Goal: Task Accomplishment & Management: Manage account settings

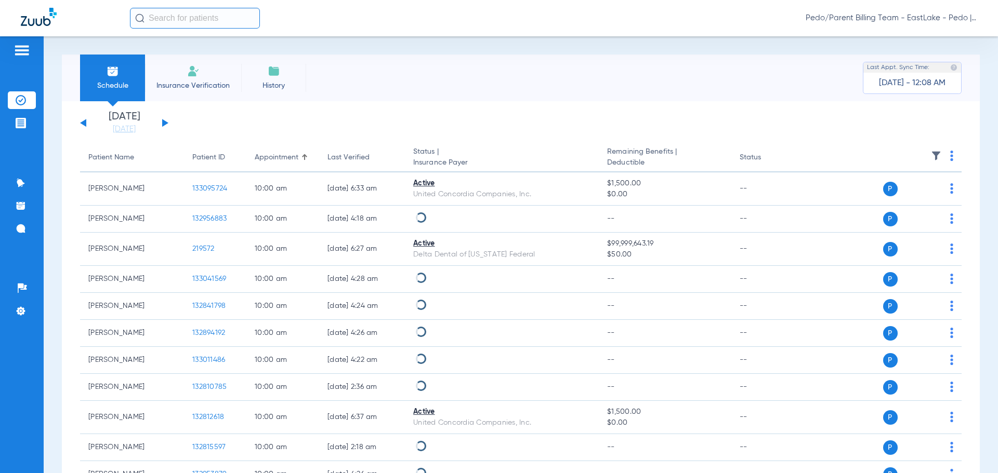
click at [193, 73] on img at bounding box center [193, 71] width 12 height 12
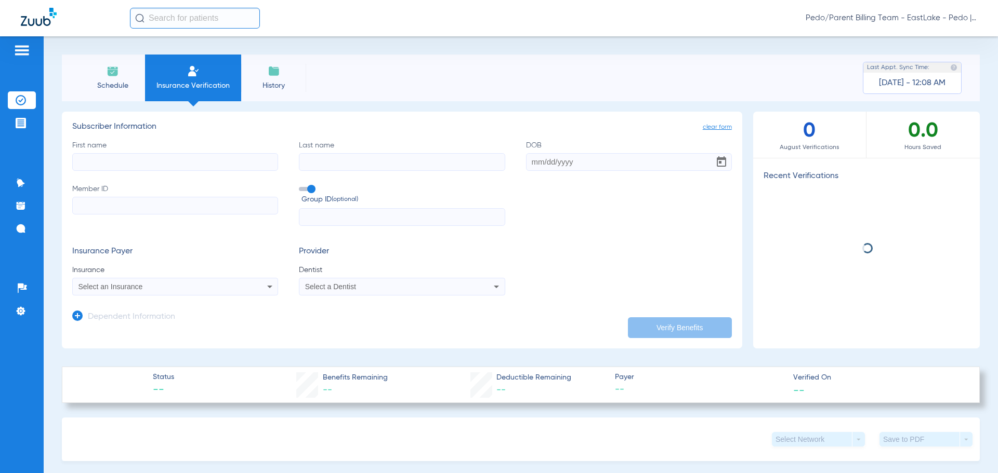
click at [110, 163] on input "First name" at bounding box center [175, 162] width 206 height 18
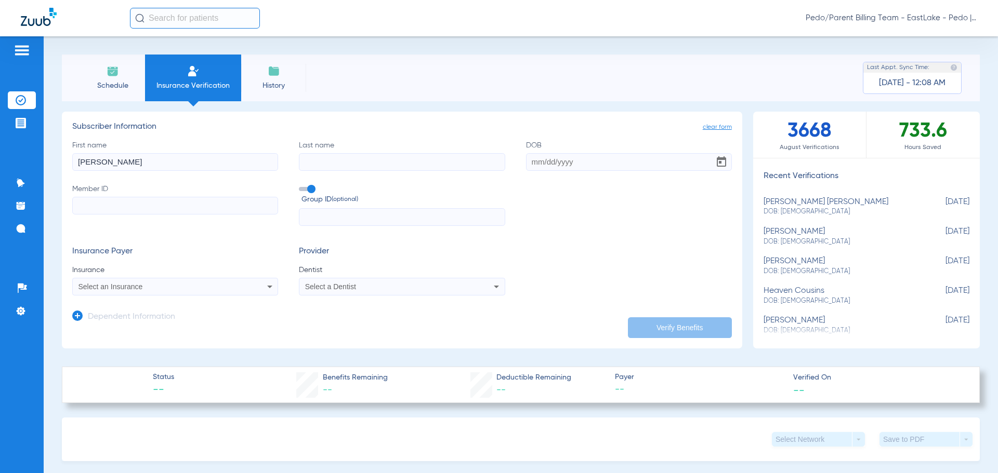
type input "JARED"
type input "LIEN"
type input "06/23/1981"
type input "510845031"
click at [194, 283] on div "Select an Insurance" at bounding box center [155, 286] width 155 height 7
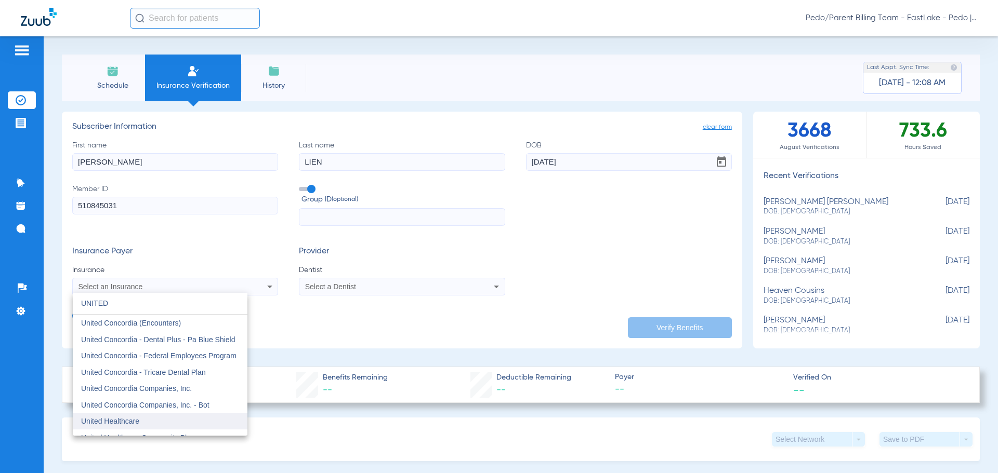
type input "UNITED"
click at [150, 423] on mat-option "United Healthcare" at bounding box center [160, 421] width 175 height 17
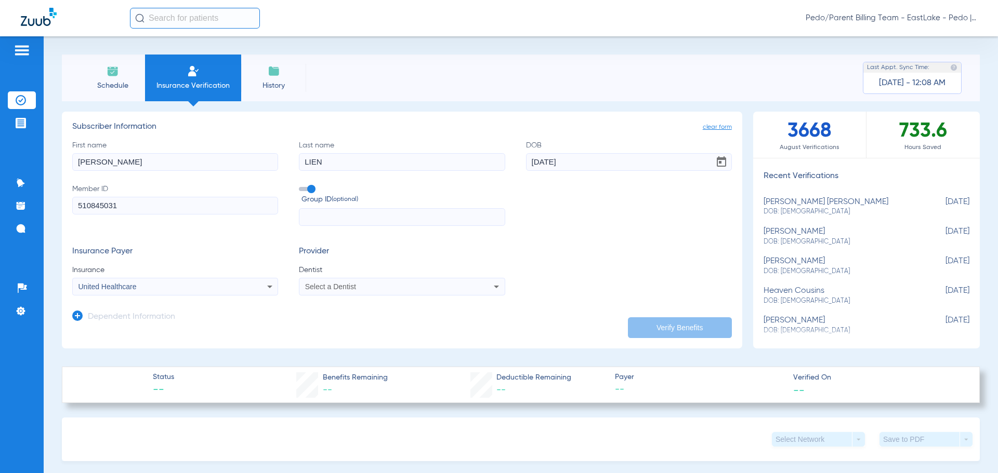
click at [360, 283] on div "Select a Dentist" at bounding box center [382, 286] width 155 height 7
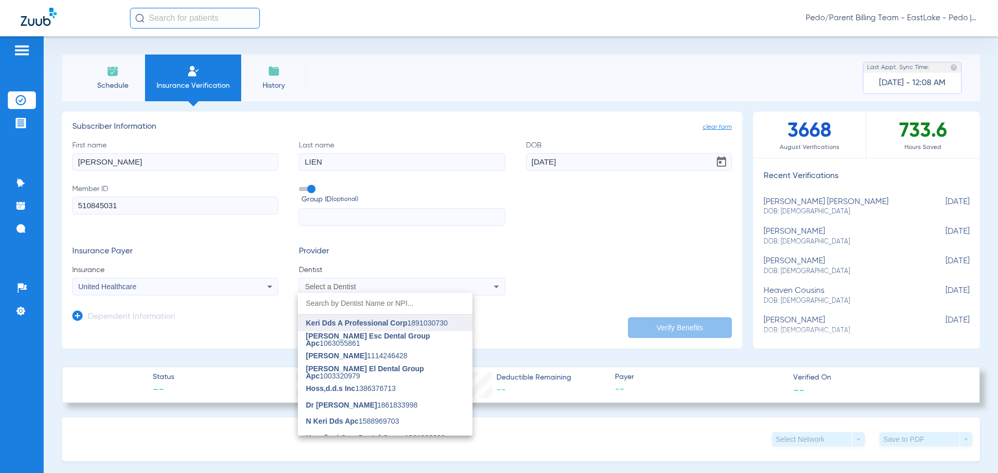
click at [344, 327] on span "Keri Dds A Professional Corp" at bounding box center [356, 323] width 101 height 8
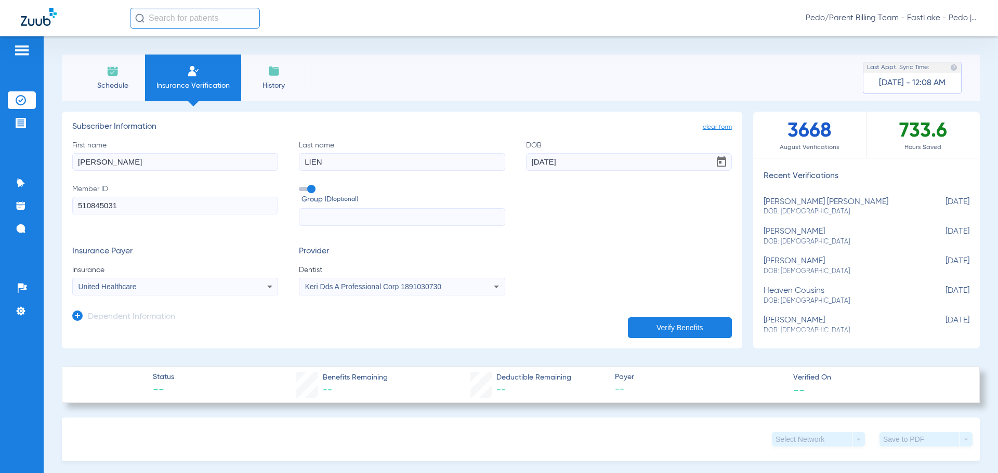
drag, startPoint x: 81, startPoint y: 314, endPoint x: 75, endPoint y: 320, distance: 8.1
click at [80, 315] on icon at bounding box center [77, 316] width 10 height 10
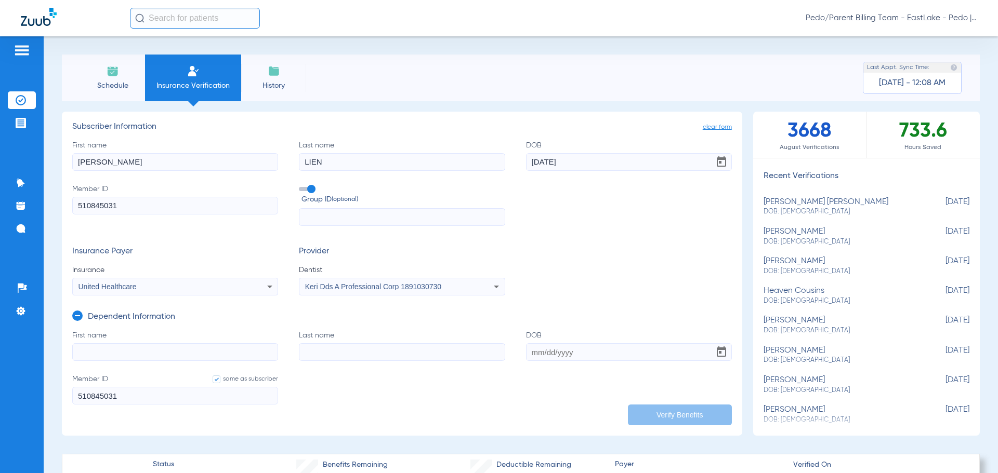
click at [99, 355] on input "First name" at bounding box center [175, 352] width 206 height 18
type input "THEODORE"
type input "LIEN"
type input "07/30/2015"
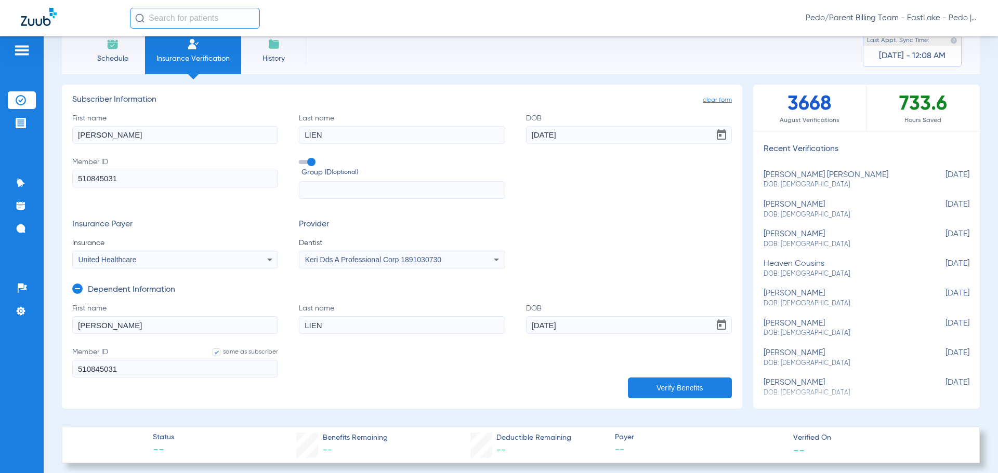
scroll to position [52, 0]
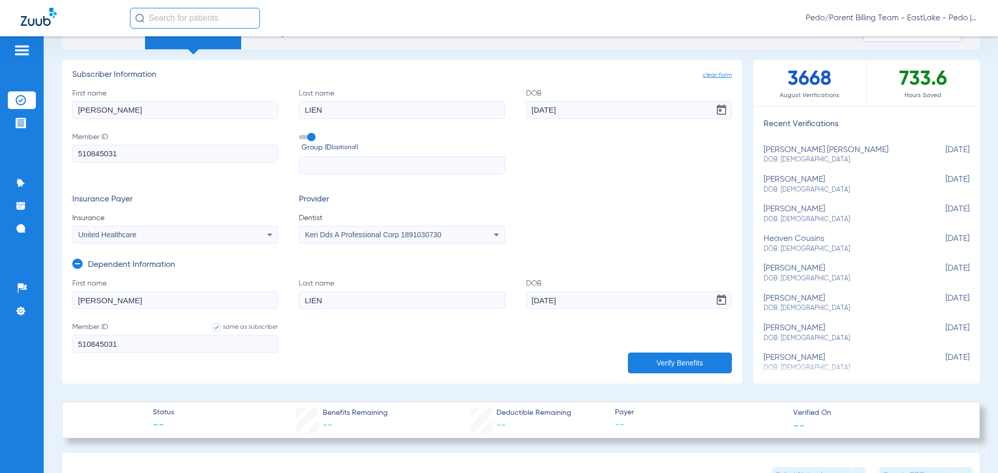
click at [663, 364] on button "Verify Benefits" at bounding box center [680, 363] width 104 height 21
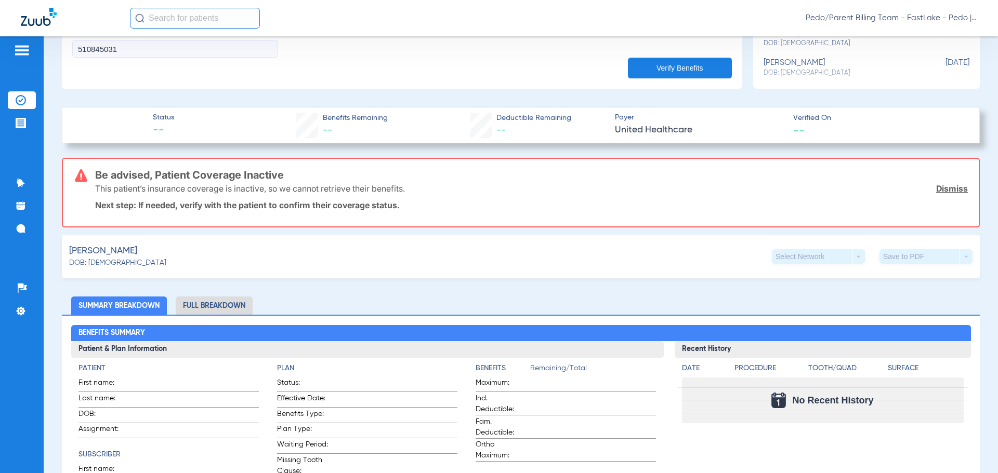
scroll to position [364, 0]
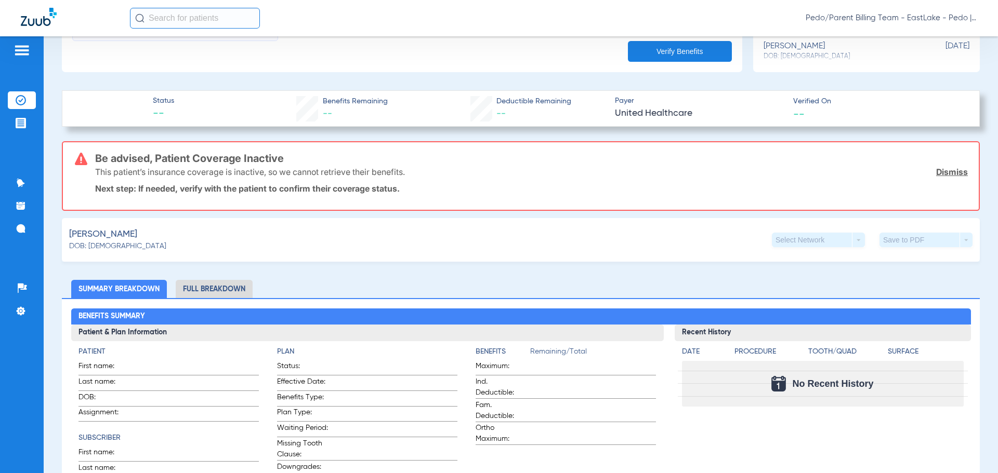
click at [378, 257] on div "Lien, Theodore DOB: 07/30/2015 Select Network arrow_drop_down Save to PDF arrow…" at bounding box center [521, 240] width 918 height 44
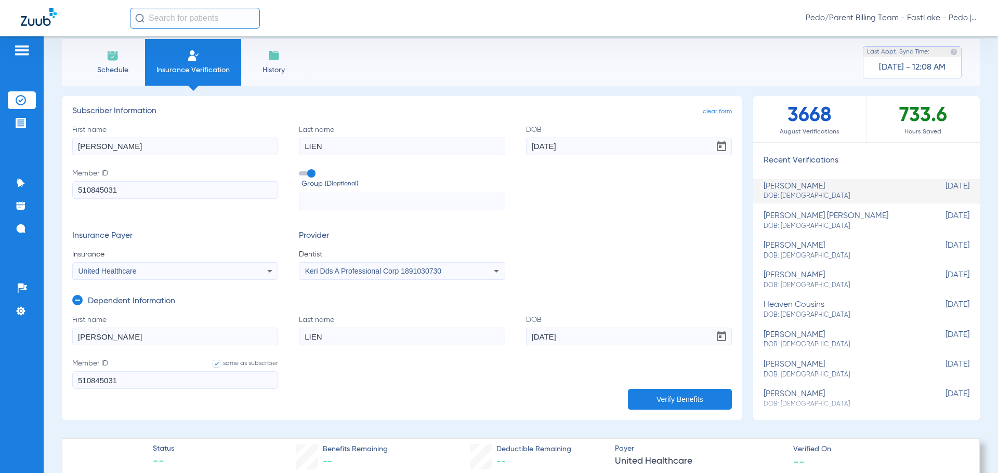
scroll to position [0, 0]
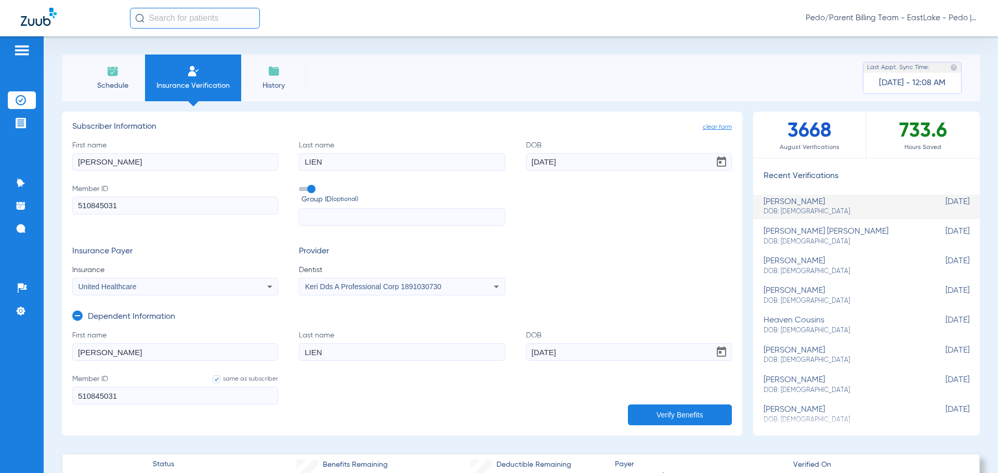
drag, startPoint x: 128, startPoint y: 166, endPoint x: 76, endPoint y: 165, distance: 52.0
click at [76, 165] on input "JARED" at bounding box center [175, 162] width 206 height 18
type input "YASMIN"
type input "WILLIAMS"
type input "11/23/1982"
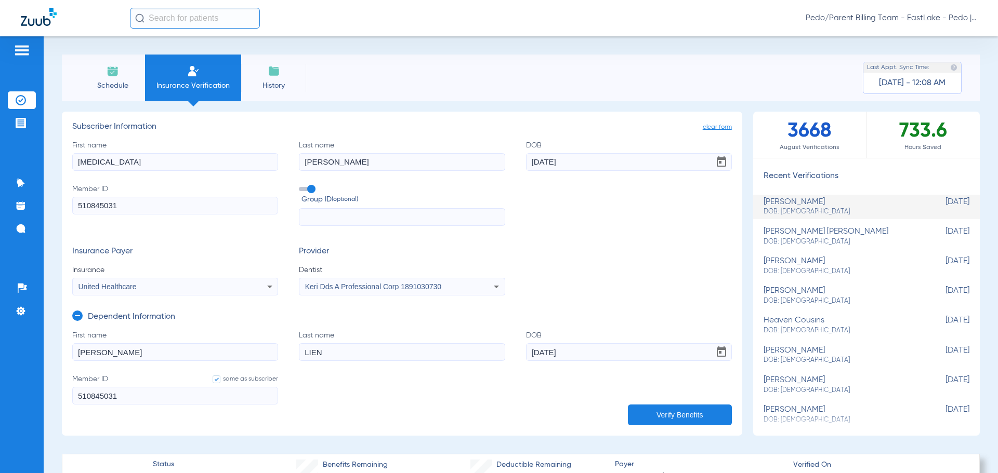
paste input "914323018"
type input "914323018"
click at [221, 284] on div "United Healthcare" at bounding box center [155, 286] width 155 height 7
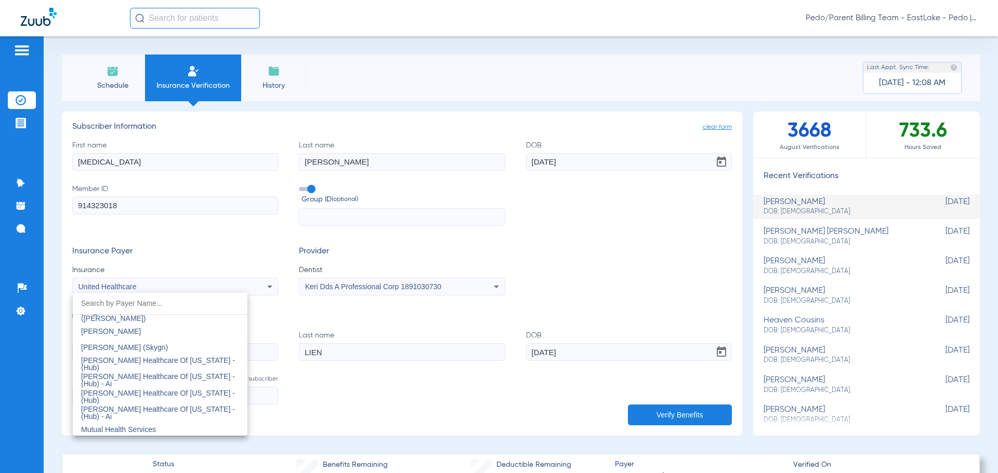
scroll to position [5196, 0]
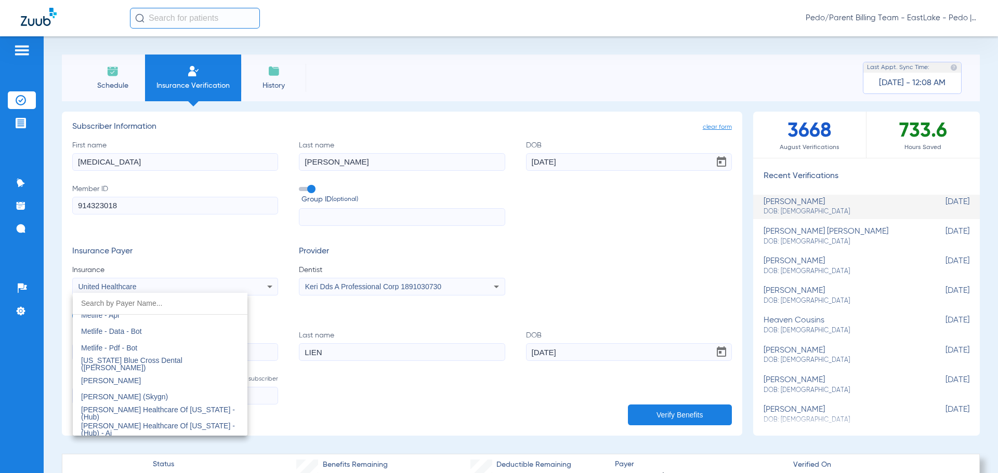
click at [128, 307] on input "dropdown search" at bounding box center [160, 303] width 175 height 21
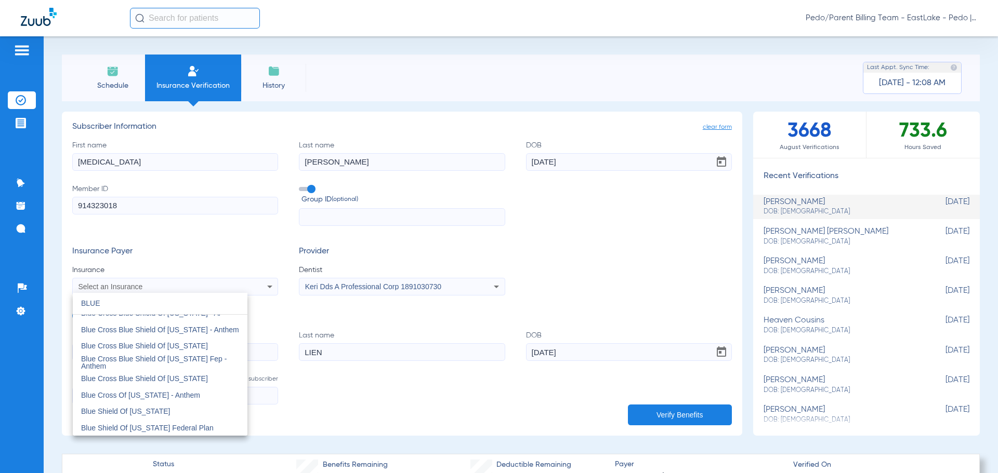
scroll to position [749, 0]
type input "BLUE"
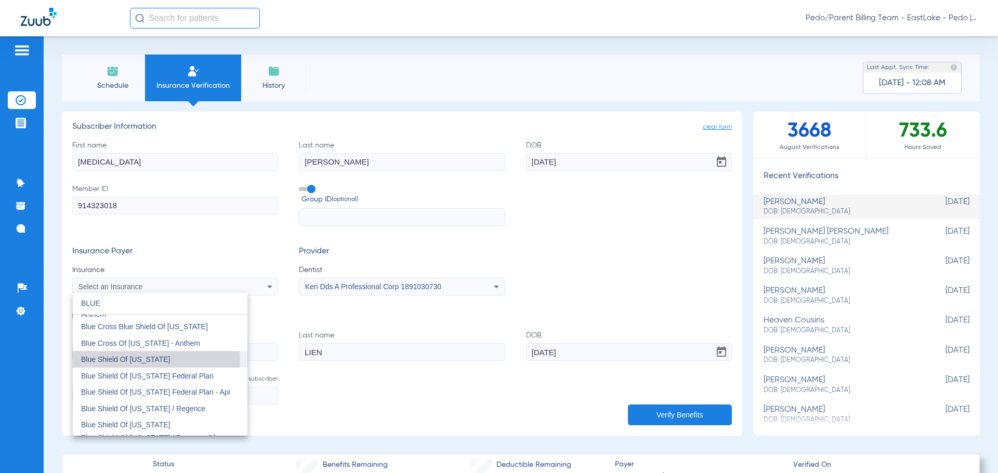
click at [146, 360] on span "Blue Shield Of [US_STATE]" at bounding box center [125, 359] width 89 height 8
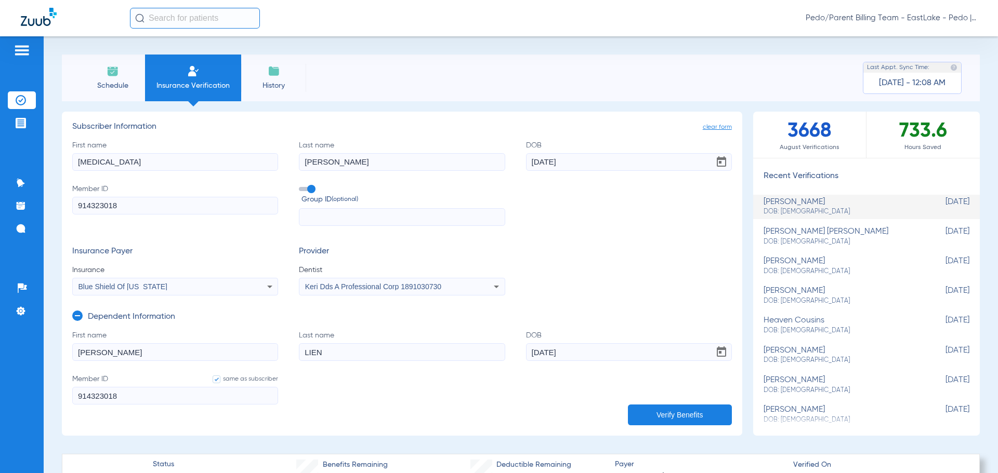
drag, startPoint x: 147, startPoint y: 350, endPoint x: 63, endPoint y: 347, distance: 83.2
click at [63, 347] on app-manual-verification-form "clear form Subscriber Information First name YASMIN Last name WILLIAMS DOB 11/2…" at bounding box center [402, 274] width 680 height 324
type input "JAMEL"
type input "WILLIAMS"
type input "05/24/2020"
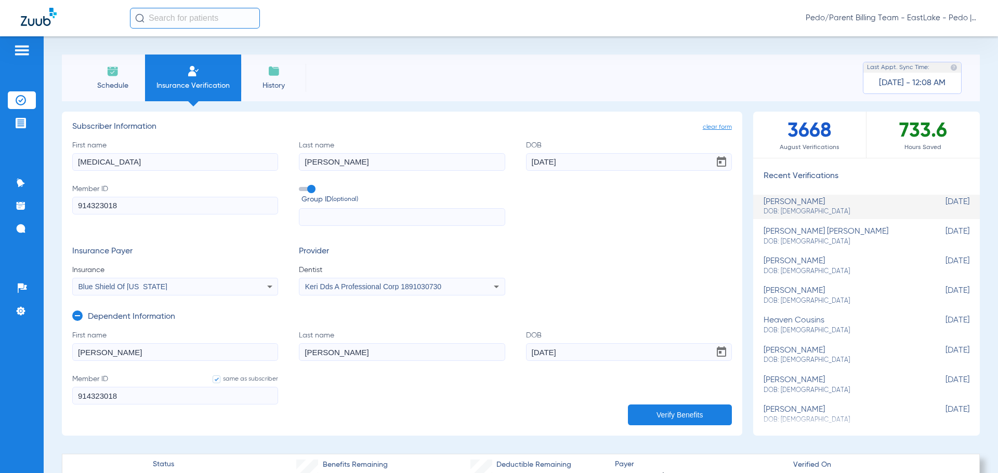
click at [678, 415] on button "Verify Benefits" at bounding box center [680, 415] width 104 height 21
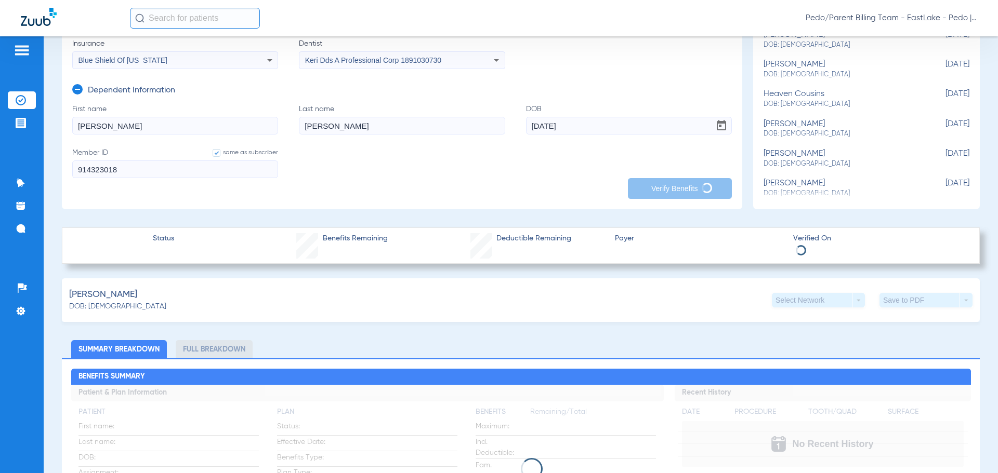
scroll to position [260, 0]
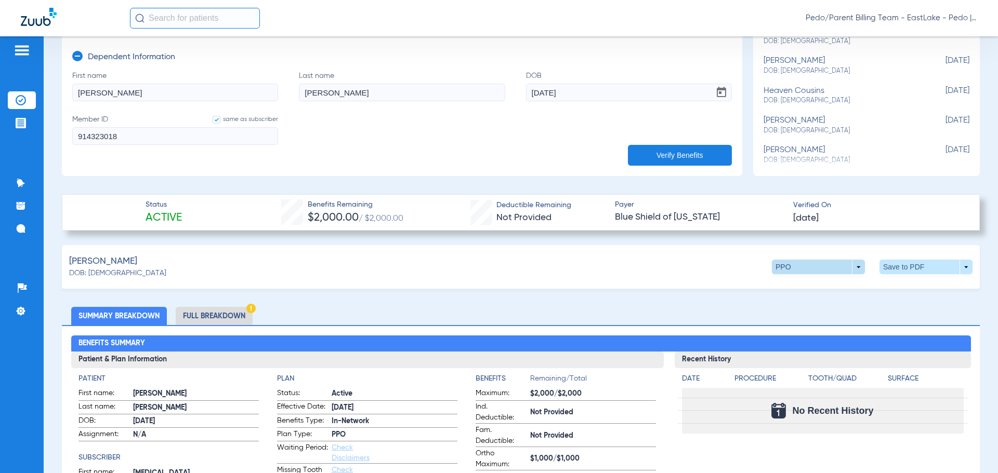
click at [806, 269] on span at bounding box center [818, 267] width 25 height 25
click at [803, 306] on span "Out of Network" at bounding box center [797, 307] width 48 height 7
click at [221, 316] on li "Full Breakdown" at bounding box center [214, 316] width 77 height 18
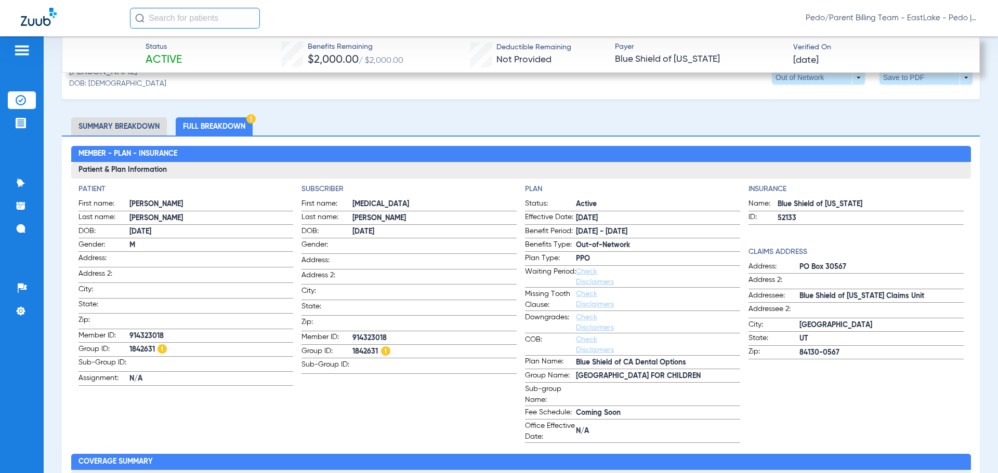
scroll to position [468, 0]
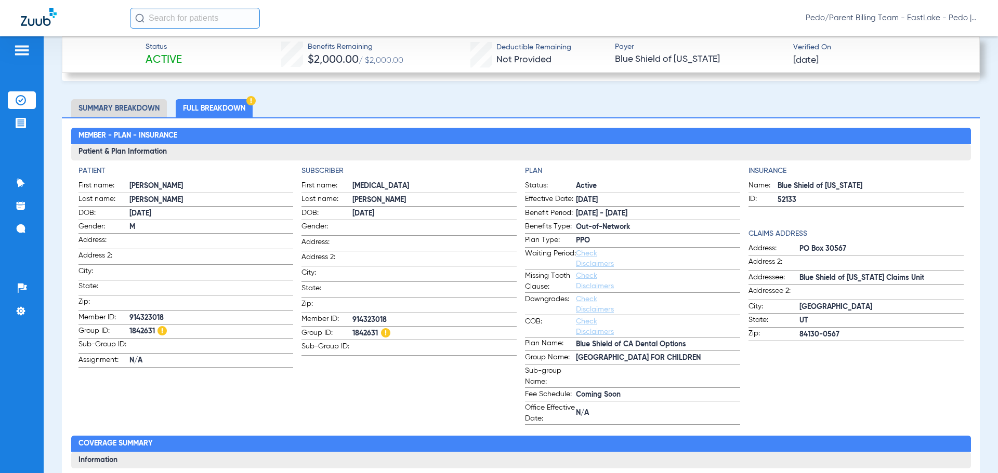
click at [357, 316] on span "914323018" at bounding box center [434, 320] width 164 height 11
copy span "914323018"
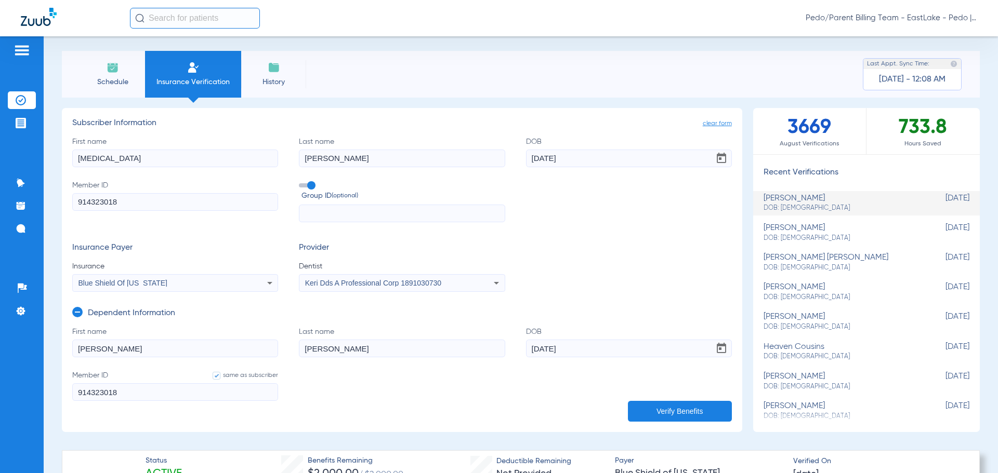
scroll to position [0, 0]
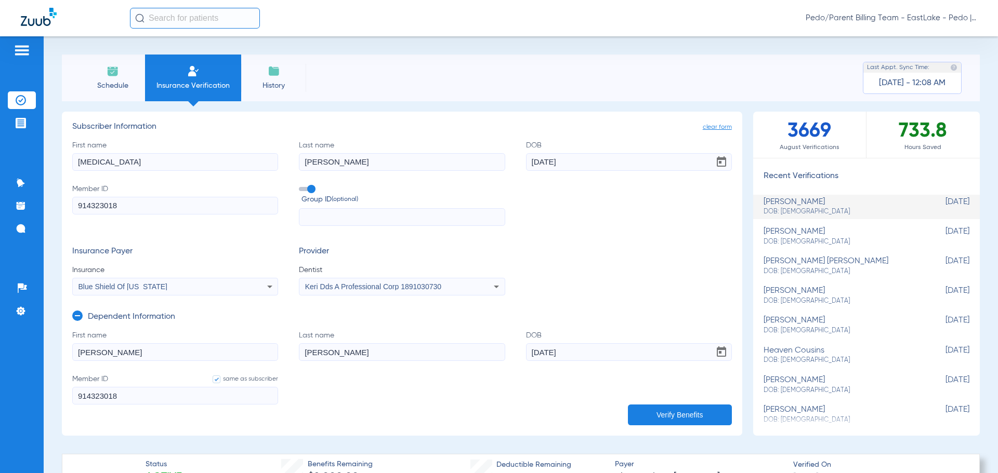
drag, startPoint x: 144, startPoint y: 164, endPoint x: 44, endPoint y: 181, distance: 101.8
click at [44, 181] on div "Schedule Insurance Verification History Last Appt. Sync Time: Today - 12:08 AM …" at bounding box center [521, 254] width 954 height 437
type input "MICHAEL"
type input "THOMPSON"
type input "07/22/1971"
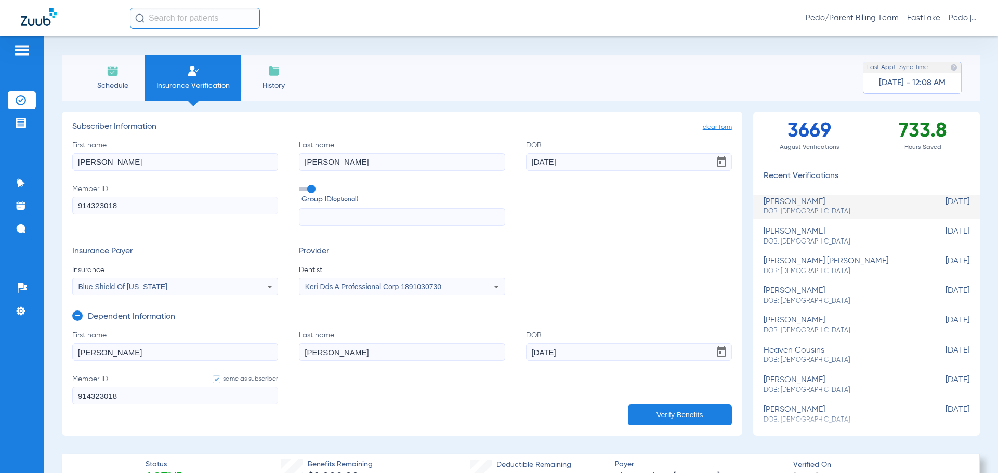
type input "R"
type input "R1"
type input "R14"
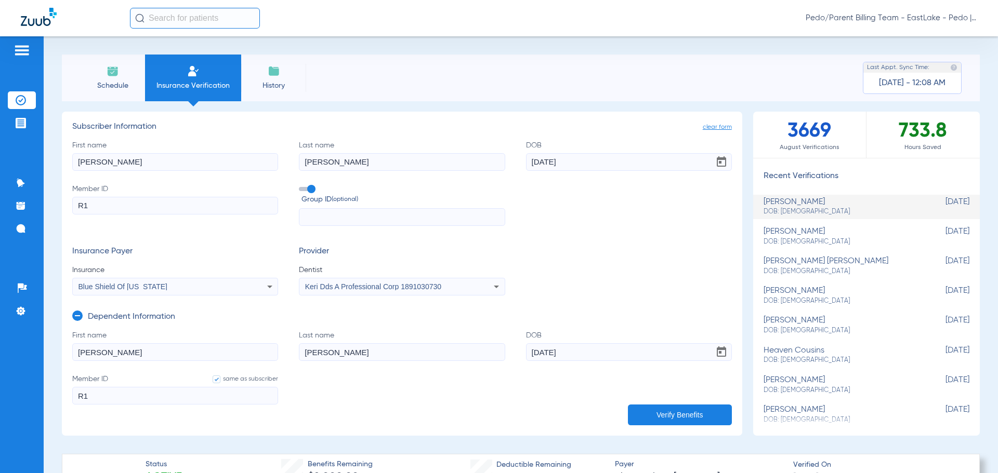
type input "R14"
type input "R147"
type input "R1472"
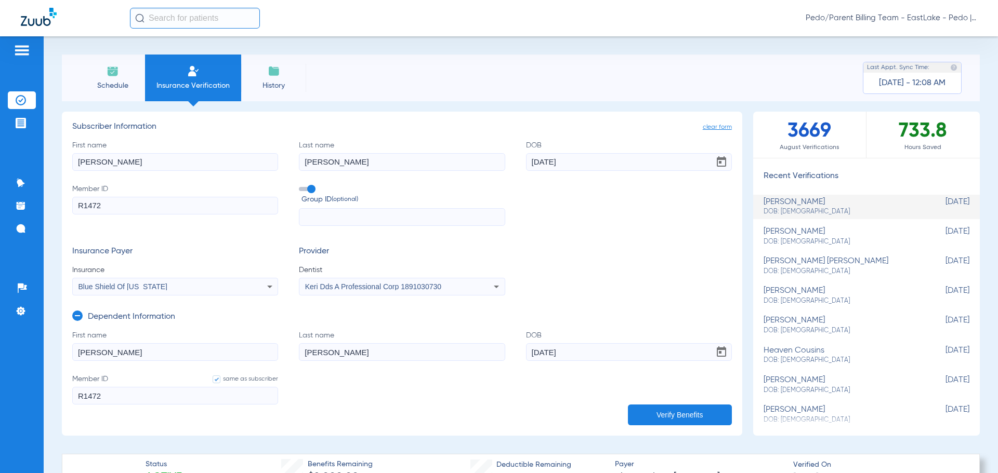
type input "R14720"
type input "R147201"
type input "R1472018"
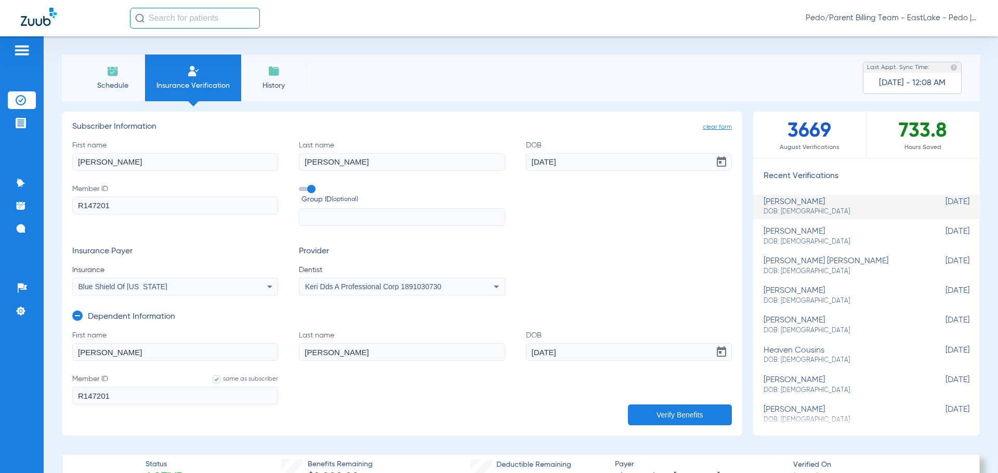
type input "R1472018"
type input "R14720183"
click at [241, 287] on div "Blue Shield Of [US_STATE]" at bounding box center [175, 287] width 205 height 12
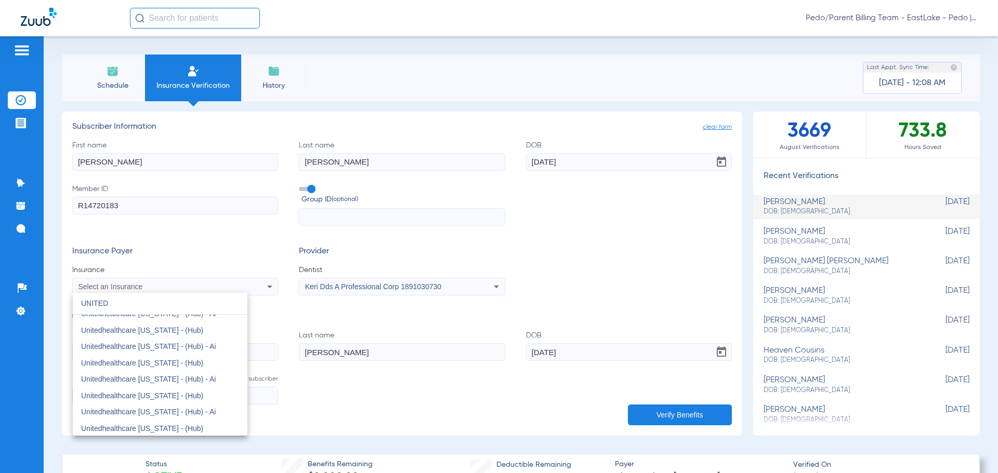
scroll to position [1112, 0]
click at [144, 308] on input "UNITED" at bounding box center [160, 303] width 175 height 21
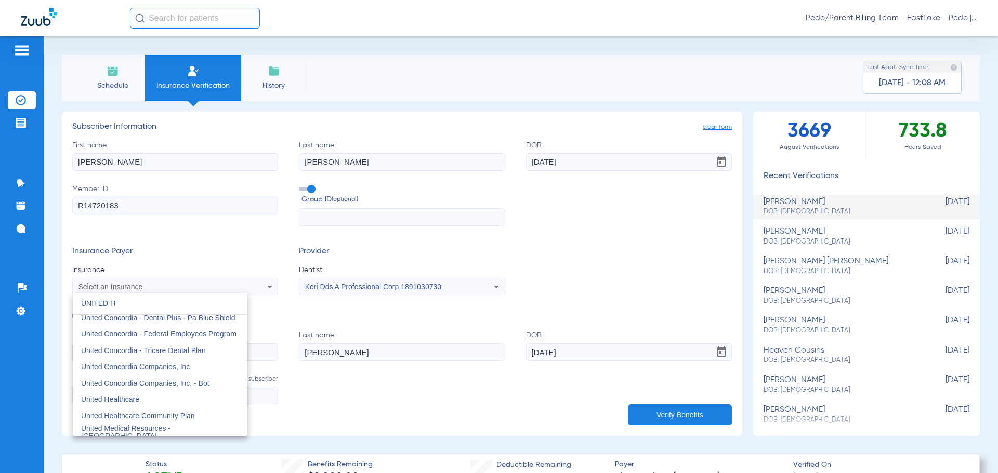
scroll to position [0, 0]
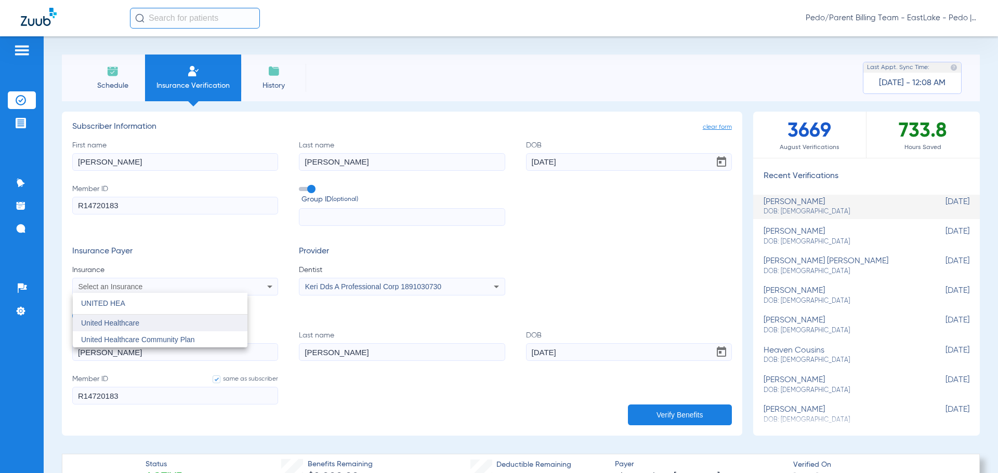
type input "UNITED HEA"
click at [118, 322] on span "United Healthcare" at bounding box center [110, 323] width 58 height 8
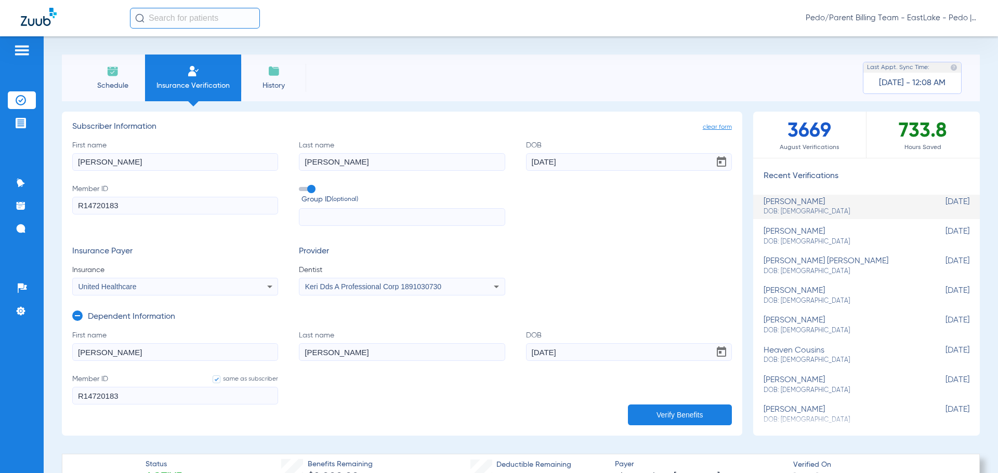
drag, startPoint x: 158, startPoint y: 354, endPoint x: 65, endPoint y: 353, distance: 92.5
click at [65, 353] on app-manual-verification-form "clear form Subscriber Information First name MICHAEL Last name THOMPSON DOB 07/…" at bounding box center [402, 274] width 680 height 324
type input "STELLA"
type input "THOMPSON"
type input "08/04/2017"
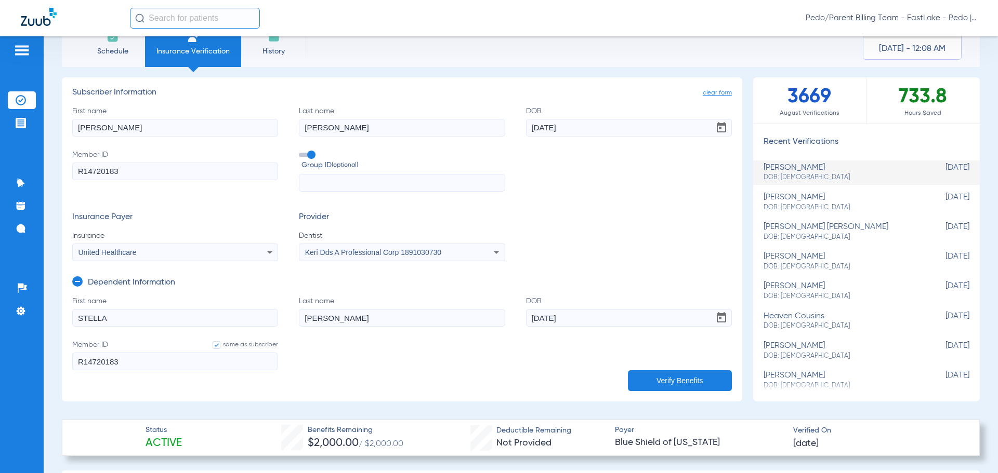
scroll to position [52, 0]
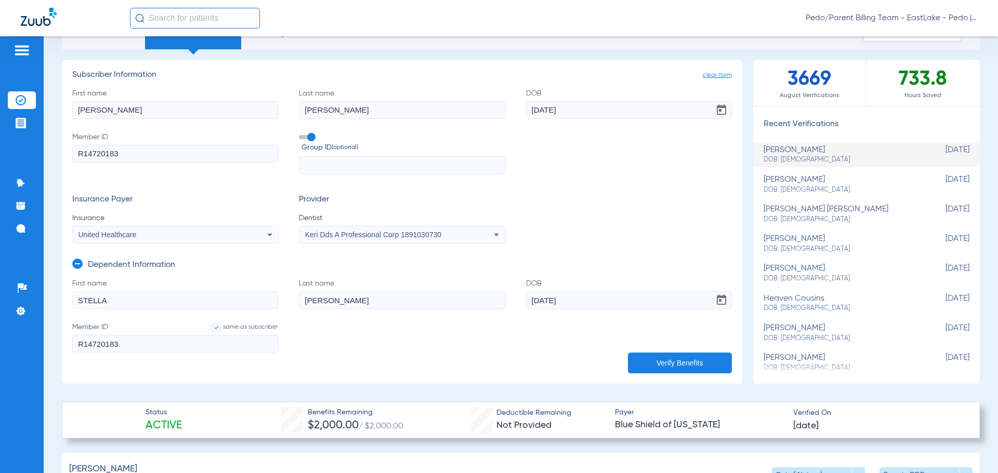
drag, startPoint x: 655, startPoint y: 356, endPoint x: 658, endPoint y: 366, distance: 10.4
click at [655, 356] on button "Verify Benefits" at bounding box center [680, 363] width 104 height 21
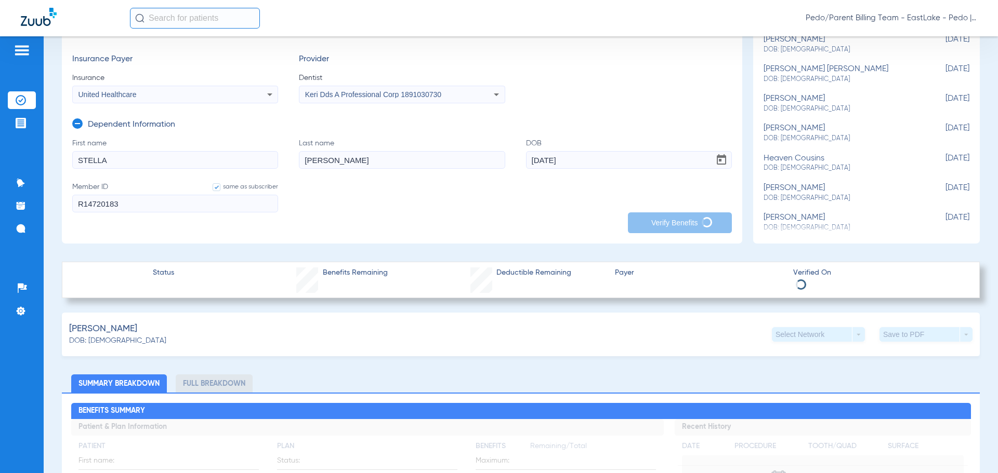
scroll to position [208, 0]
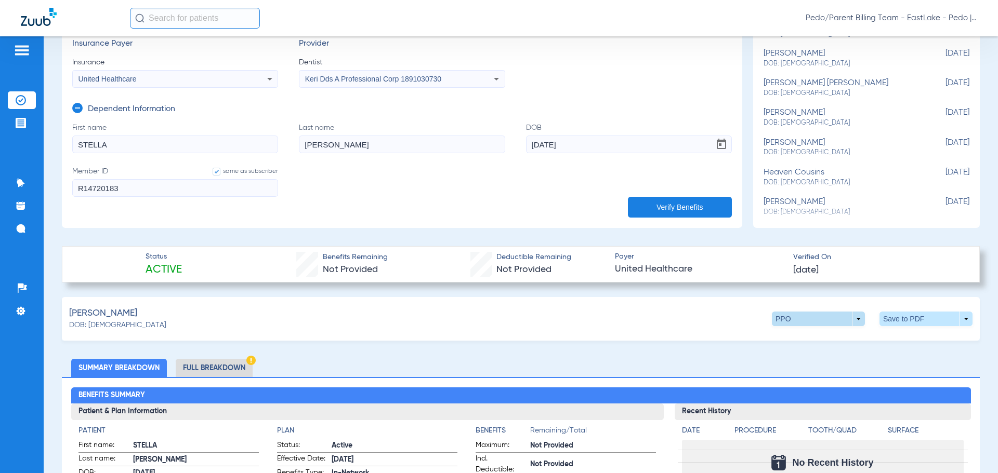
click at [819, 314] on span at bounding box center [818, 319] width 25 height 25
click at [808, 360] on span "Out of Network" at bounding box center [797, 359] width 48 height 7
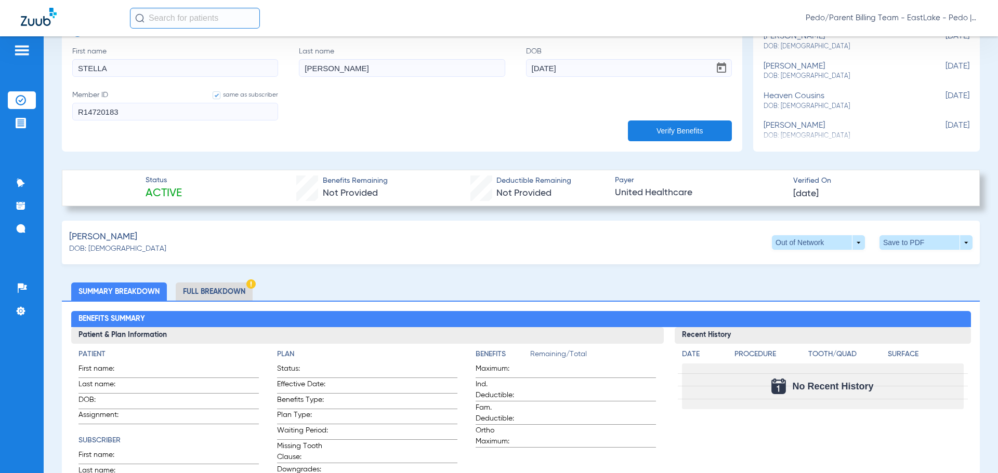
scroll to position [312, 0]
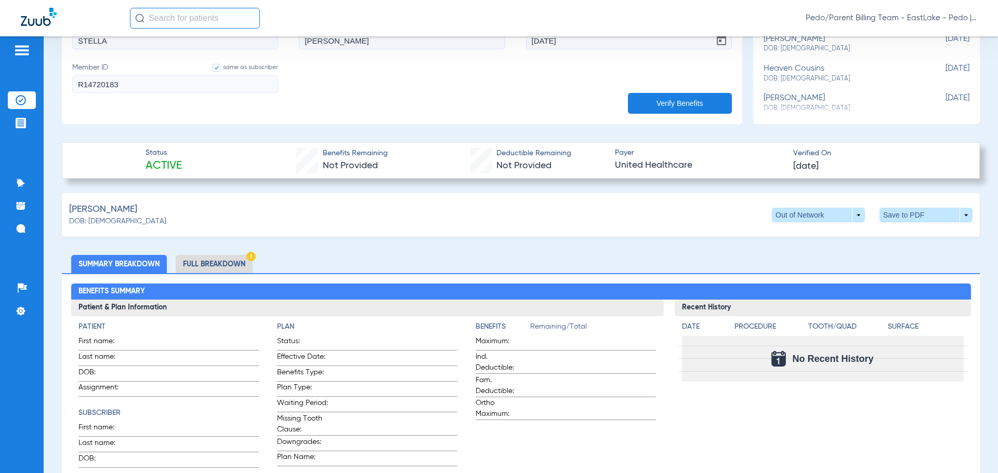
click at [200, 264] on li "Full Breakdown" at bounding box center [214, 264] width 77 height 18
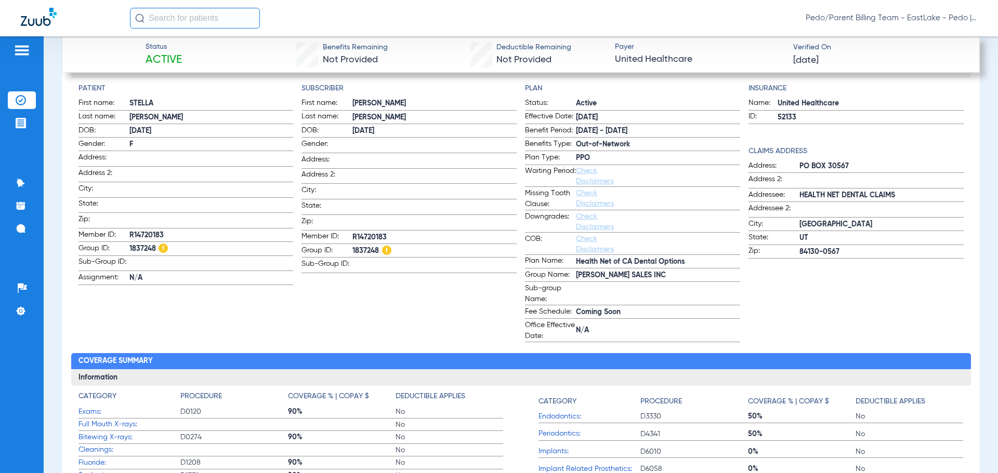
scroll to position [520, 0]
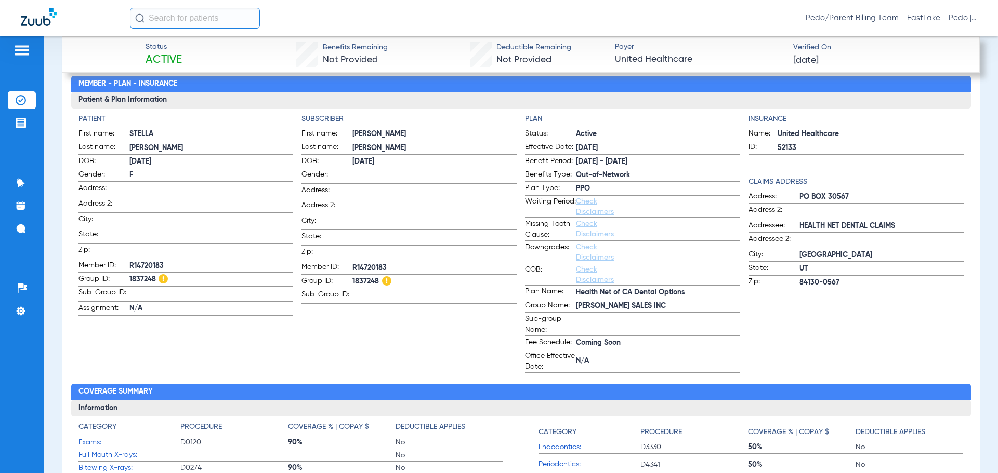
click at [371, 263] on span "R14720183" at bounding box center [434, 268] width 164 height 11
copy span "R14720183"
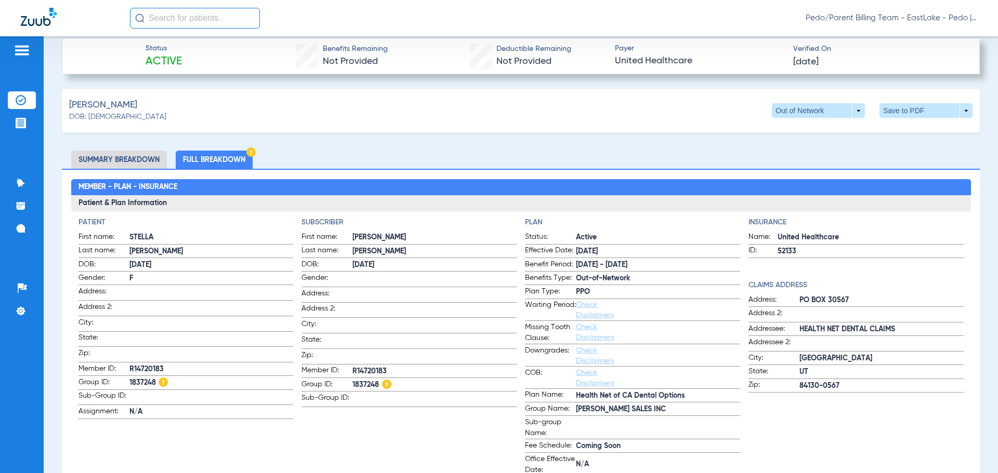
scroll to position [416, 0]
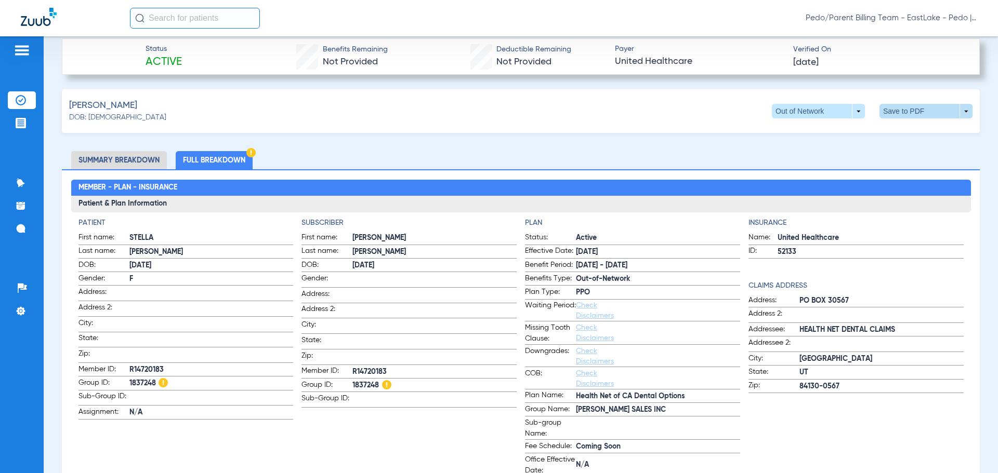
click at [913, 112] on span at bounding box center [925, 111] width 25 height 25
click at [843, 136] on button "insert_drive_file Save to PDF" at bounding box center [829, 131] width 78 height 21
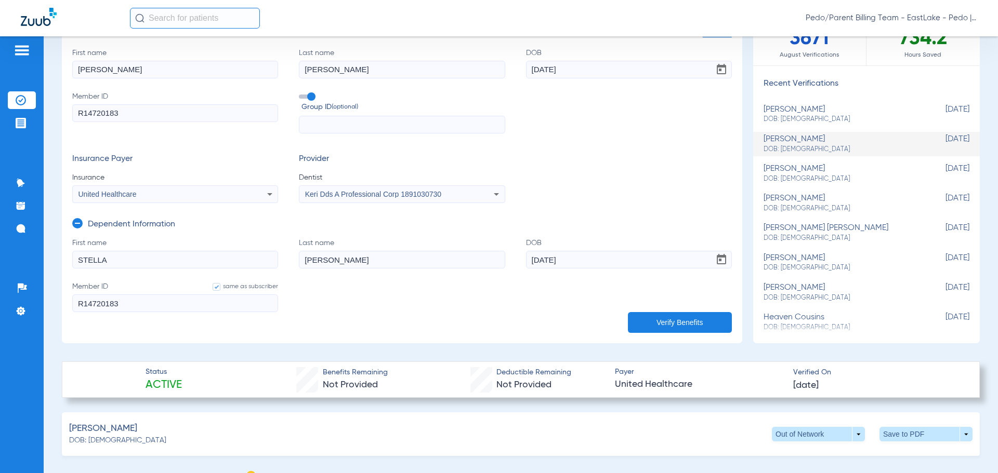
scroll to position [0, 0]
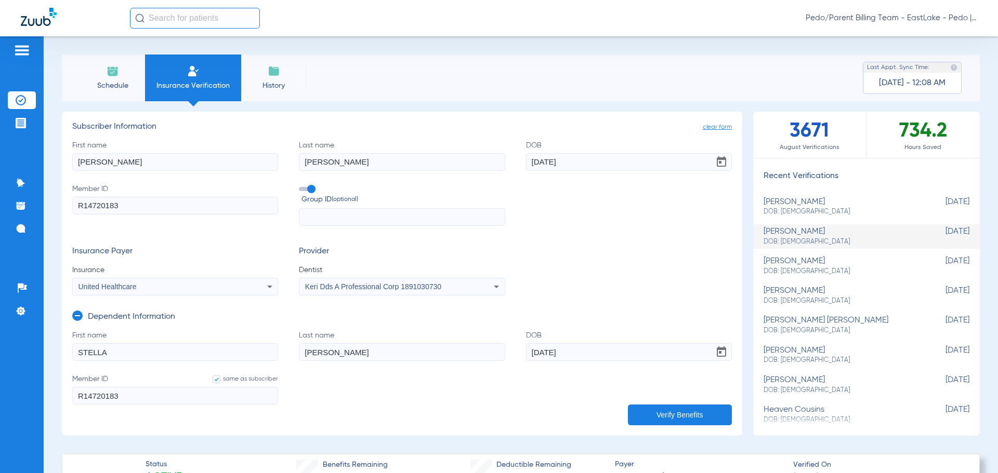
click at [113, 76] on img at bounding box center [113, 71] width 12 height 12
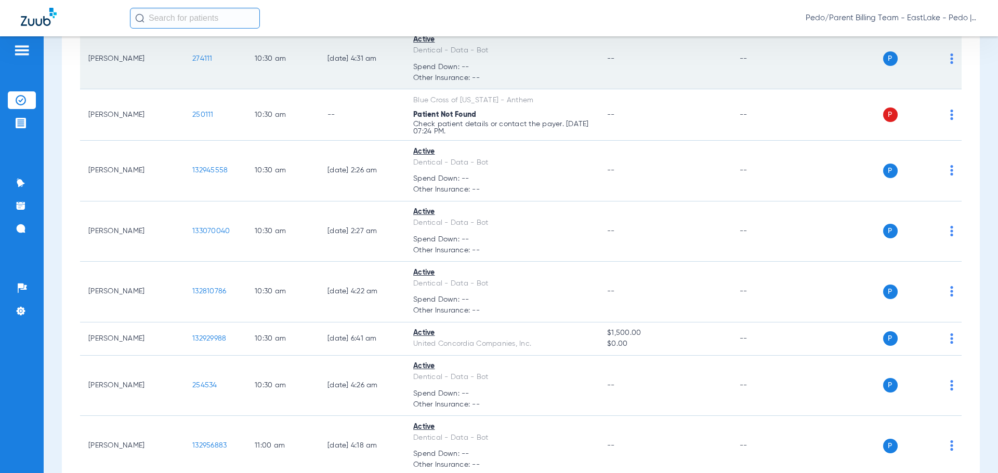
scroll to position [1412, 0]
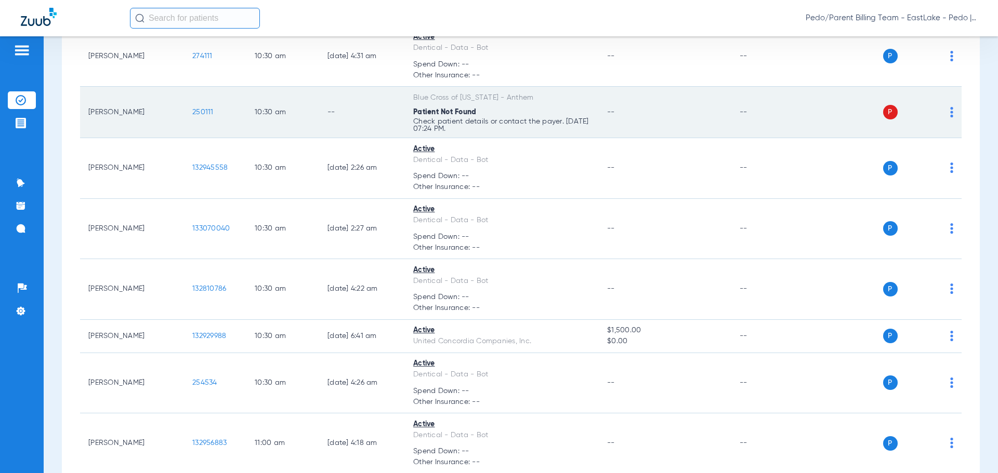
drag, startPoint x: 747, startPoint y: 19, endPoint x: 702, endPoint y: 118, distance: 109.1
click at [747, 19] on div "Pedo/Parent Billing Team - EastLake - Pedo | The Super Dentists" at bounding box center [553, 18] width 847 height 21
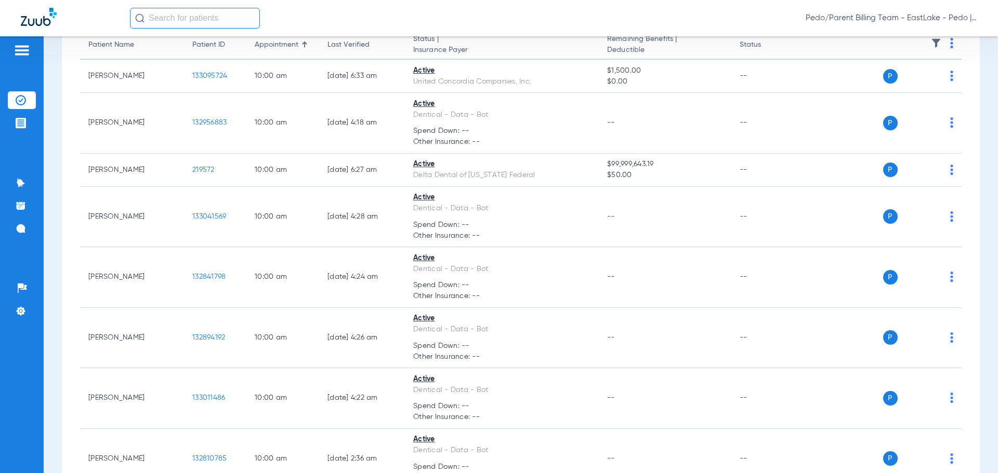
scroll to position [0, 0]
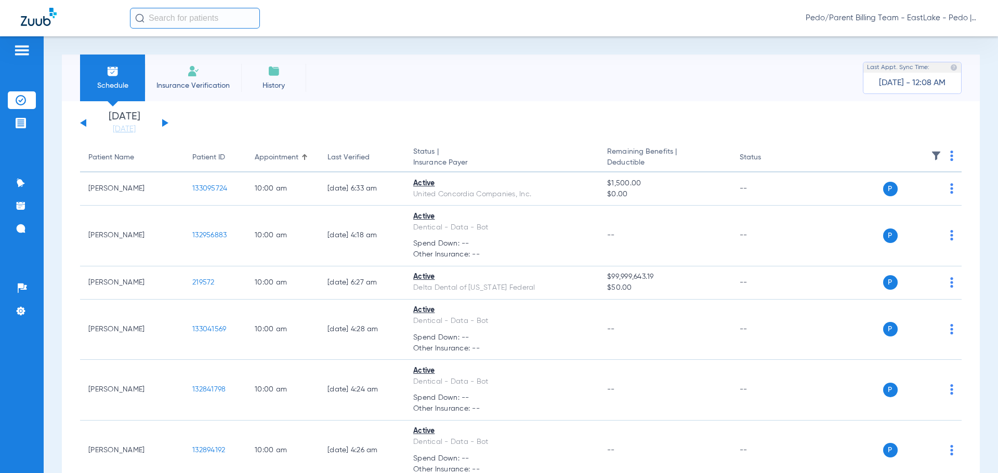
click at [164, 123] on button at bounding box center [165, 123] width 6 height 8
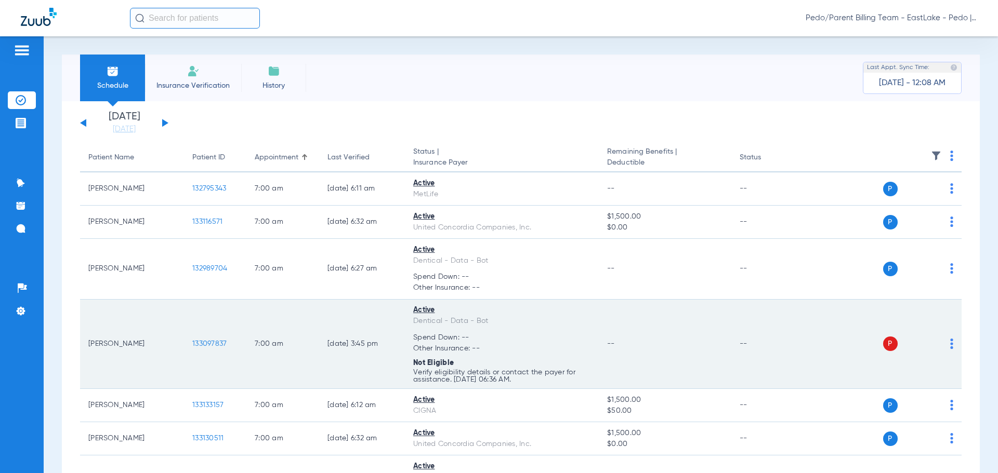
scroll to position [156, 0]
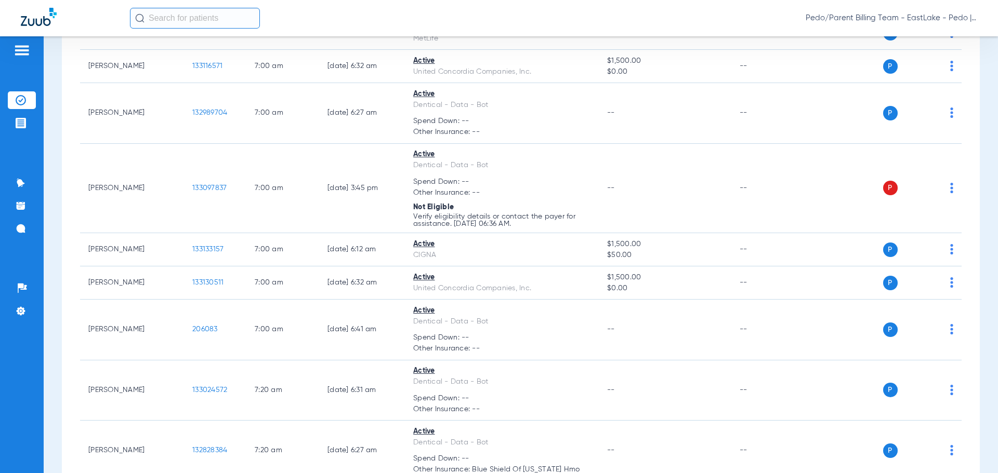
click at [956, 15] on span "Pedo/Parent Billing Team - EastLake - Pedo | The Super Dentists" at bounding box center [890, 18] width 171 height 10
click at [962, 32] on button "Account Selection" at bounding box center [937, 36] width 75 height 21
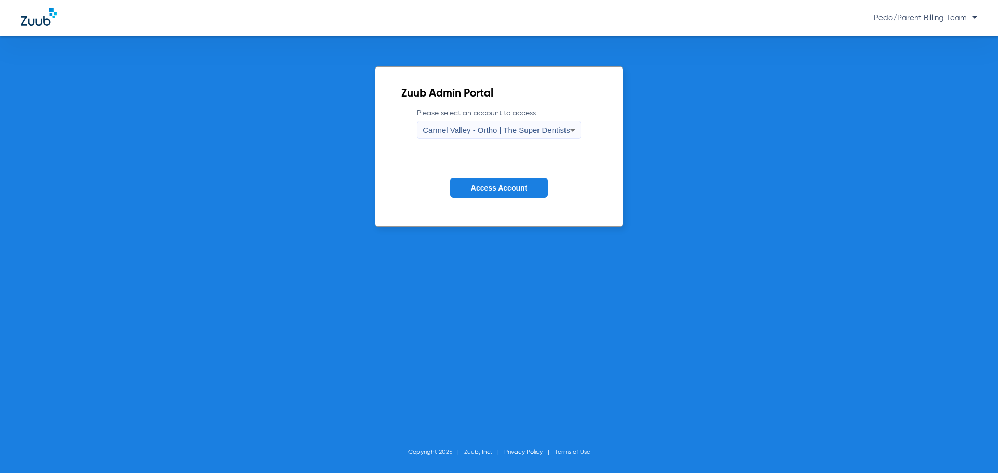
click at [556, 128] on span "Carmel Valley - Ortho | The Super Dentists" at bounding box center [495, 130] width 147 height 9
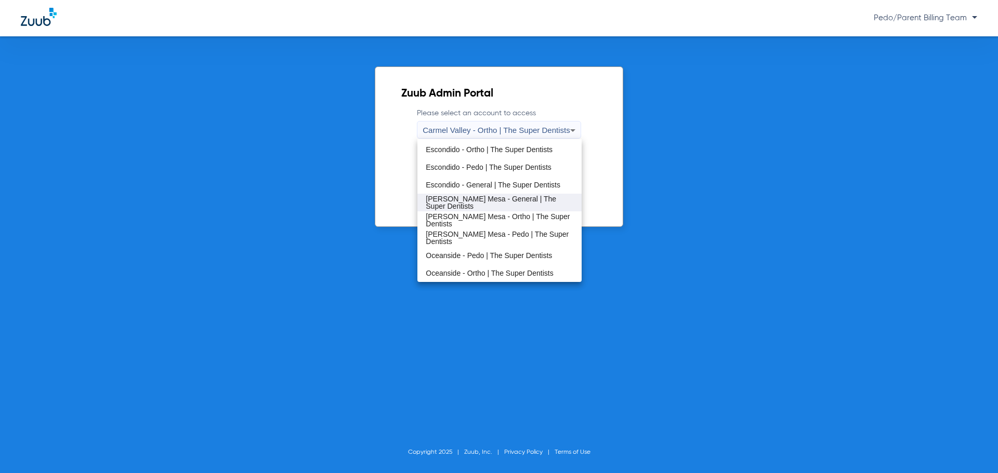
scroll to position [70, 0]
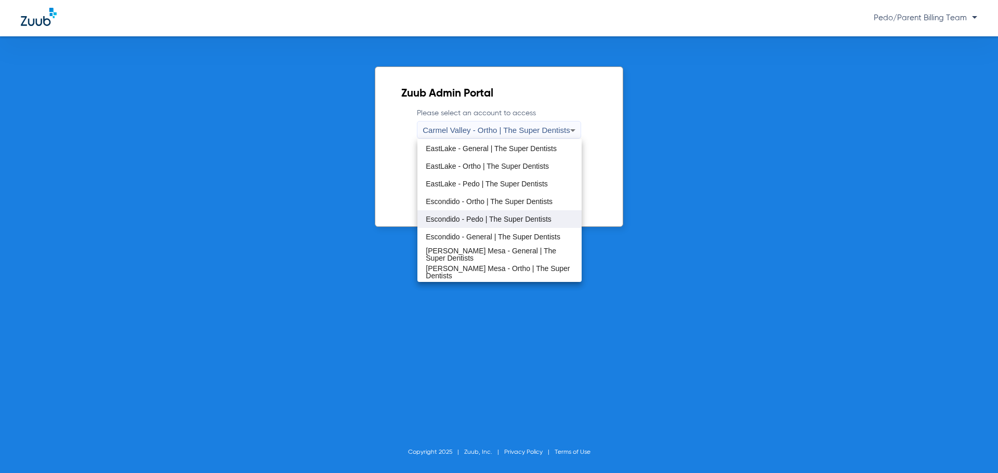
click at [488, 220] on span "Escondido - Pedo | The Super Dentists" at bounding box center [489, 219] width 126 height 7
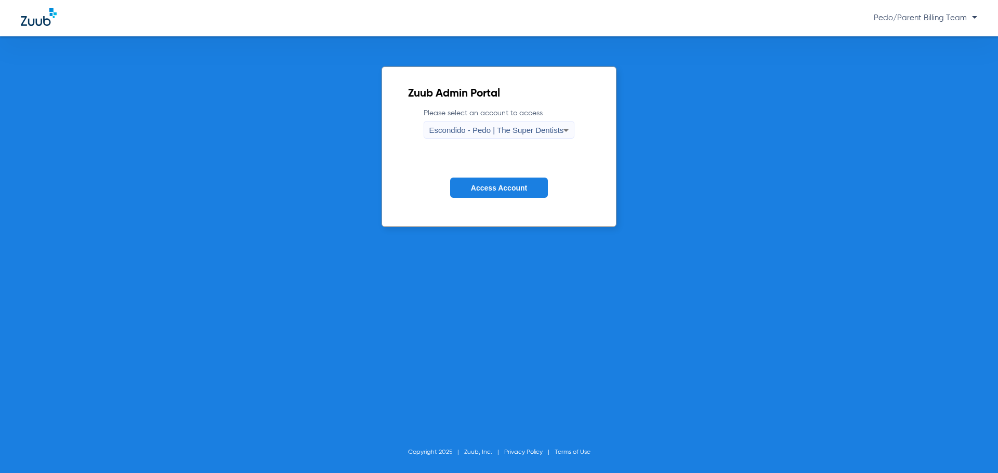
click at [503, 190] on span "Access Account" at bounding box center [499, 188] width 56 height 8
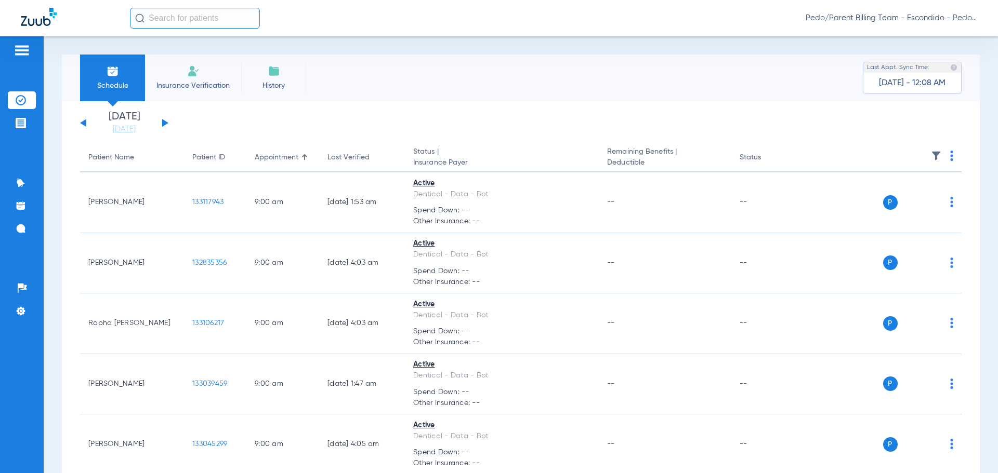
click at [164, 126] on div "[DATE] [DATE] [DATE] [DATE] [DATE] [DATE] [DATE] [DATE] [DATE] [DATE] [DATE] [D…" at bounding box center [124, 123] width 88 height 23
click at [163, 126] on button at bounding box center [165, 123] width 6 height 8
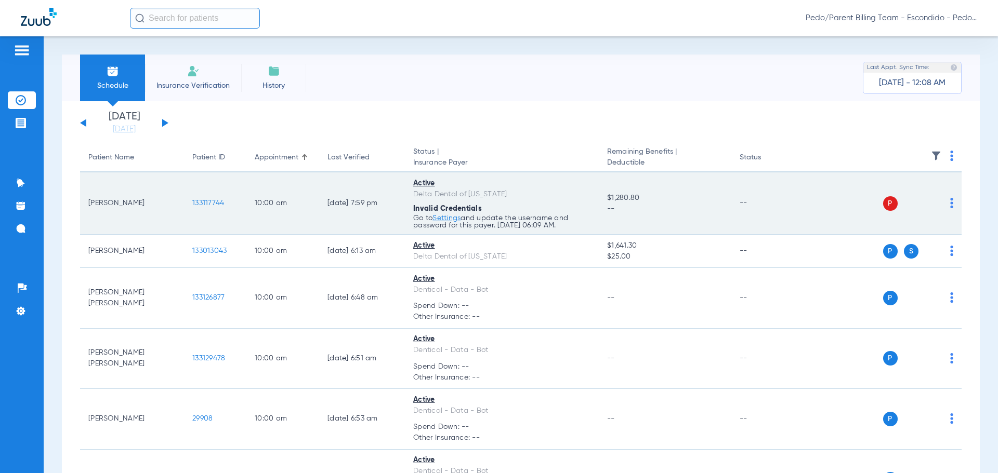
click at [449, 219] on link "Settings" at bounding box center [446, 218] width 28 height 7
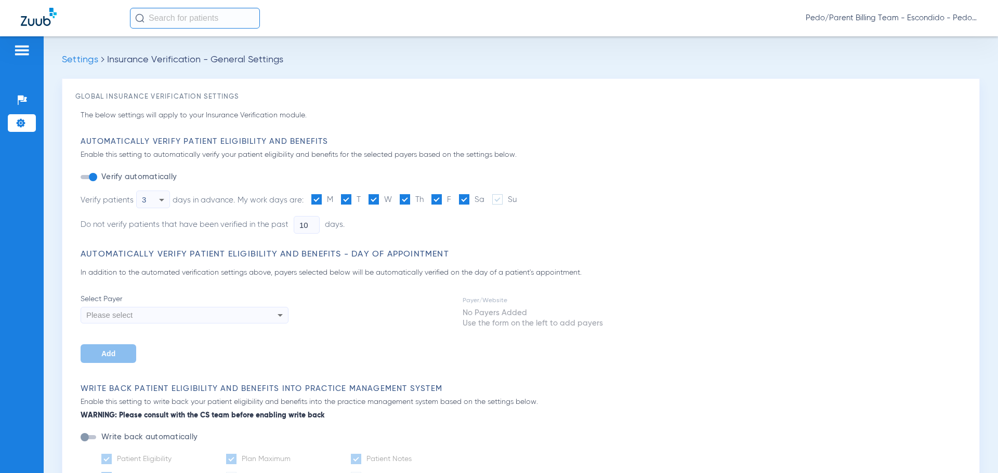
type input "2"
type input "1"
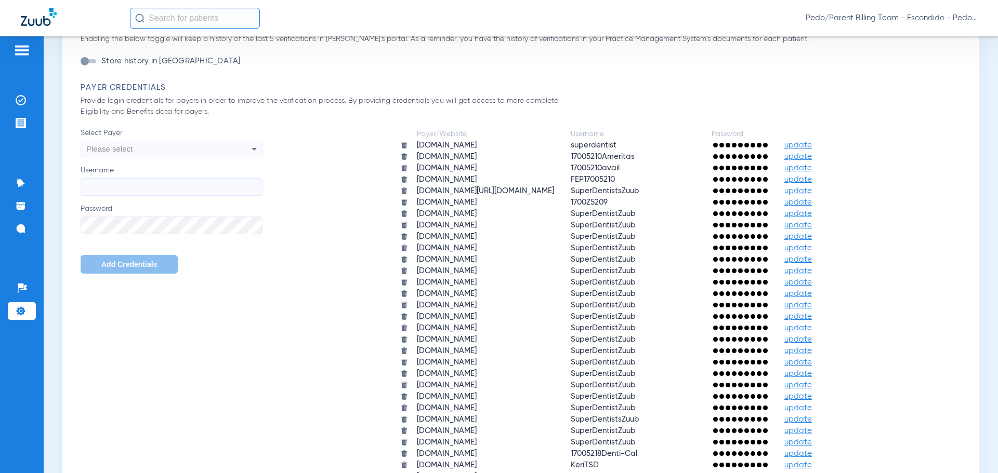
scroll to position [624, 0]
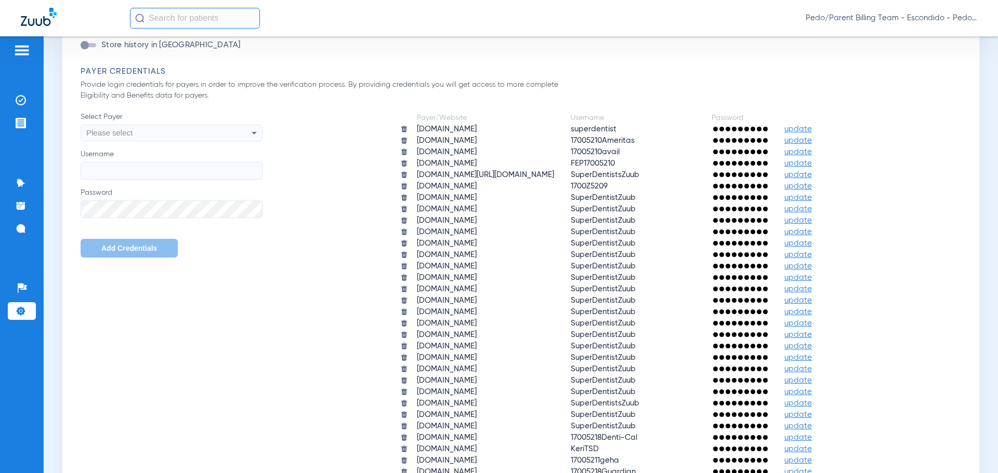
click at [812, 211] on span "update" at bounding box center [798, 209] width 28 height 8
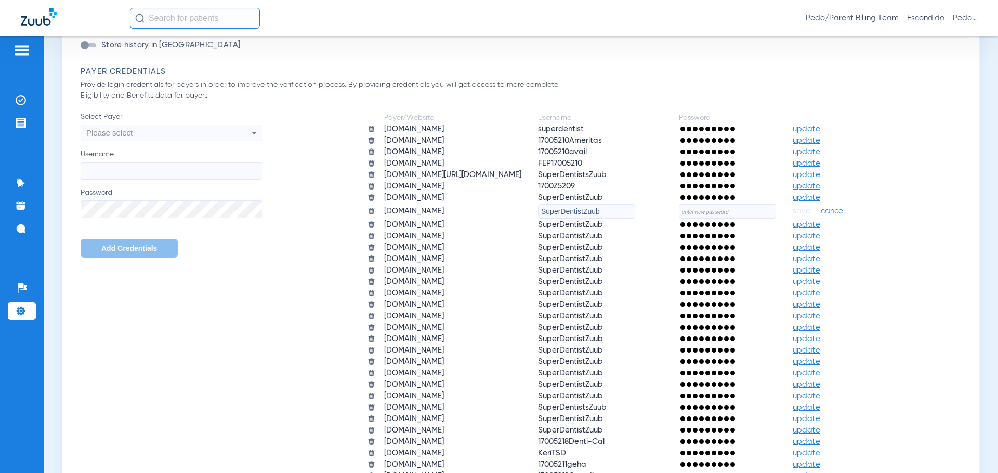
click at [709, 211] on input "text" at bounding box center [727, 211] width 97 height 15
paste input "Nazlikeri2"
type input "Nazlikeri2"
click at [810, 213] on span "save" at bounding box center [801, 211] width 18 height 9
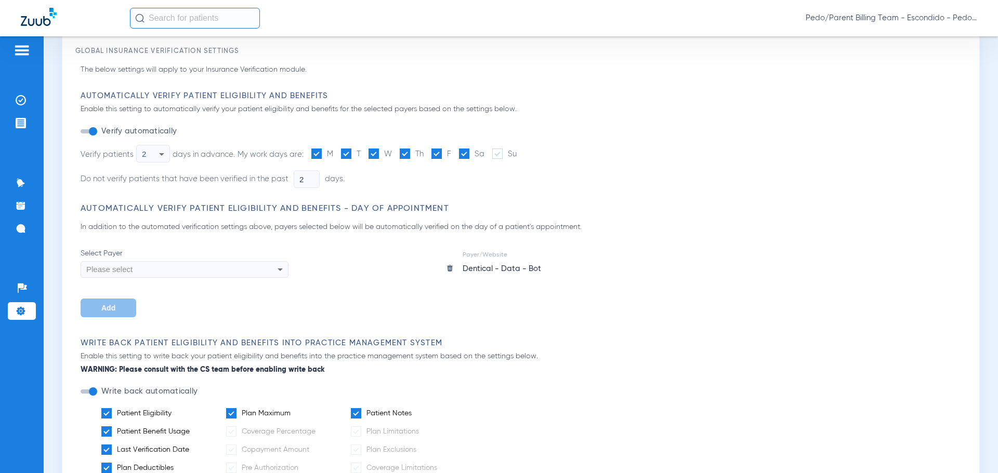
scroll to position [0, 0]
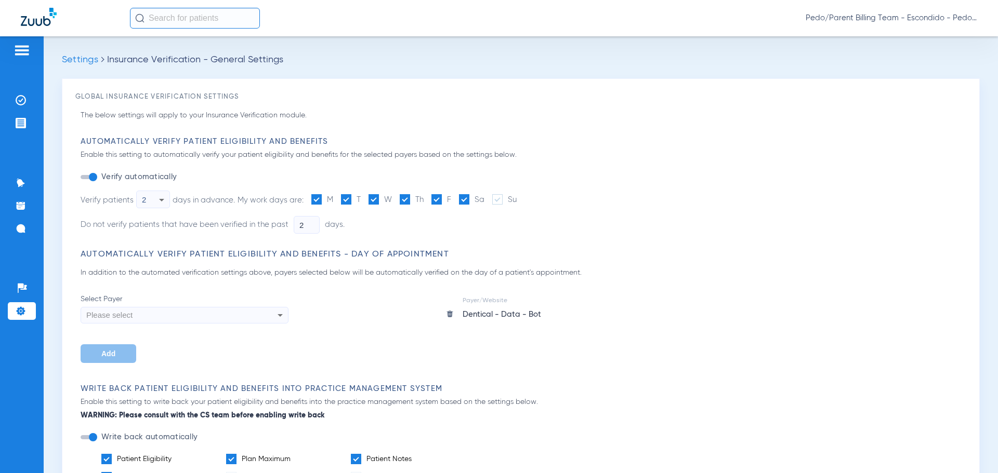
click at [19, 55] on img at bounding box center [22, 50] width 17 height 12
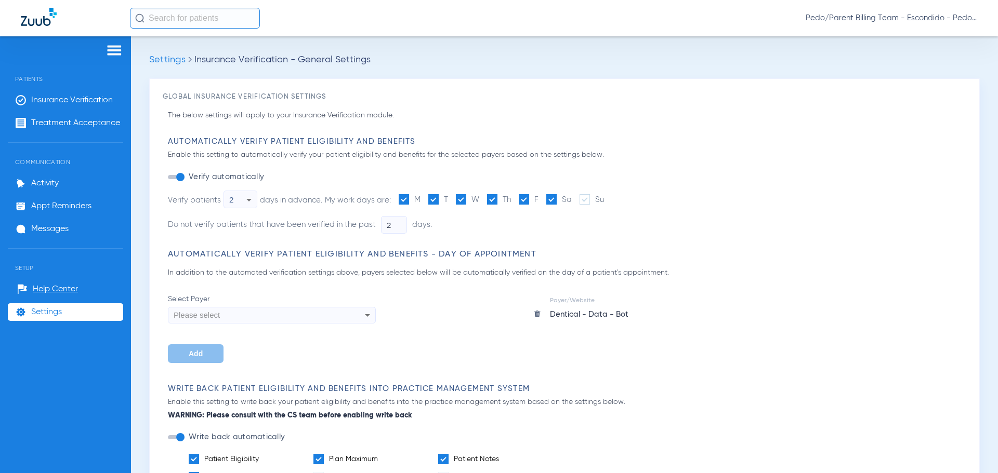
click at [110, 49] on img at bounding box center [114, 50] width 17 height 12
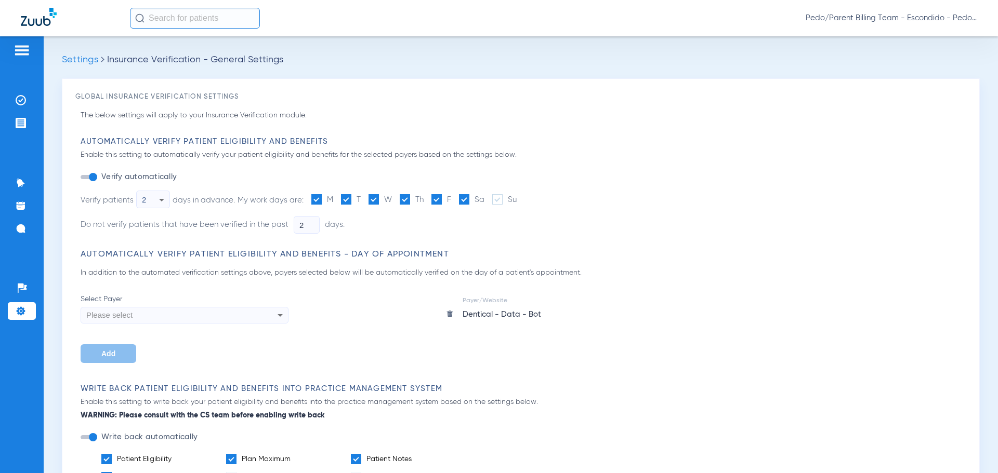
click at [21, 50] on img at bounding box center [22, 50] width 17 height 12
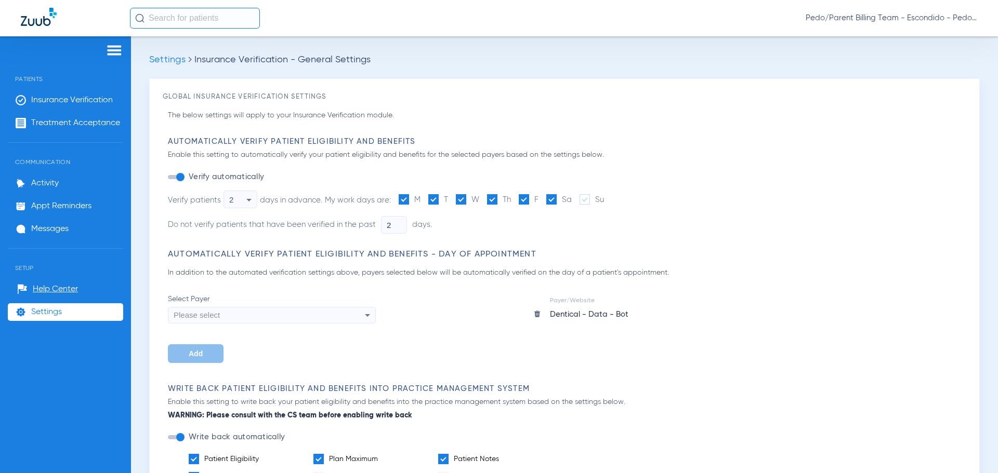
click at [116, 49] on img at bounding box center [114, 50] width 17 height 12
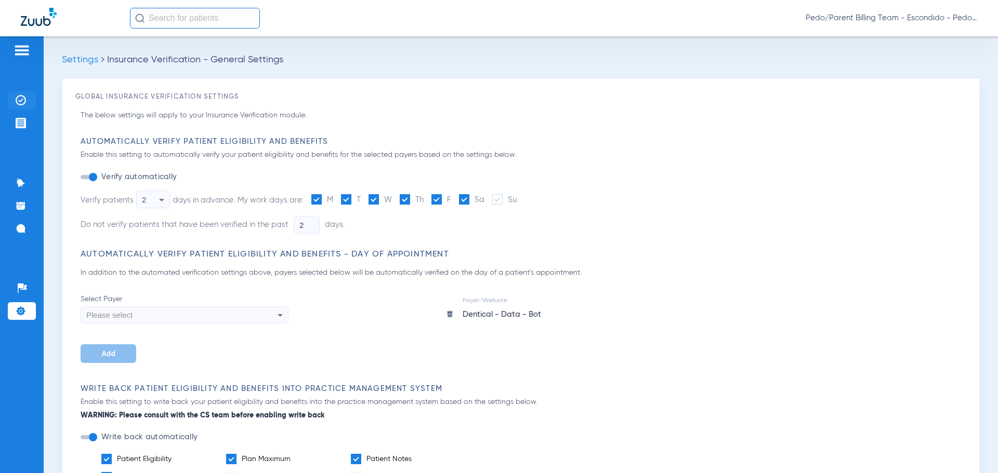
click at [25, 97] on img at bounding box center [21, 100] width 10 height 10
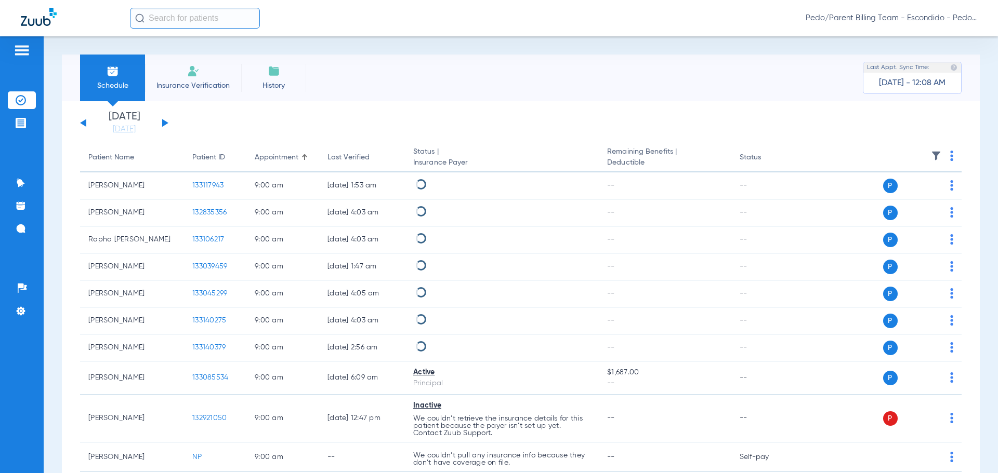
click at [162, 120] on button at bounding box center [165, 123] width 6 height 8
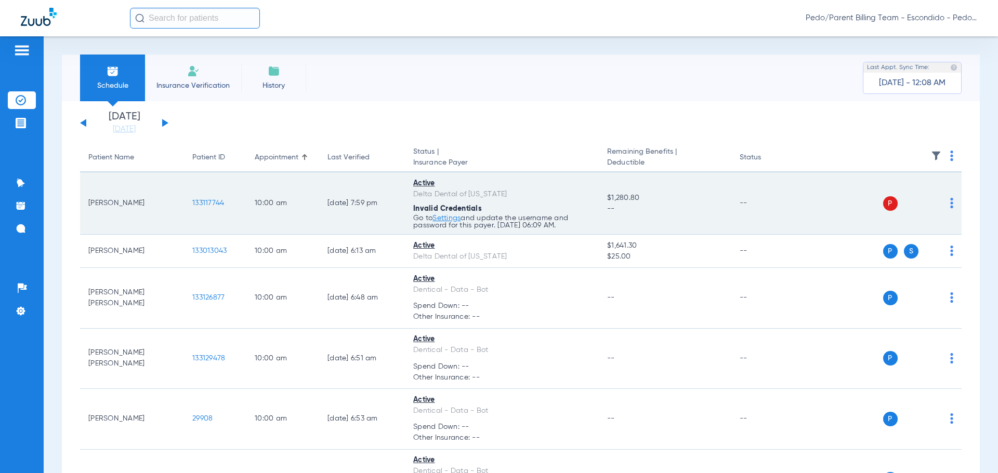
click at [950, 204] on img at bounding box center [951, 203] width 3 height 10
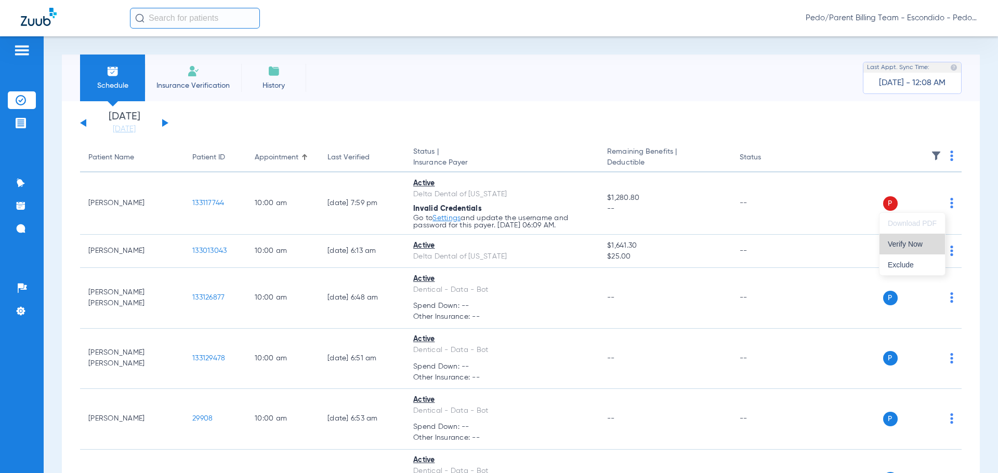
click at [916, 247] on span "Verify Now" at bounding box center [911, 244] width 49 height 7
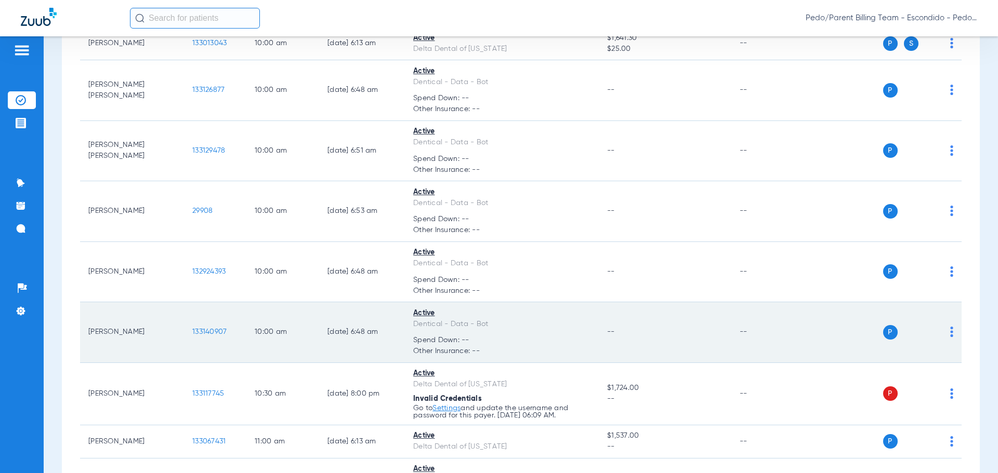
scroll to position [260, 0]
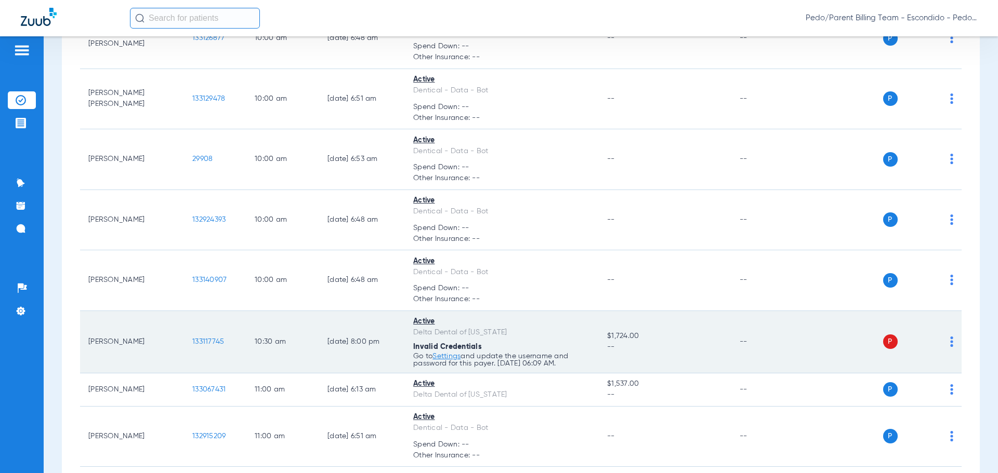
click at [950, 344] on img at bounding box center [951, 342] width 3 height 10
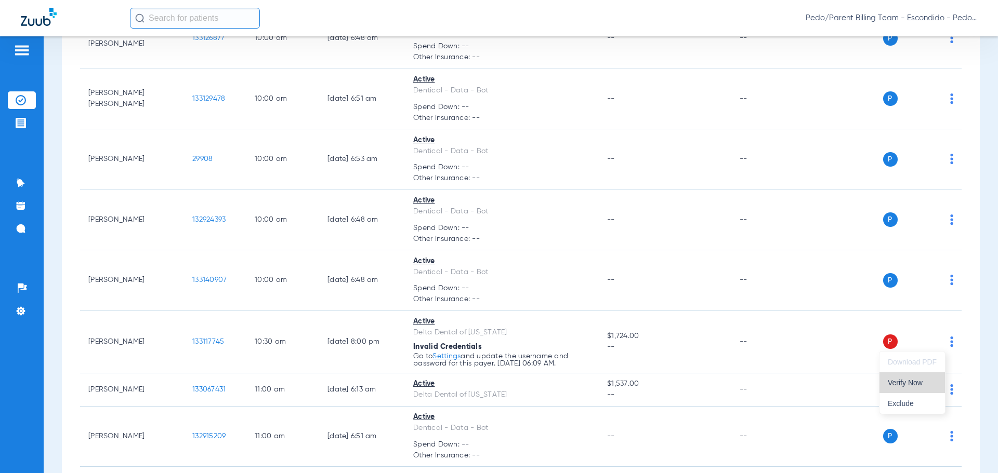
click at [912, 380] on span "Verify Now" at bounding box center [911, 382] width 49 height 7
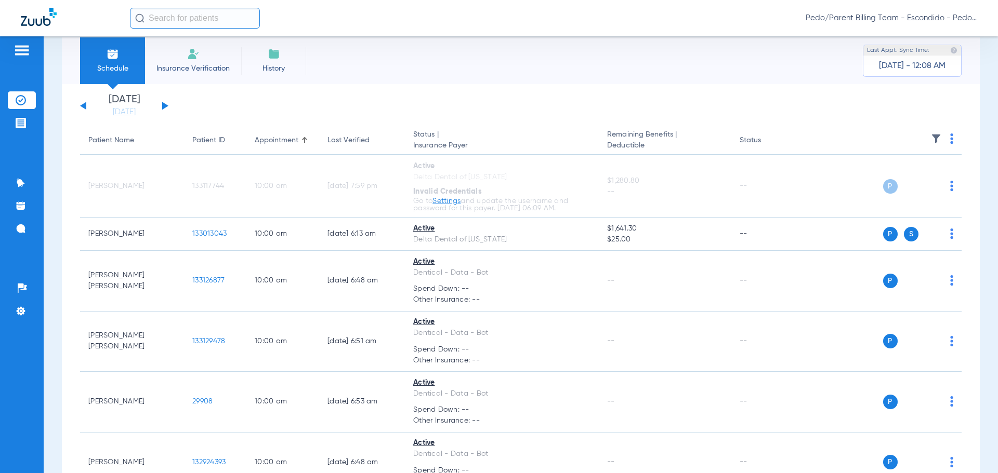
scroll to position [0, 0]
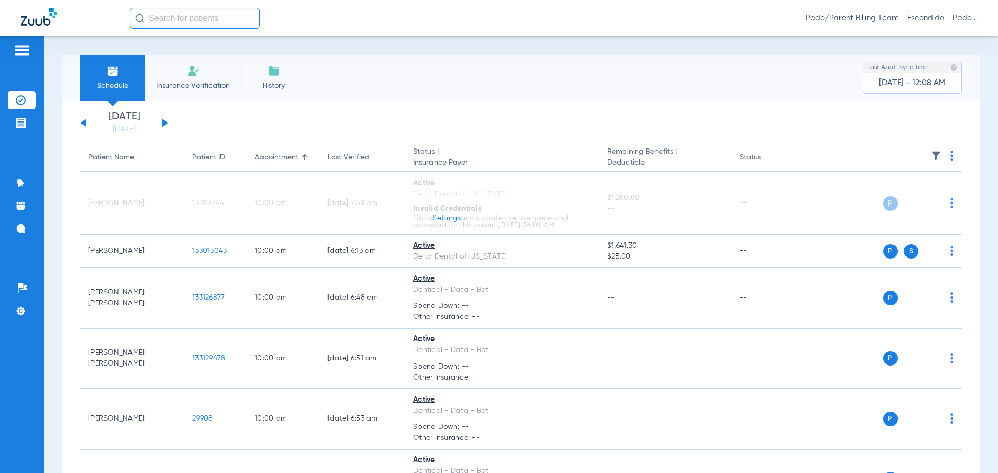
click at [358, 112] on app-single-date-navigator "[DATE] [DATE] [DATE] [DATE] [DATE] [DATE] [DATE] [DATE] [DATE] [DATE] [DATE] [D…" at bounding box center [520, 123] width 881 height 23
click at [593, 61] on div "Schedule Insurance Verification History Last Appt. Sync Time: [DATE] - 12:08 AM" at bounding box center [521, 78] width 918 height 47
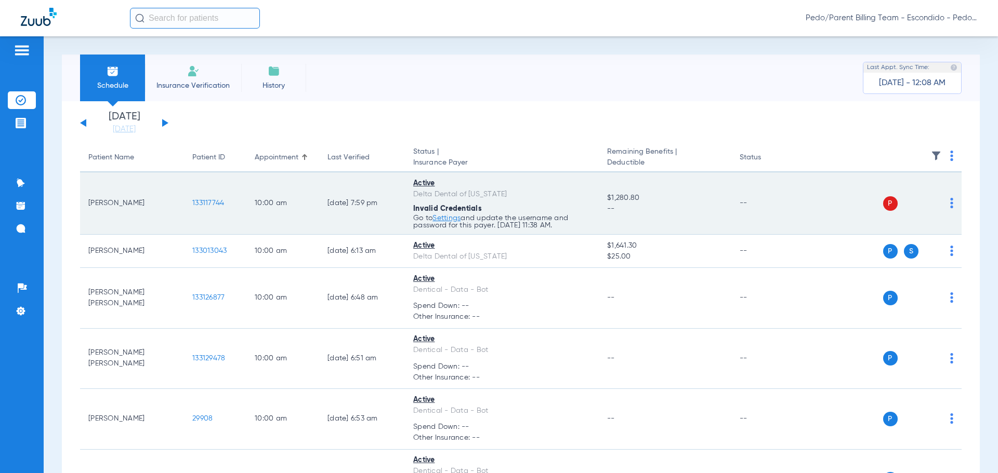
click at [450, 217] on link "Settings" at bounding box center [446, 218] width 28 height 7
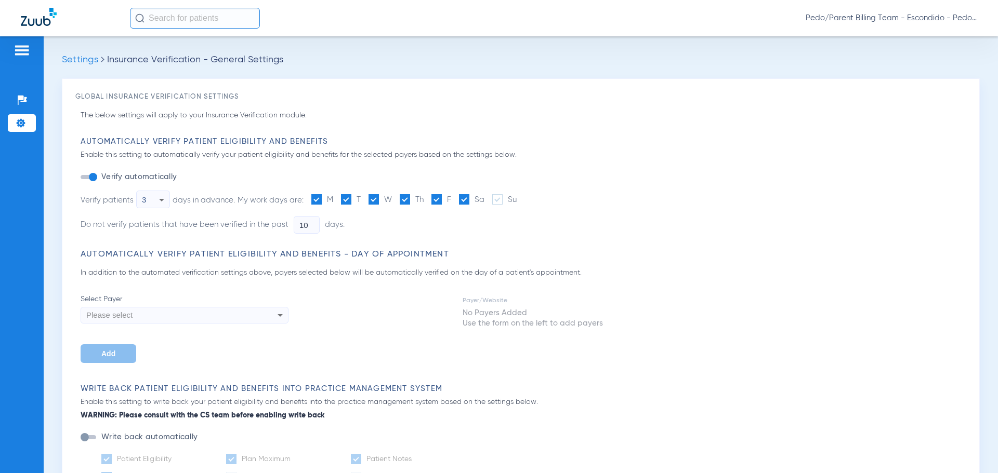
type input "2"
type input "1"
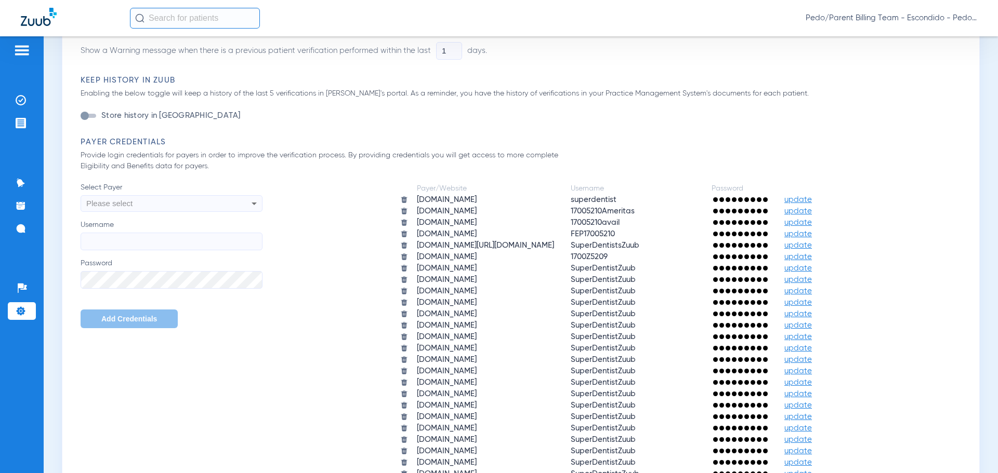
scroll to position [572, 0]
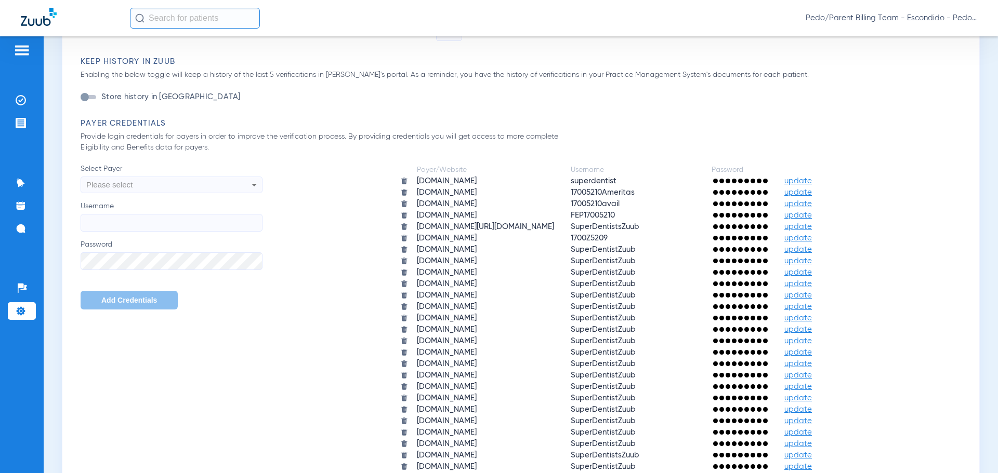
click at [812, 261] on span "update" at bounding box center [798, 261] width 28 height 8
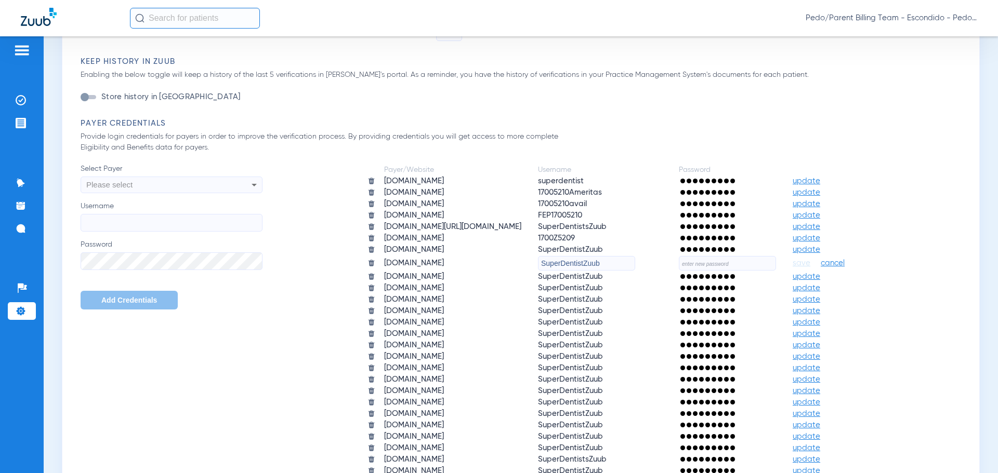
drag, startPoint x: 585, startPoint y: 264, endPoint x: 493, endPoint y: 262, distance: 91.5
click at [493, 262] on tr "deltadentalar.com SuperDentistZuub save cancel" at bounding box center [614, 263] width 509 height 15
paste input "[DEMOGRAPHIC_DATA]"
type input "[DEMOGRAPHIC_DATA]"
click at [708, 263] on input "text" at bounding box center [727, 263] width 97 height 15
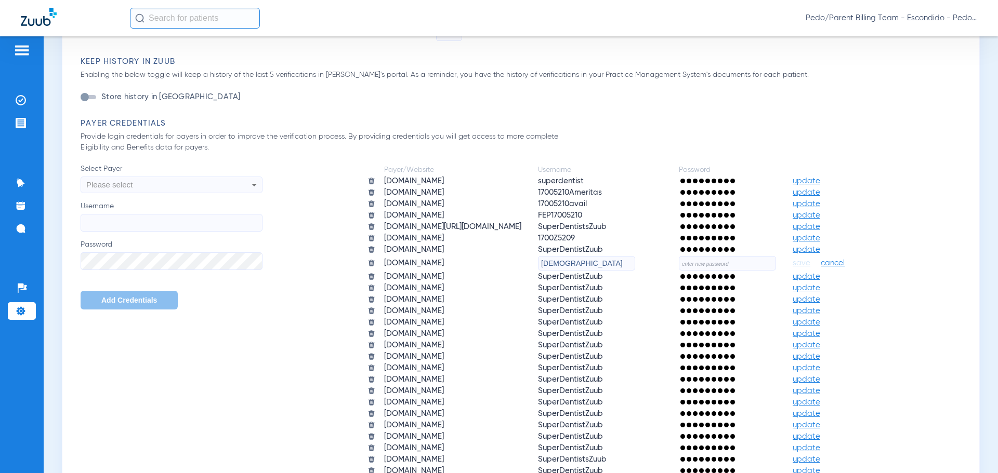
paste input "Nazlikeri2"
type input "Nazlikeri2"
click at [810, 263] on span "save" at bounding box center [801, 263] width 18 height 9
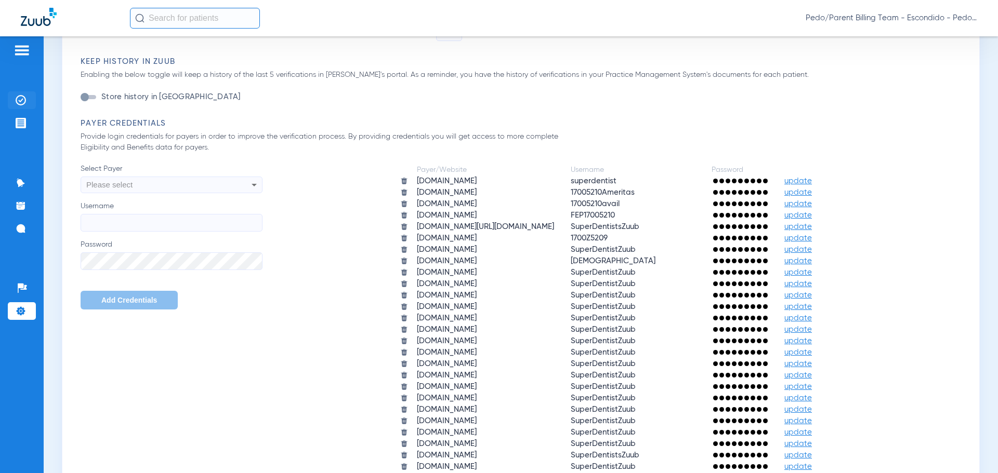
click at [22, 99] on img at bounding box center [21, 100] width 10 height 10
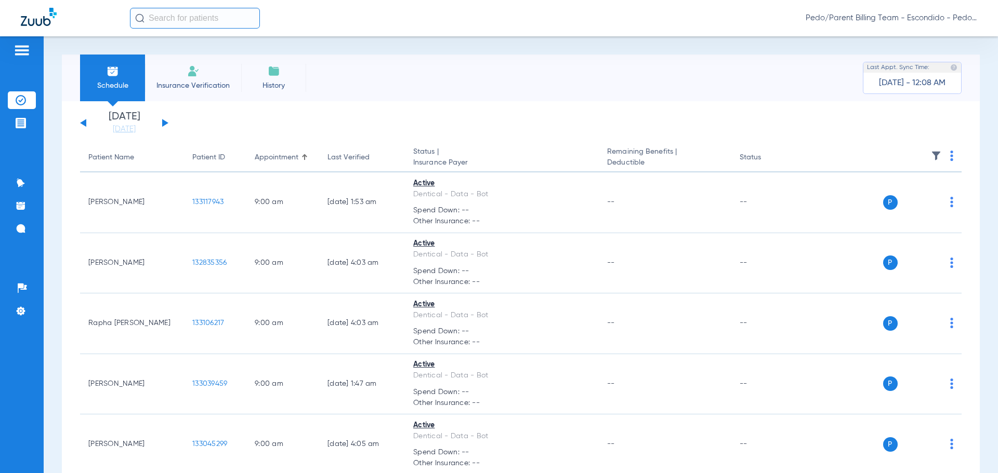
click at [163, 121] on button at bounding box center [165, 123] width 6 height 8
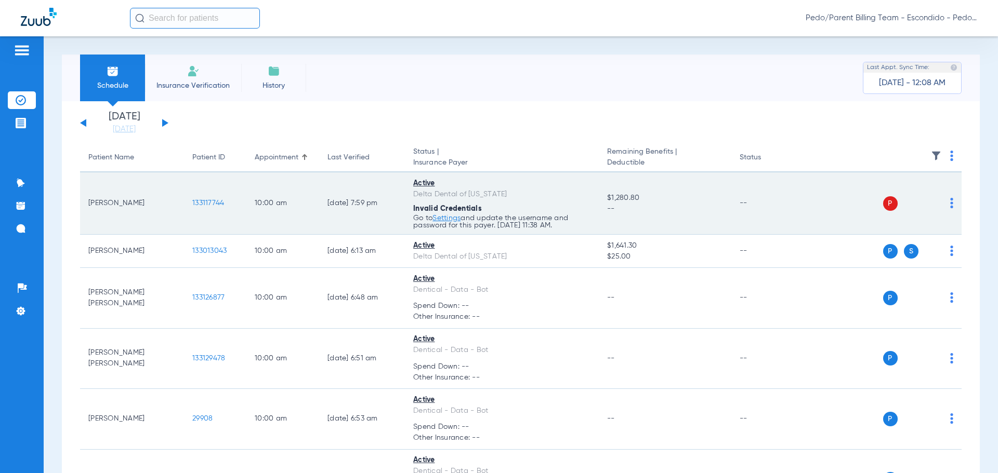
click at [945, 205] on td "P S" at bounding box center [881, 204] width 161 height 62
click at [950, 206] on img at bounding box center [951, 203] width 3 height 10
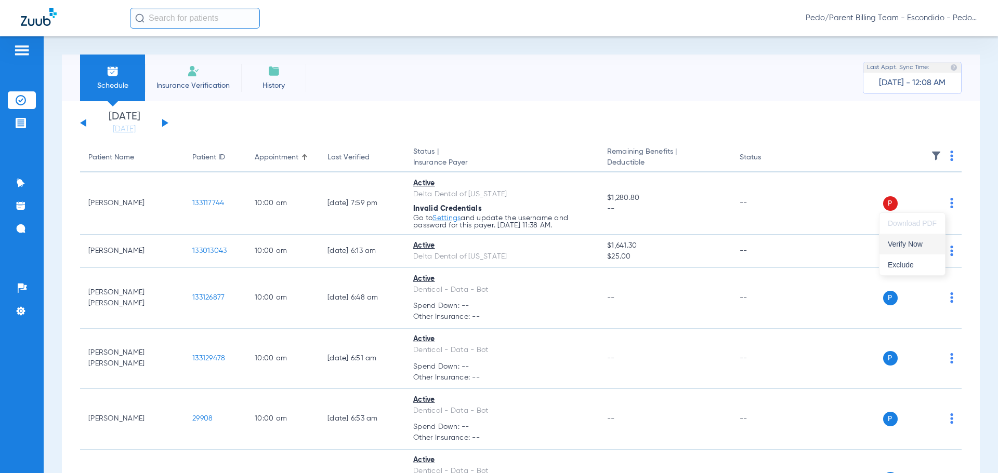
click at [904, 241] on span "Verify Now" at bounding box center [911, 244] width 49 height 7
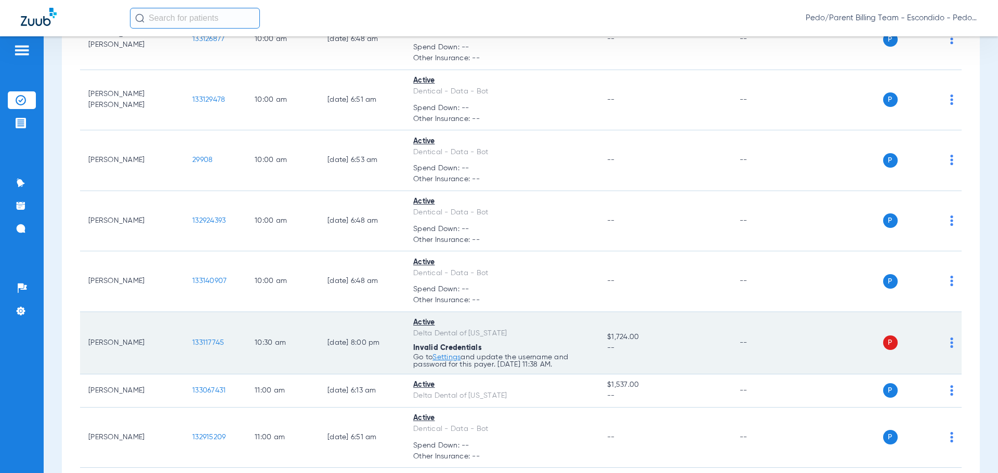
scroll to position [260, 0]
click at [950, 341] on img at bounding box center [951, 342] width 3 height 10
drag, startPoint x: 906, startPoint y: 377, endPoint x: 901, endPoint y: 370, distance: 8.5
click at [906, 376] on button "Verify Now" at bounding box center [911, 383] width 65 height 21
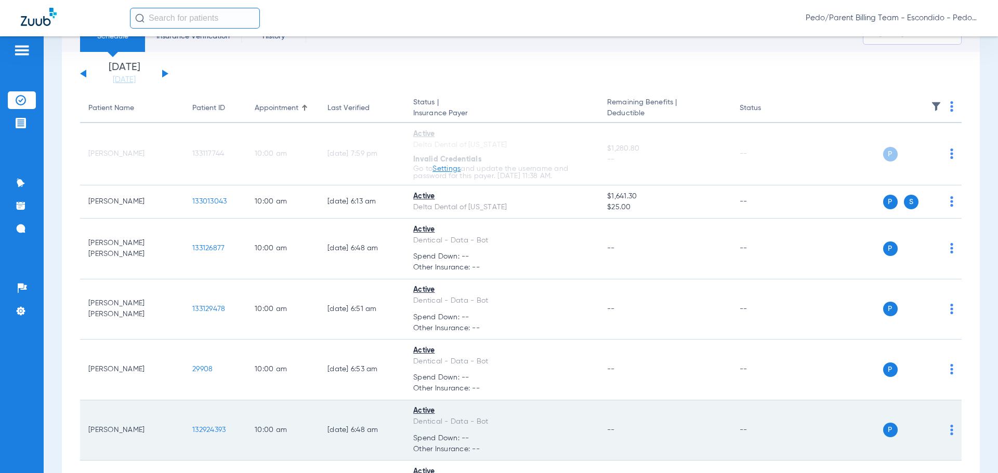
scroll to position [0, 0]
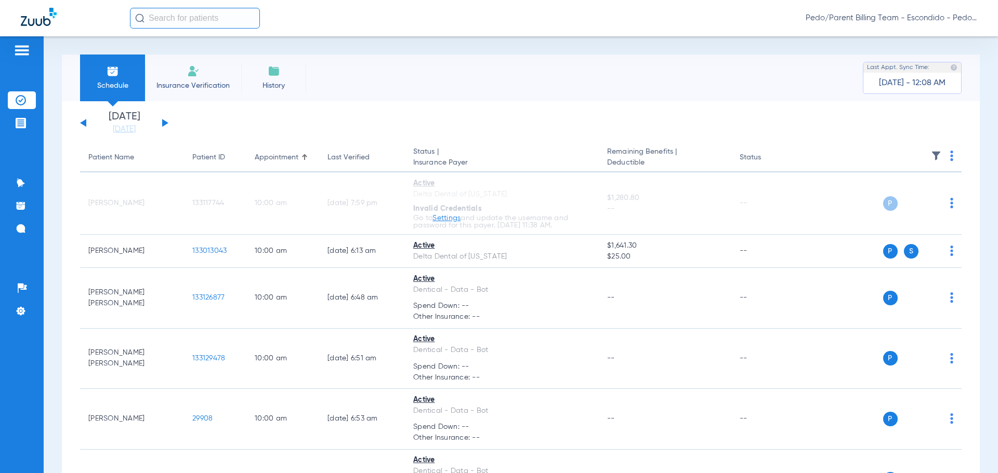
click at [25, 311] on img at bounding box center [21, 311] width 10 height 10
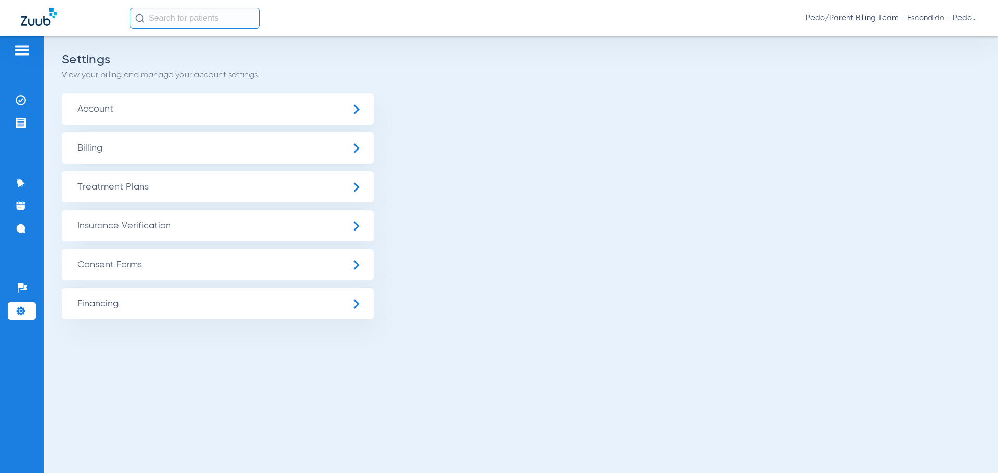
click at [121, 224] on span "Insurance Verification" at bounding box center [218, 225] width 312 height 31
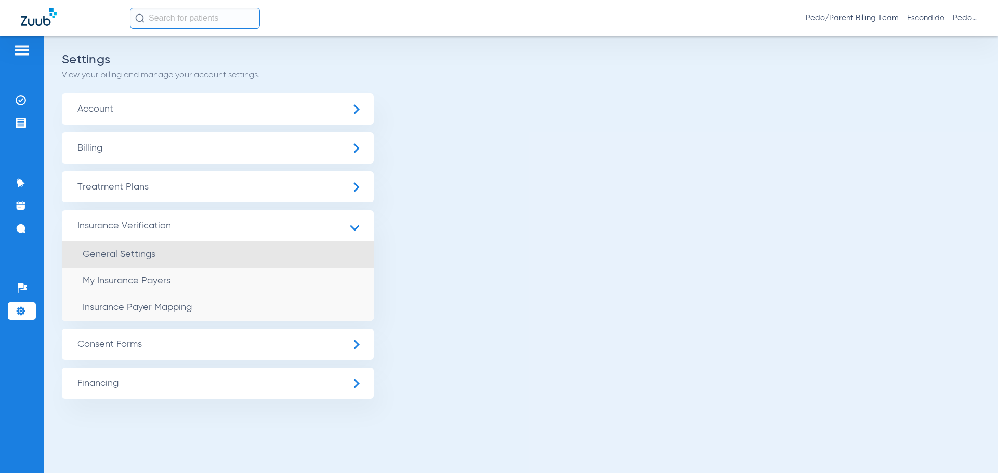
click at [141, 253] on span "General Settings" at bounding box center [119, 254] width 73 height 9
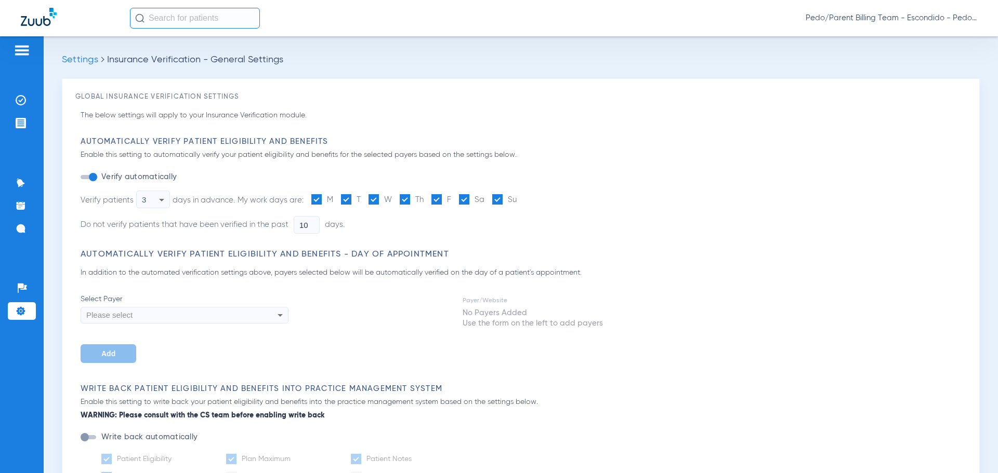
type input "2"
type input "1"
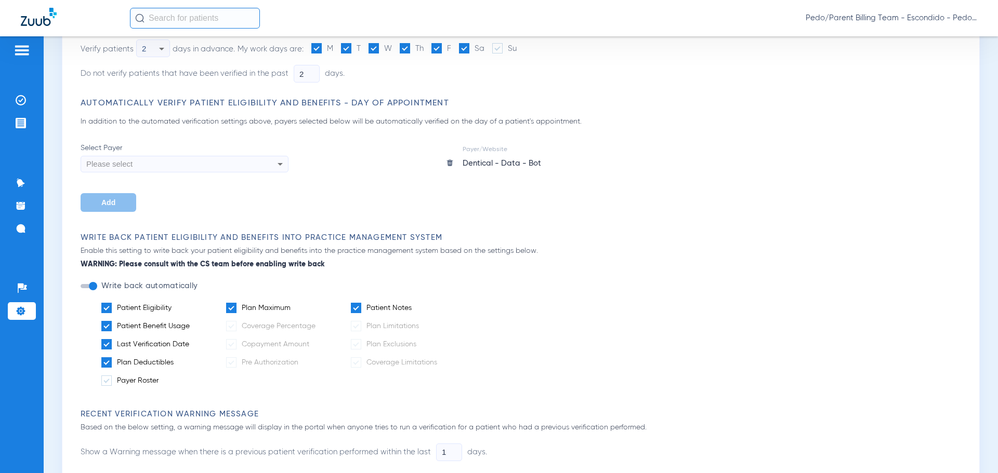
scroll to position [104, 0]
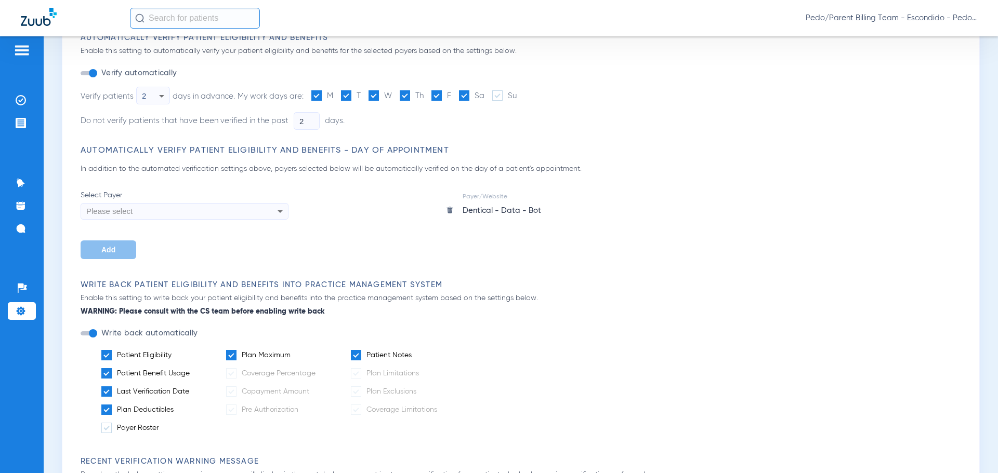
click at [285, 208] on icon at bounding box center [280, 211] width 12 height 12
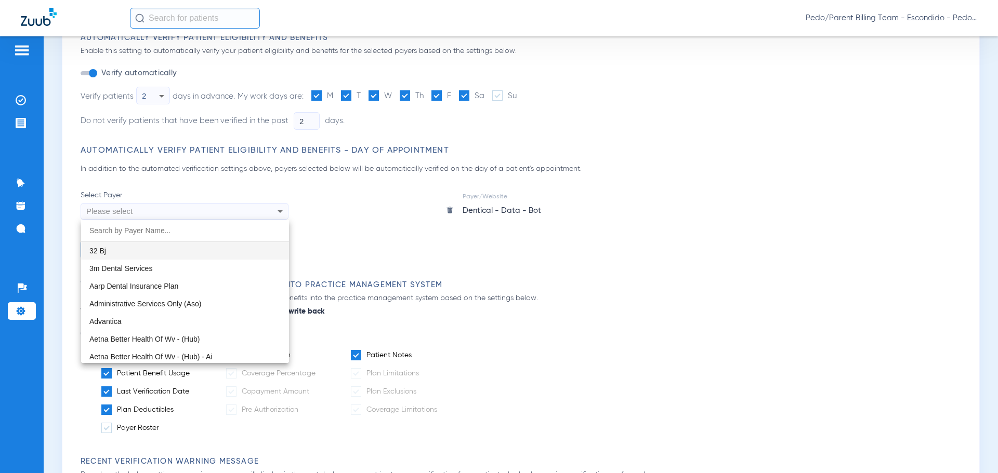
click at [284, 208] on div at bounding box center [499, 236] width 998 height 473
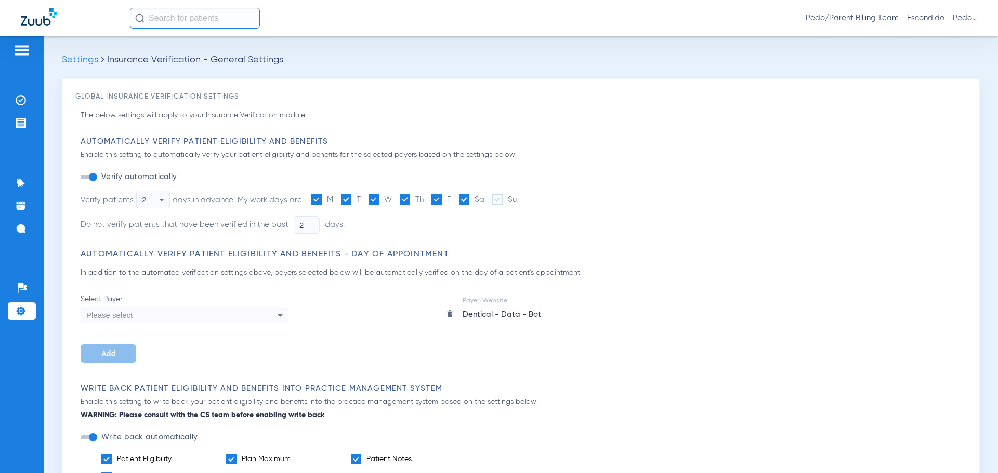
scroll to position [52, 0]
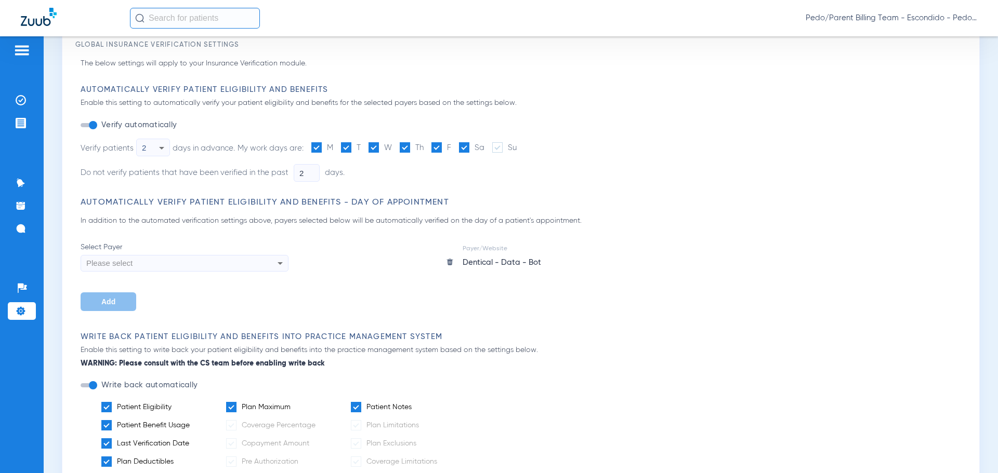
click at [278, 258] on icon at bounding box center [280, 263] width 12 height 12
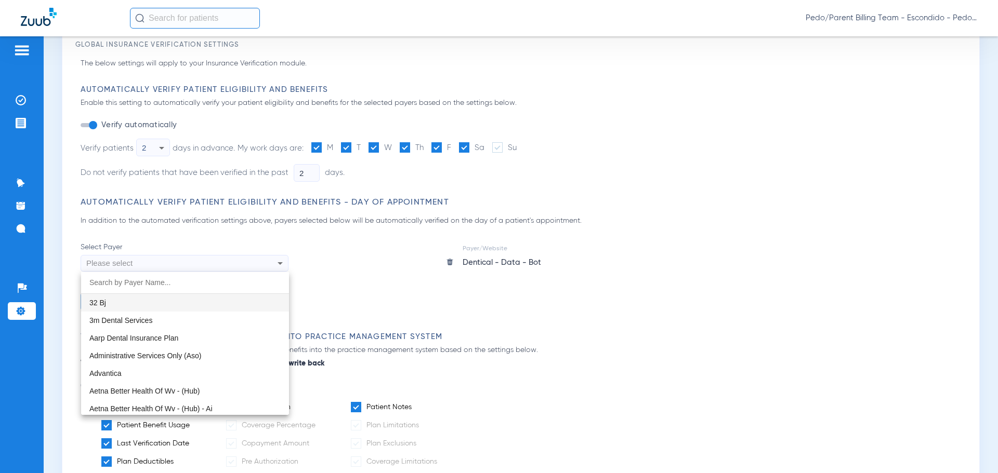
click at [374, 265] on div at bounding box center [499, 236] width 998 height 473
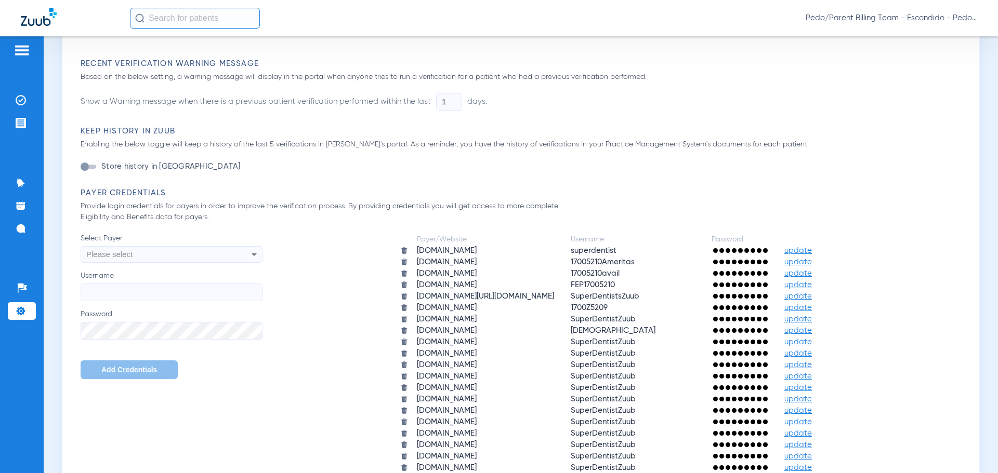
scroll to position [520, 0]
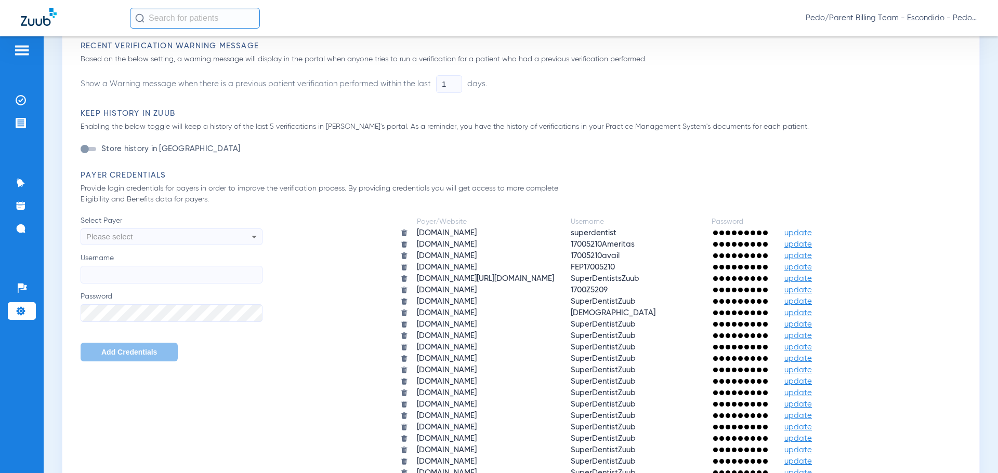
click at [247, 242] on div "Please select" at bounding box center [171, 237] width 181 height 18
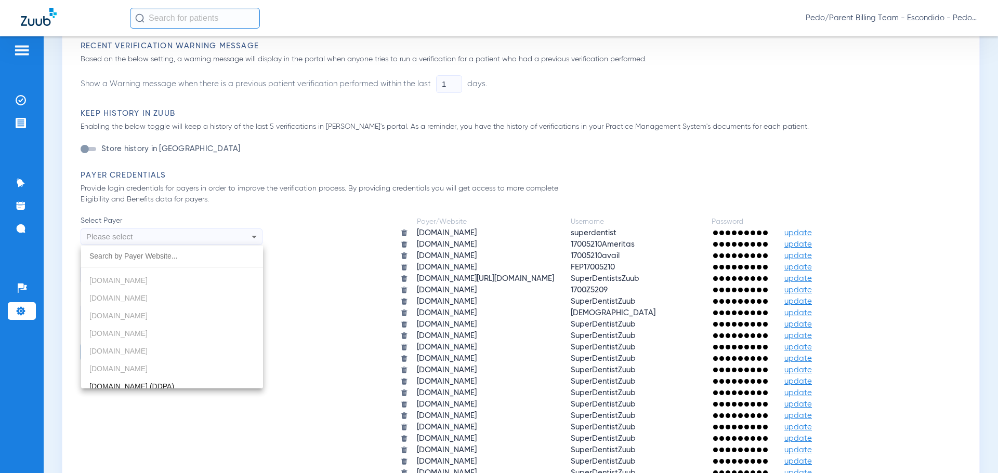
scroll to position [260, 0]
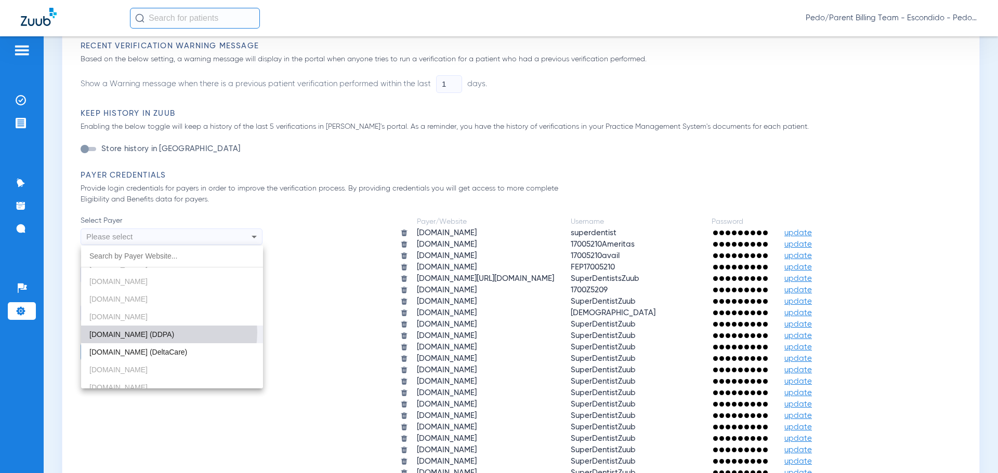
click at [169, 333] on span "[DOMAIN_NAME] (DDPA)" at bounding box center [131, 334] width 85 height 8
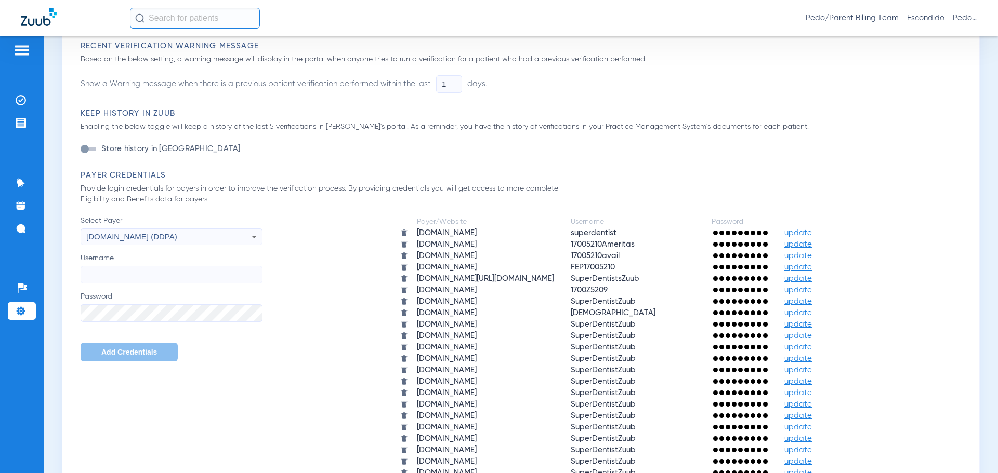
click at [129, 277] on input "Username" at bounding box center [172, 275] width 182 height 18
click at [140, 273] on input "Username" at bounding box center [172, 275] width 182 height 18
paste input "[DEMOGRAPHIC_DATA]"
type input "[DEMOGRAPHIC_DATA]"
click at [322, 333] on div "Payer/Website Username Password aetna.com superdentist update ameritas.com 1700…" at bounding box center [614, 428] width 704 height 424
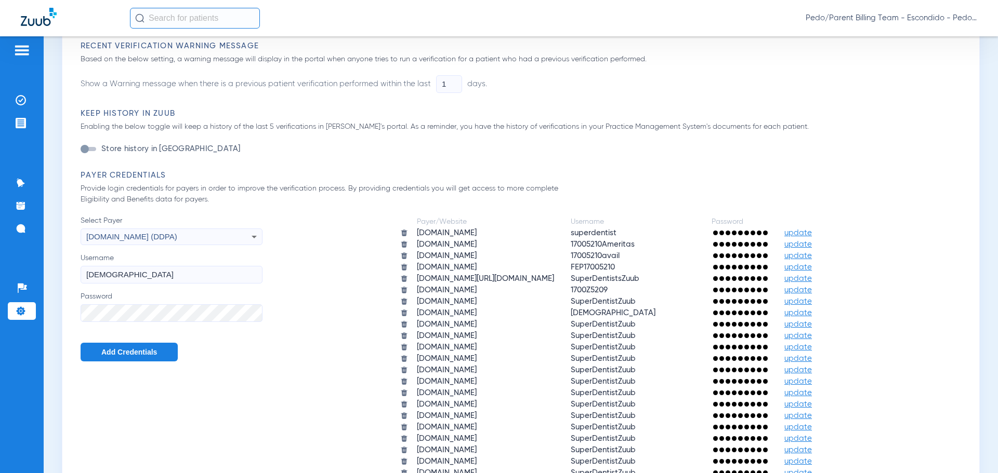
click at [140, 351] on span "Add Credentials" at bounding box center [129, 352] width 56 height 8
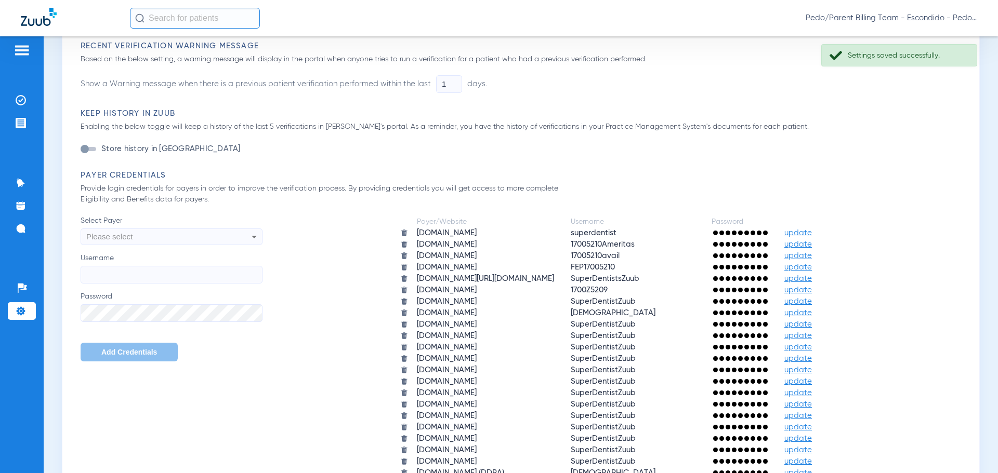
click at [251, 237] on icon at bounding box center [254, 237] width 12 height 12
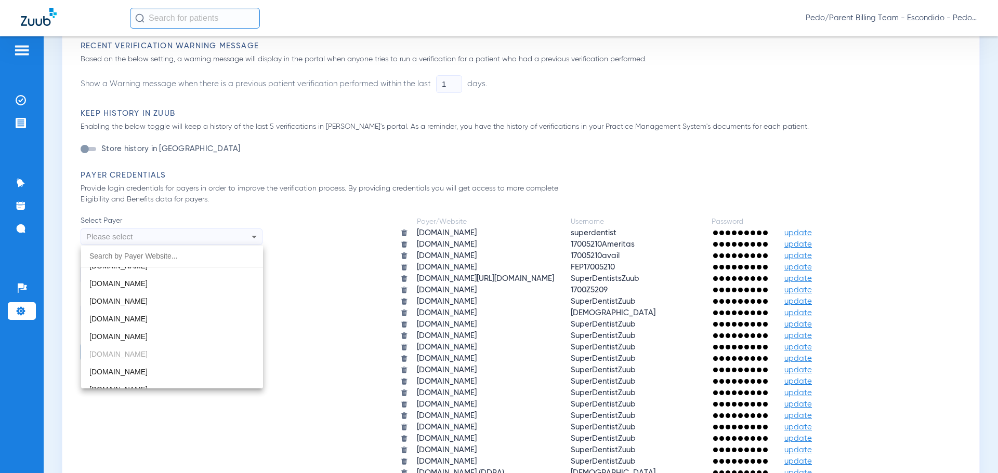
scroll to position [1257, 0]
click at [314, 282] on div at bounding box center [499, 236] width 998 height 473
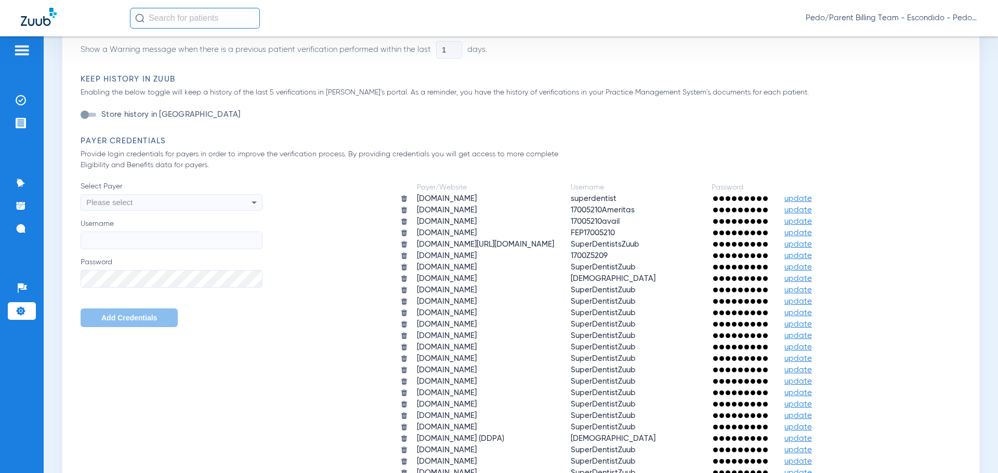
scroll to position [572, 0]
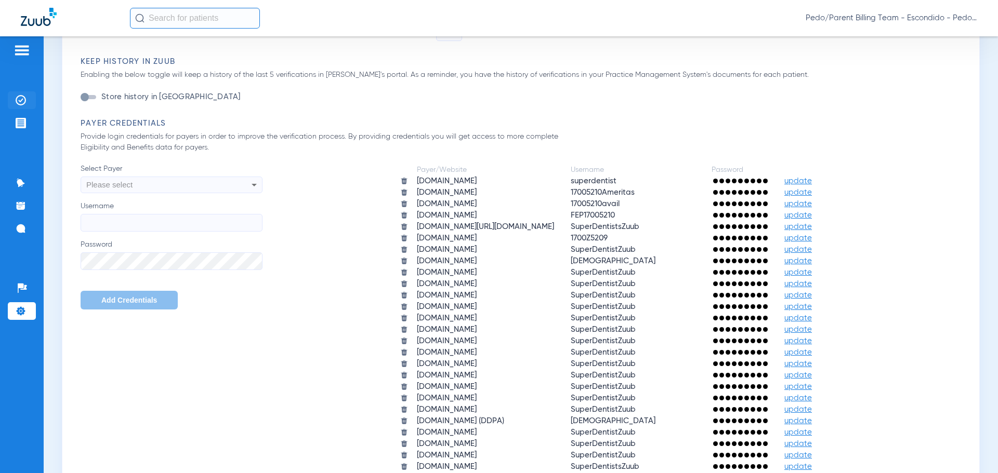
click at [21, 100] on img at bounding box center [21, 100] width 10 height 10
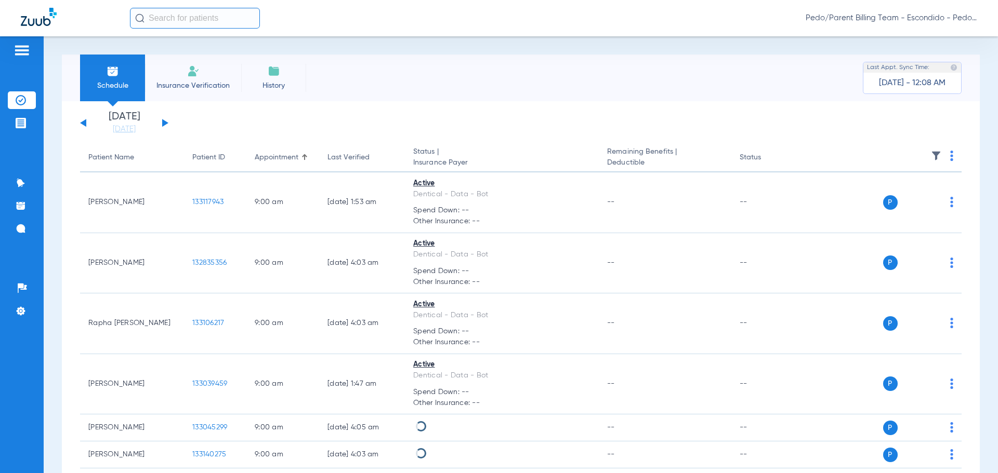
click at [163, 122] on button at bounding box center [165, 123] width 6 height 8
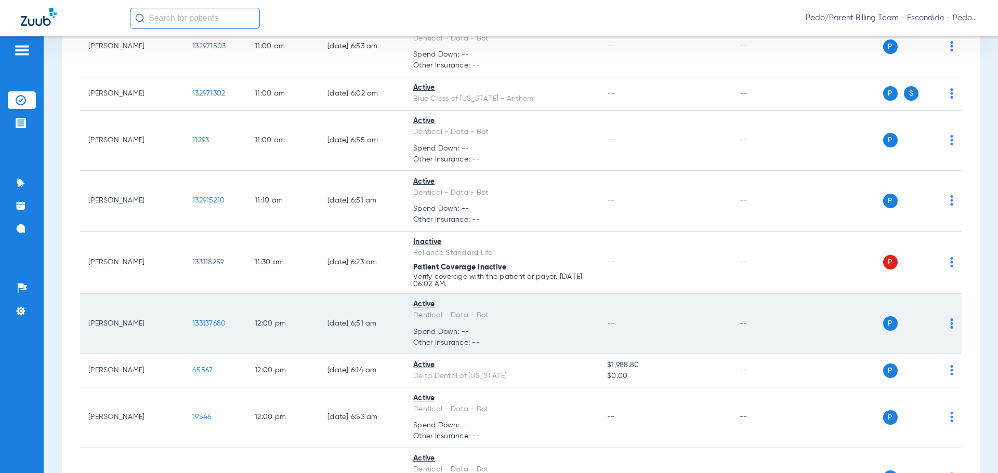
scroll to position [883, 0]
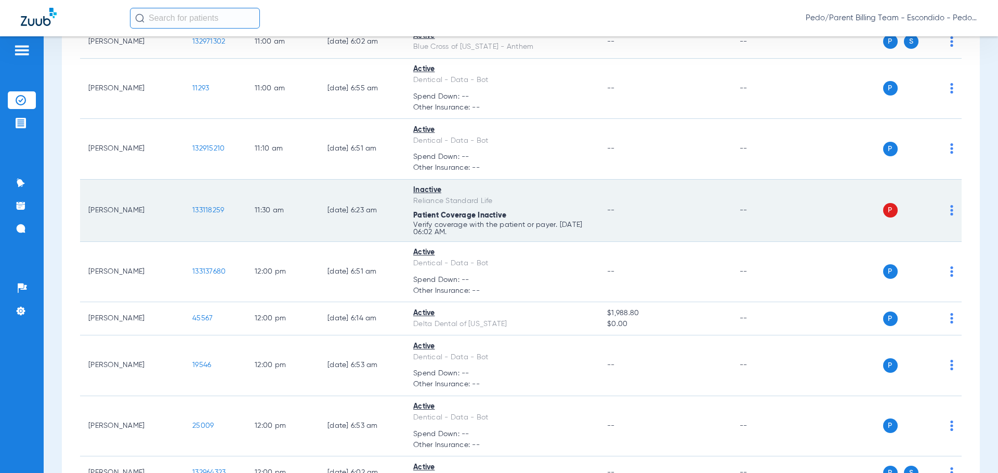
click at [206, 210] on span "133118259" at bounding box center [208, 210] width 32 height 7
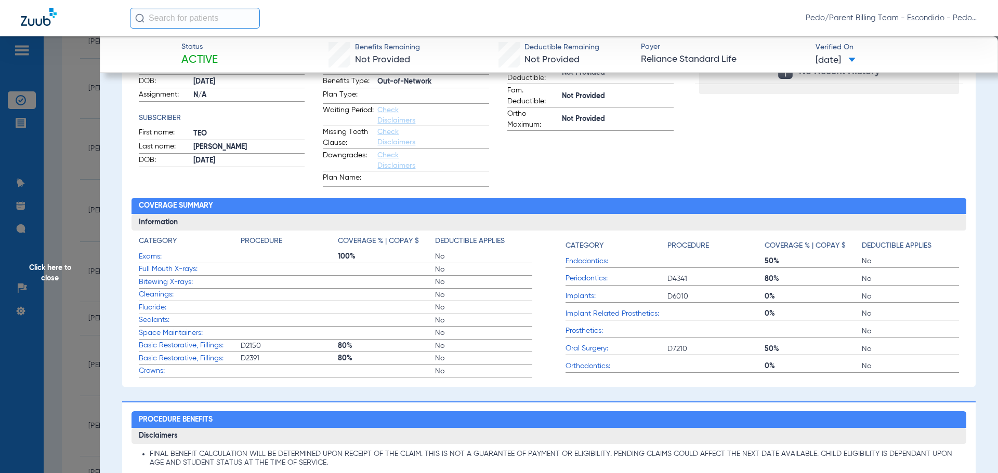
scroll to position [260, 0]
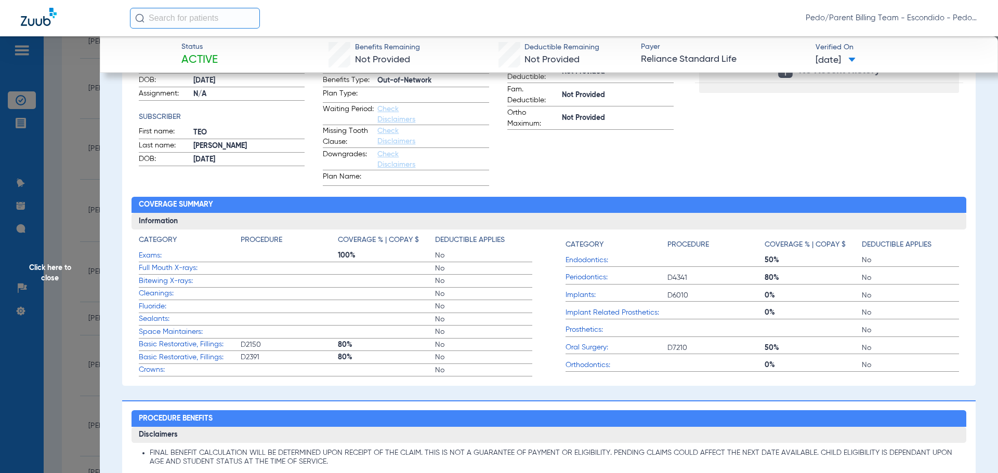
click at [49, 273] on span "Click here to close" at bounding box center [50, 272] width 100 height 473
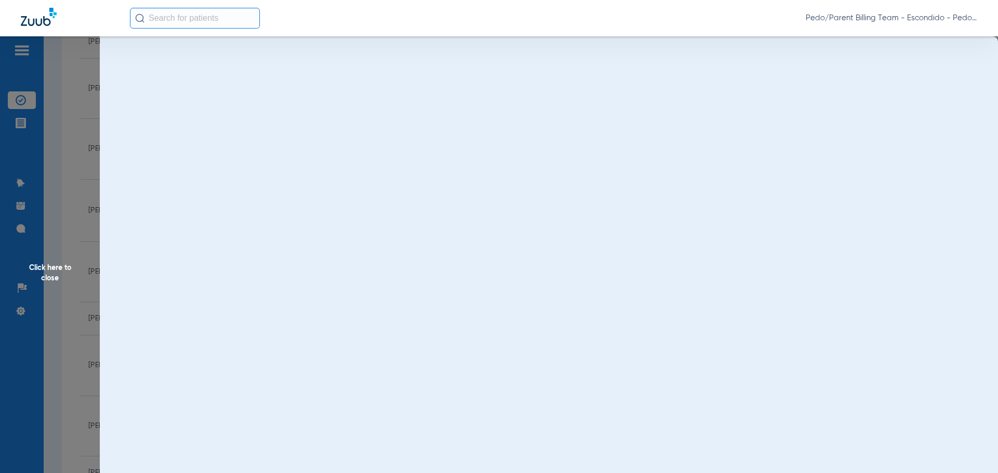
scroll to position [0, 0]
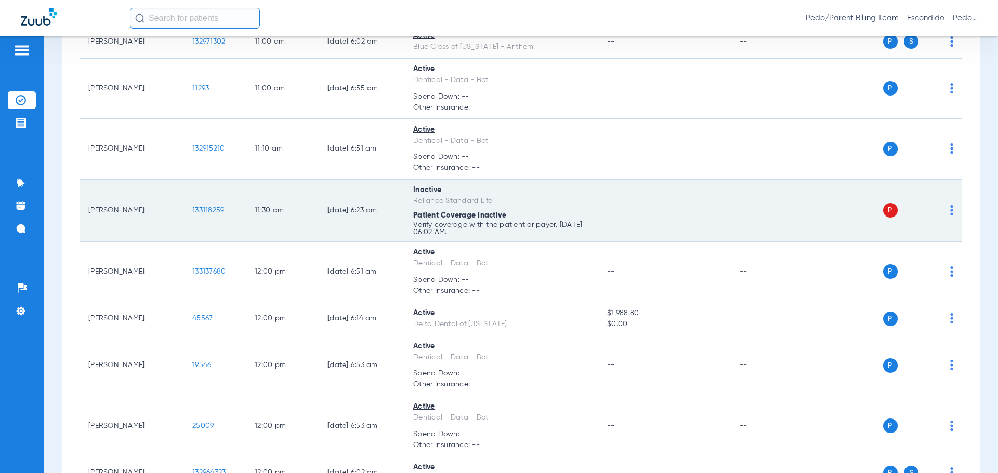
click at [124, 210] on td "[PERSON_NAME]" at bounding box center [132, 211] width 104 height 62
click at [124, 215] on td "[PERSON_NAME]" at bounding box center [132, 211] width 104 height 62
click at [195, 209] on span "133118259" at bounding box center [208, 210] width 32 height 7
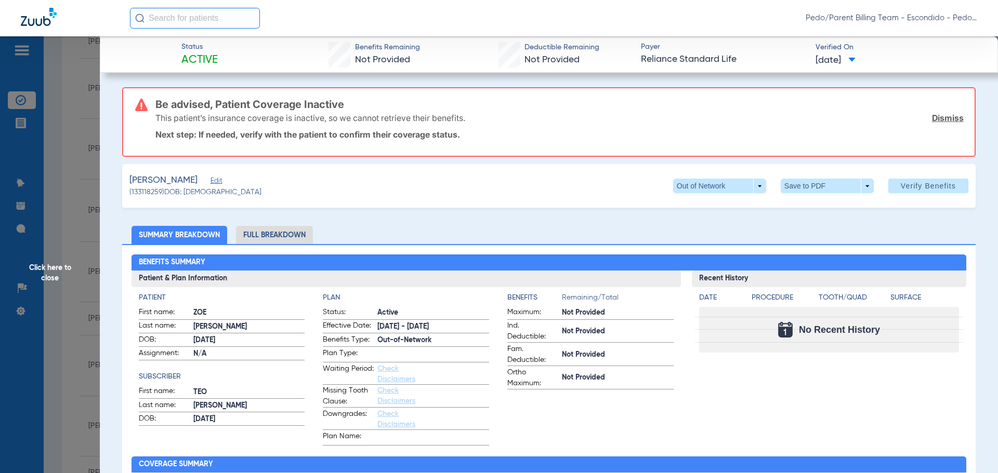
click at [43, 273] on span "Click here to close" at bounding box center [50, 272] width 100 height 473
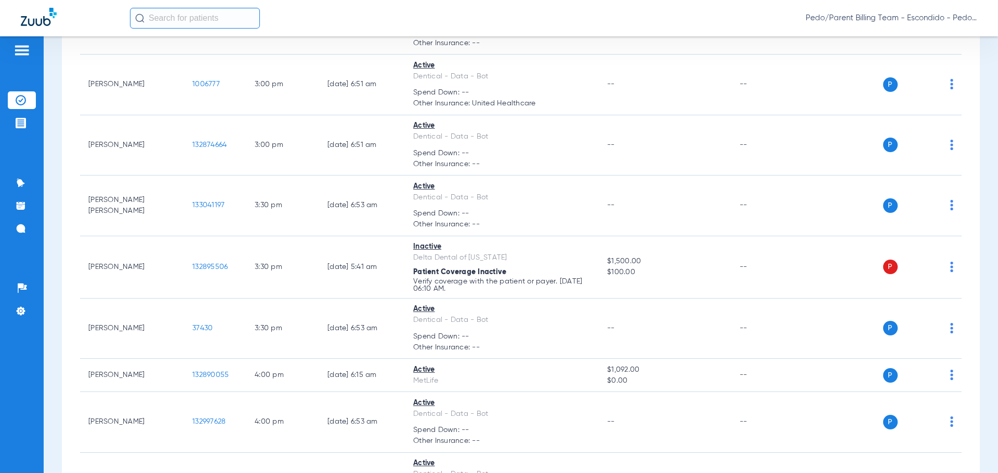
scroll to position [1871, 0]
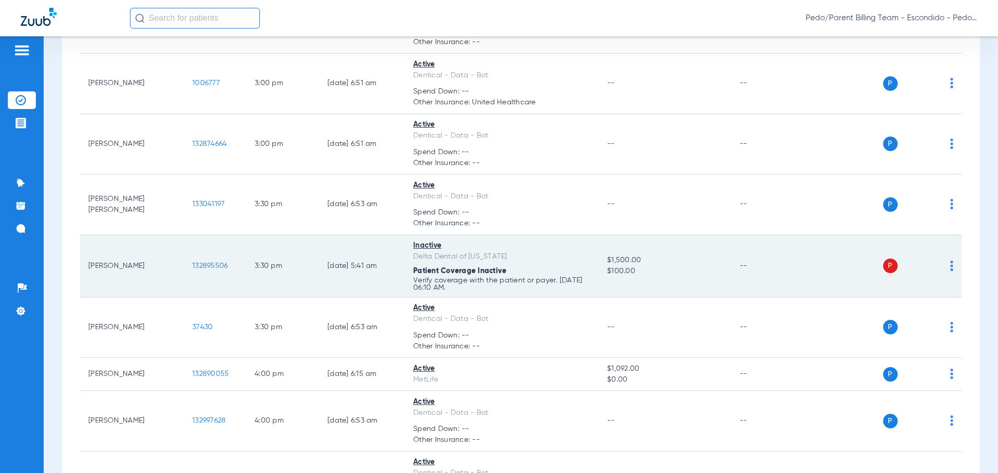
click at [687, 276] on span "$100.00" at bounding box center [664, 271] width 115 height 11
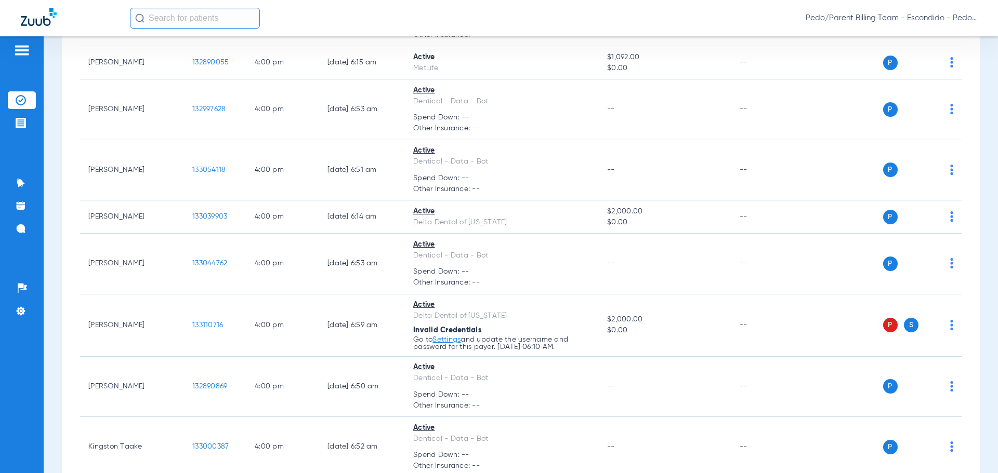
scroll to position [2234, 0]
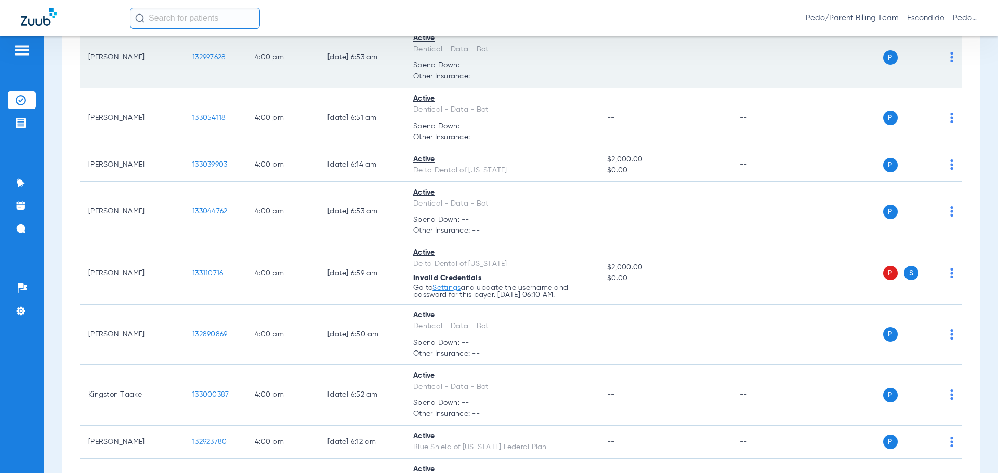
click at [681, 63] on td "--" at bounding box center [665, 58] width 132 height 61
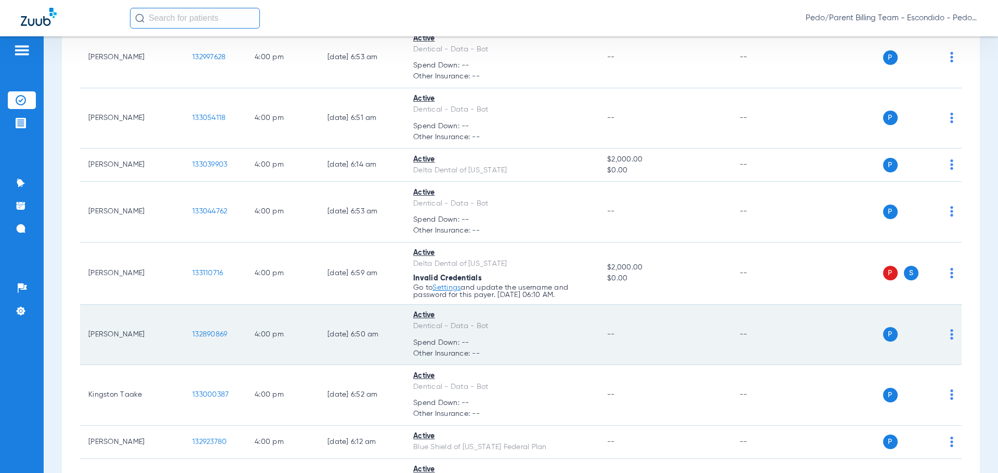
scroll to position [2182, 0]
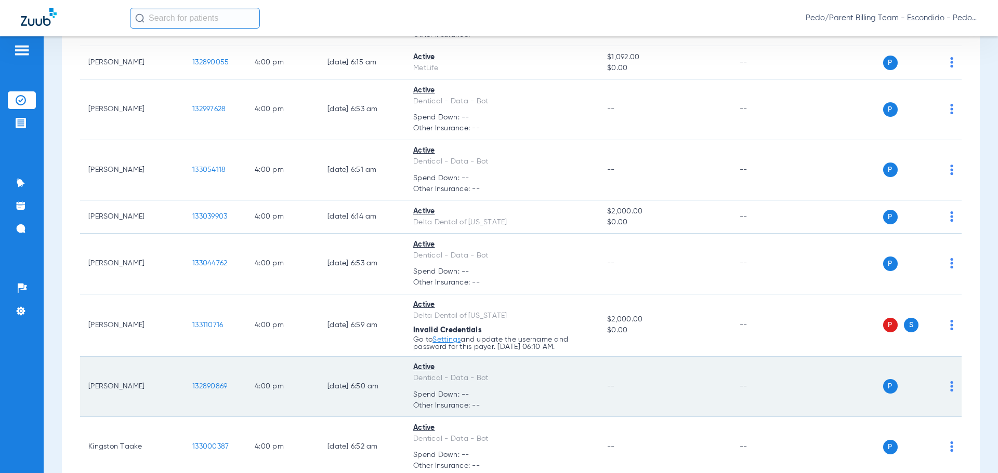
click at [379, 416] on tr "Demetrius Elliott 132890869 4:00 PM 08/12/25 6:50 AM Active Dentical - Data - B…" at bounding box center [520, 387] width 881 height 61
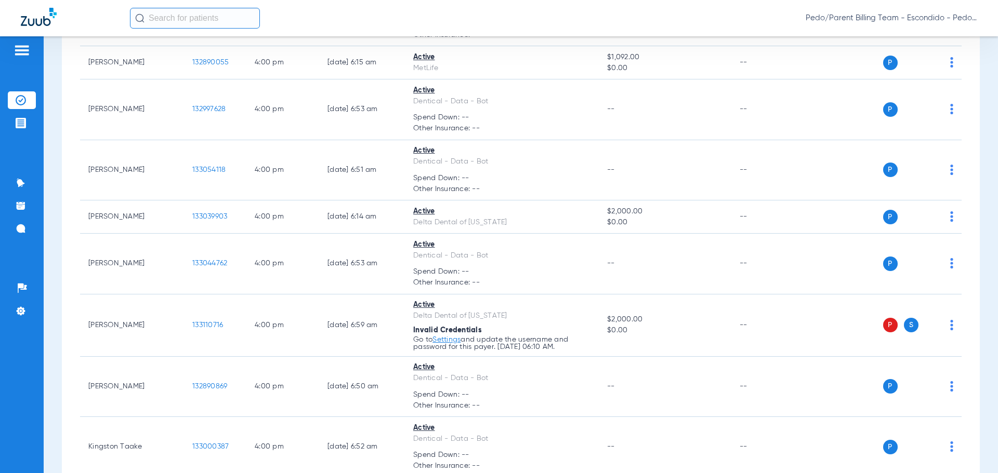
click at [414, 15] on div "Pedo/Parent Billing Team - Escondido - Pedo | The Super Dentists" at bounding box center [553, 18] width 847 height 21
click at [466, 18] on div "Pedo/Parent Billing Team - Escondido - Pedo | The Super Dentists" at bounding box center [553, 18] width 847 height 21
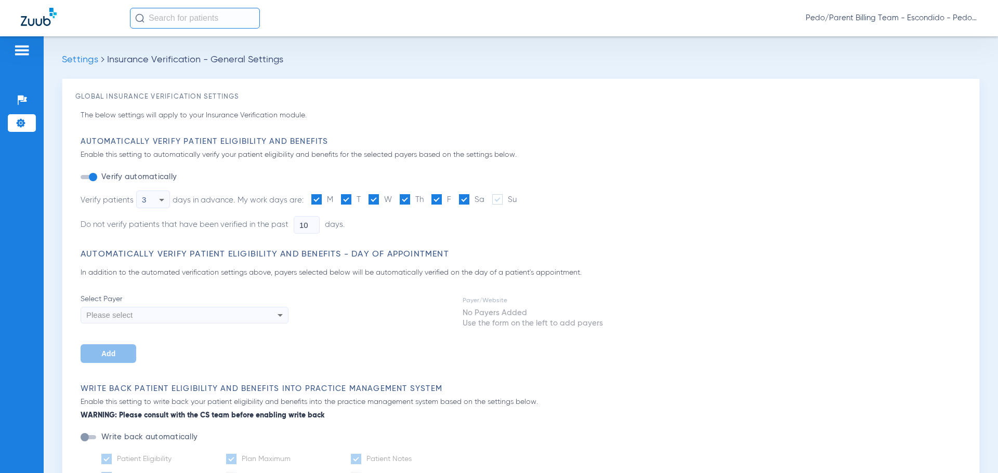
type input "2"
type input "1"
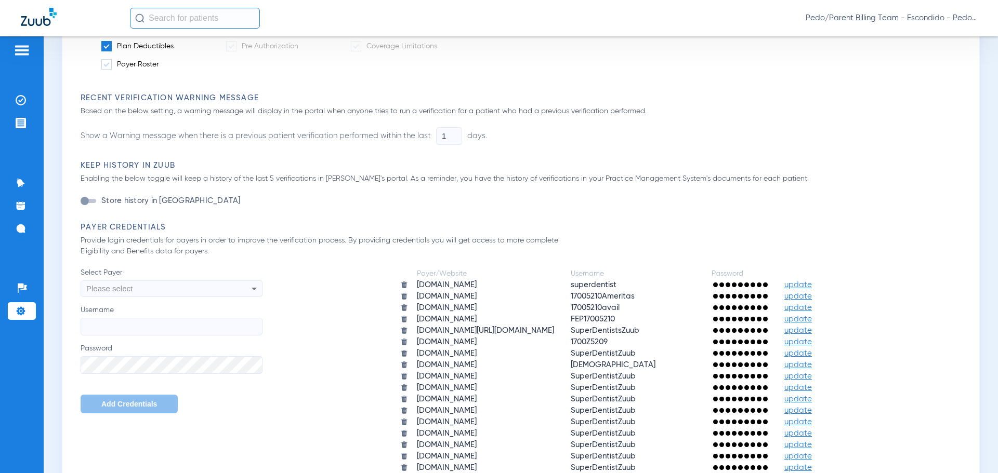
scroll to position [624, 0]
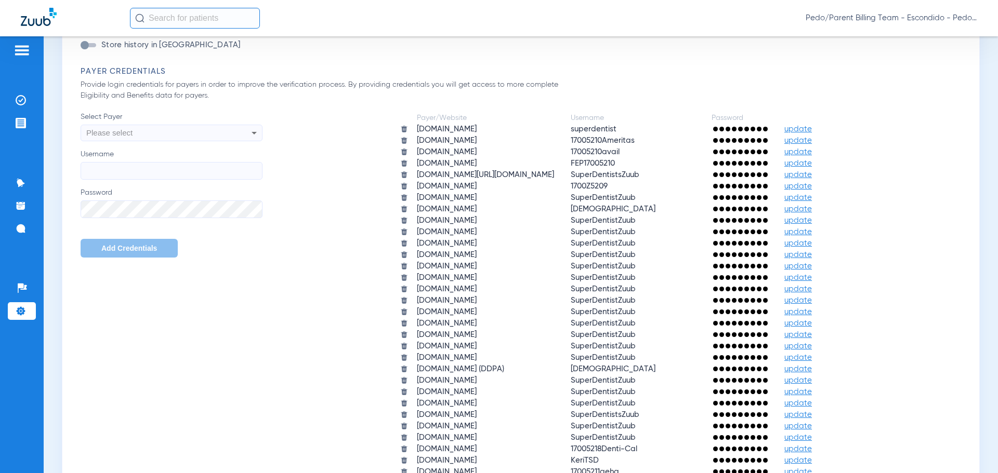
click at [810, 302] on span "update" at bounding box center [798, 301] width 28 height 8
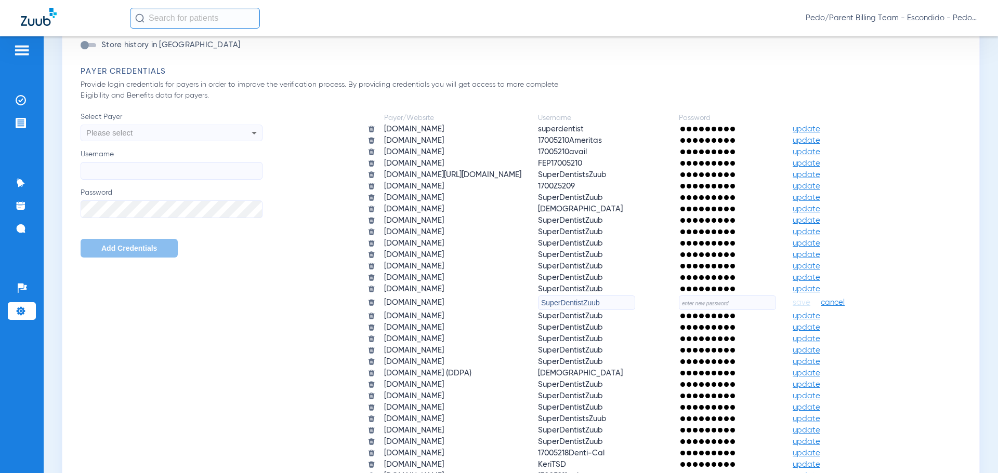
drag, startPoint x: 581, startPoint y: 307, endPoint x: 473, endPoint y: 310, distance: 108.1
click at [473, 310] on tr "[DOMAIN_NAME] SuperDentistZuub save cancel" at bounding box center [614, 303] width 509 height 15
paste input "[DEMOGRAPHIC_DATA]"
type input "[DEMOGRAPHIC_DATA]"
click at [711, 304] on input "text" at bounding box center [727, 303] width 97 height 15
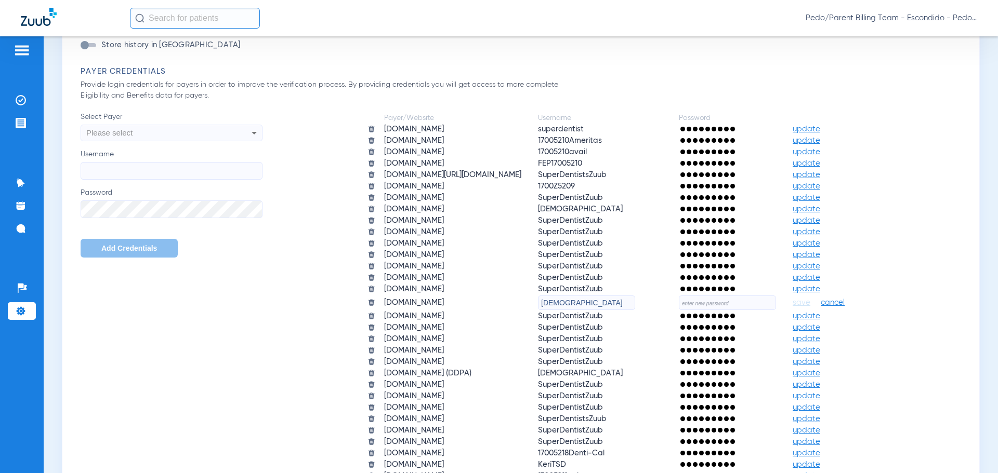
paste input "Nazlikeri2"
type input "Nazlikeri2"
click at [810, 304] on span "save" at bounding box center [801, 302] width 18 height 9
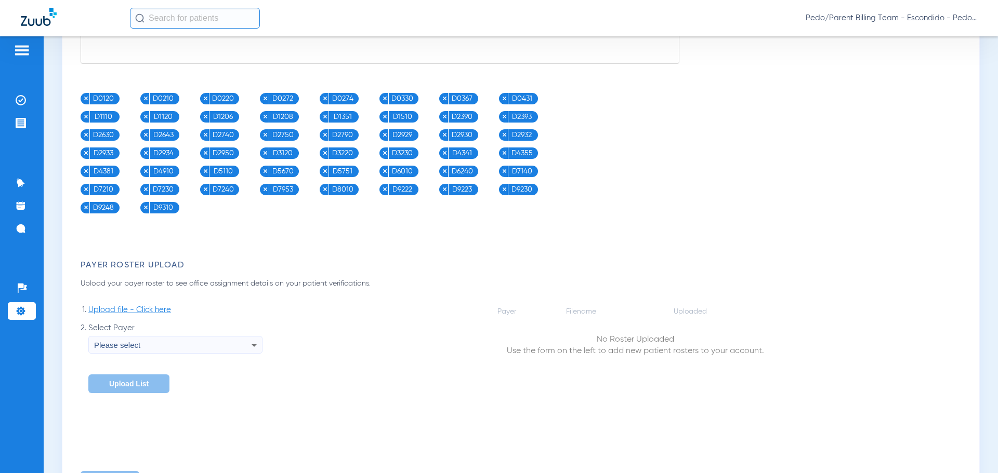
scroll to position [1295, 0]
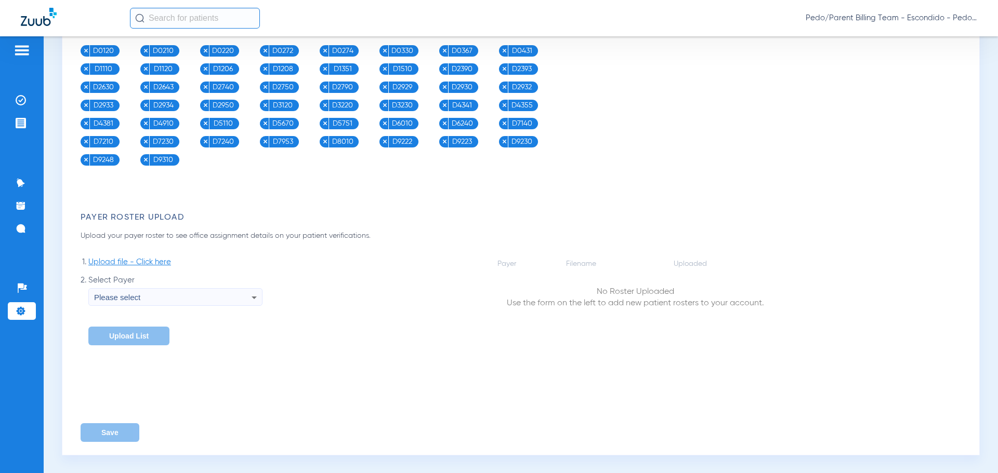
click at [355, 321] on div "Payer Filename Uploaded No Roster Uploaded Use the form on the left to add new …" at bounding box center [635, 301] width 662 height 88
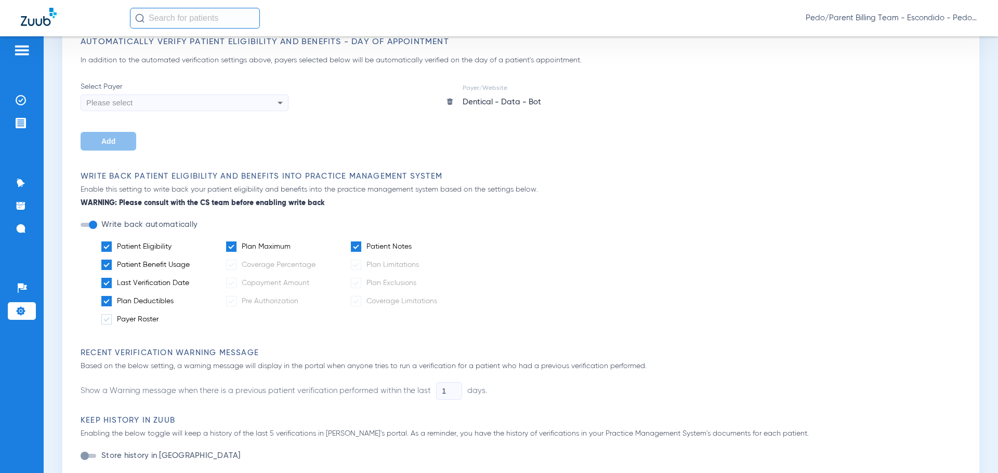
scroll to position [204, 0]
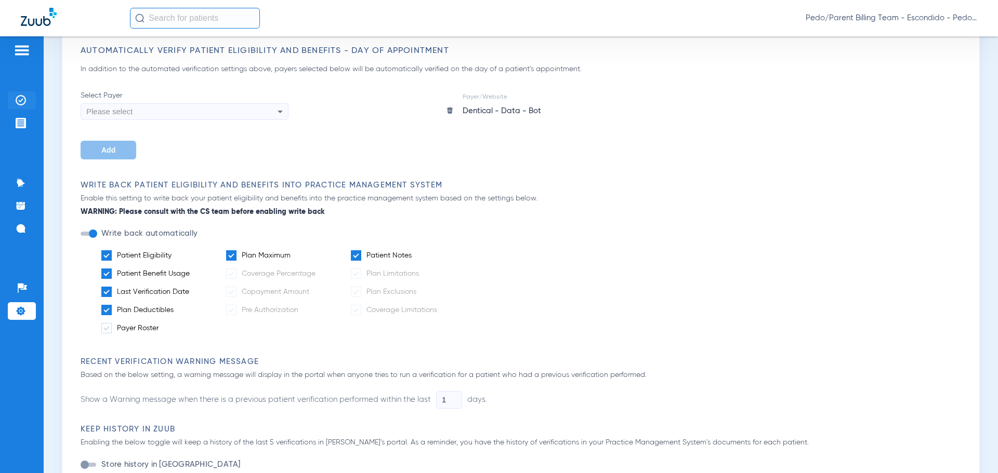
click at [18, 92] on li "Insurance Verification" at bounding box center [22, 100] width 28 height 18
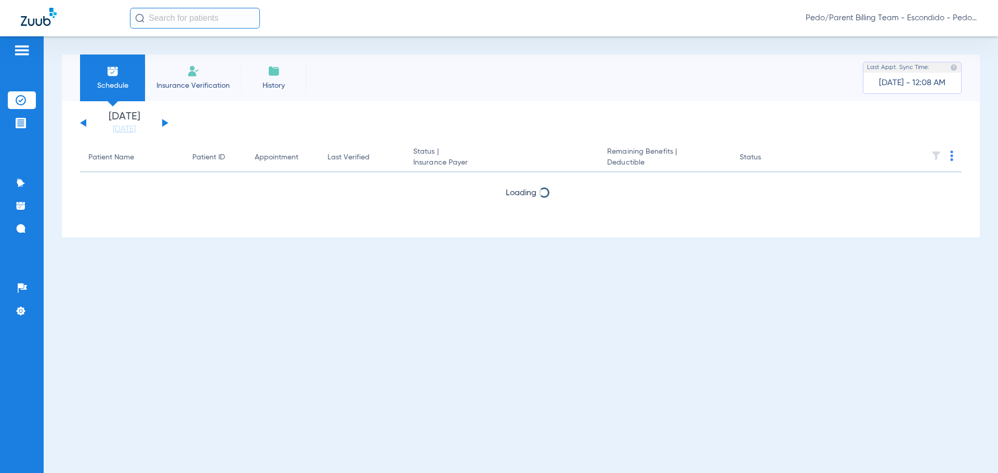
click at [162, 123] on div "[DATE] [DATE] [DATE] [DATE] [DATE] [DATE] [DATE] [DATE] [DATE] [DATE] [DATE] [D…" at bounding box center [124, 123] width 88 height 23
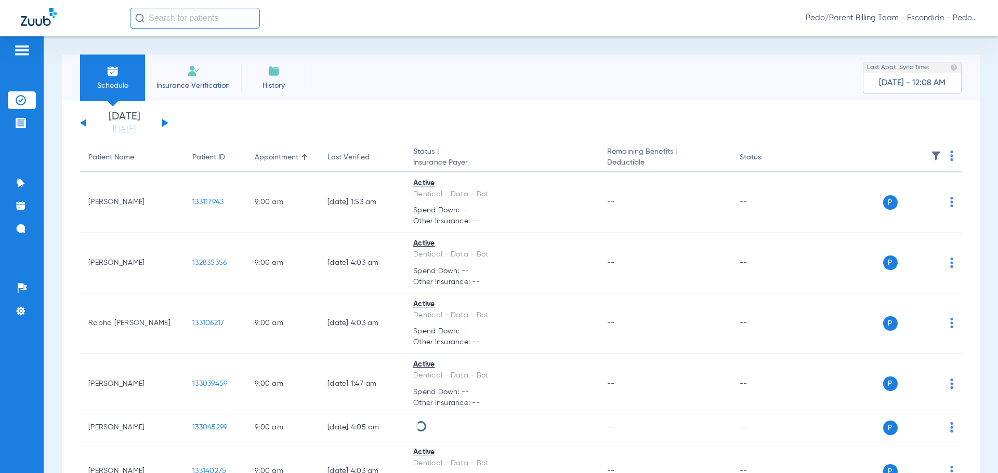
click at [164, 126] on div "[DATE] [DATE] [DATE] [DATE] [DATE] [DATE] [DATE] [DATE] [DATE] [DATE] [DATE] [D…" at bounding box center [124, 123] width 88 height 23
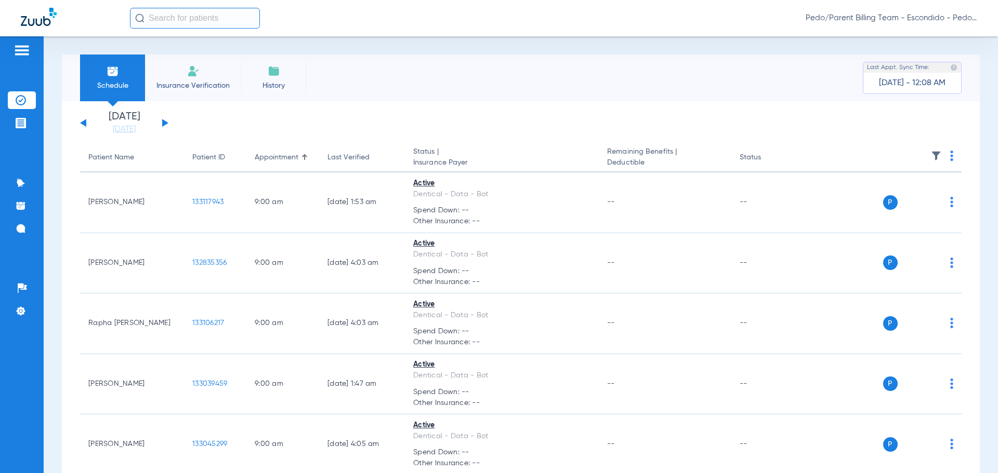
click at [163, 124] on button at bounding box center [165, 123] width 6 height 8
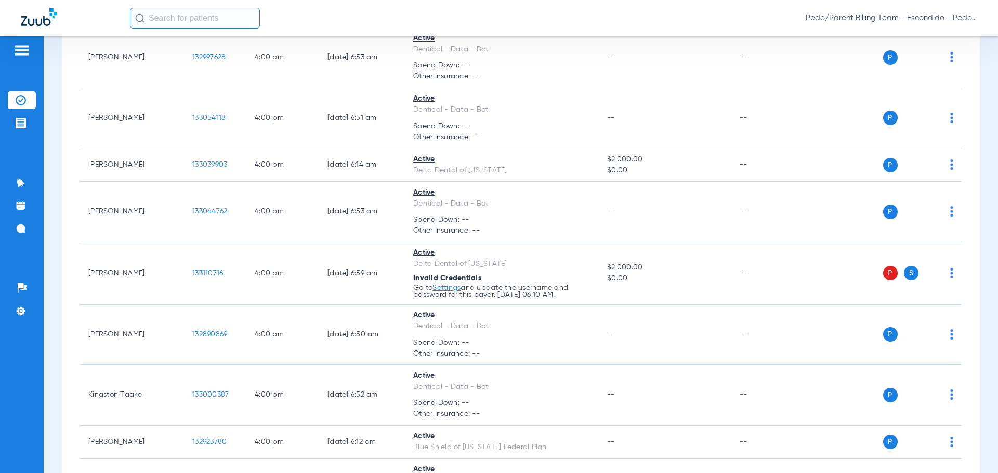
scroll to position [2286, 0]
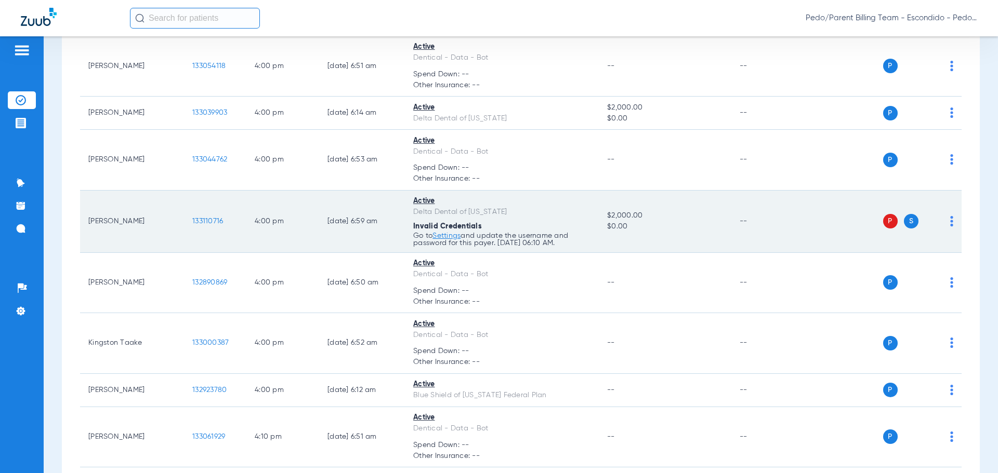
click at [950, 224] on img at bounding box center [951, 221] width 3 height 10
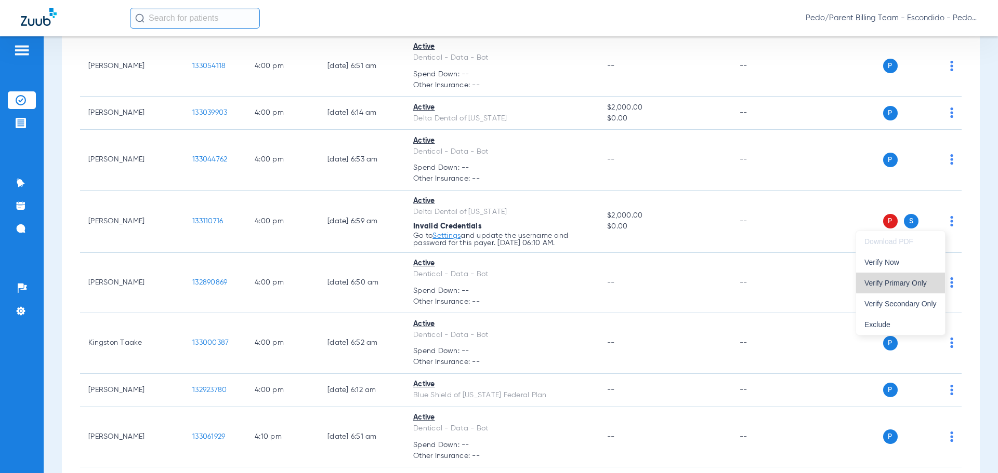
click at [922, 281] on span "Verify Primary Only" at bounding box center [900, 283] width 72 height 7
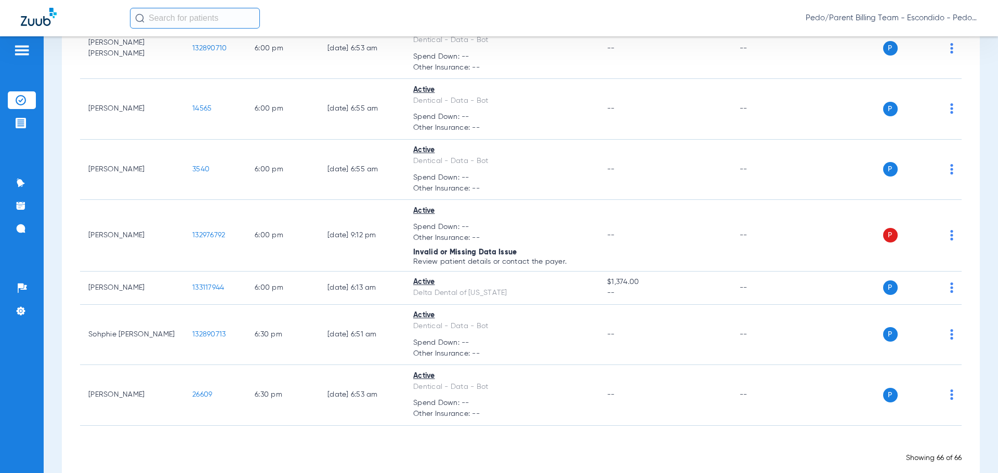
scroll to position [3344, 0]
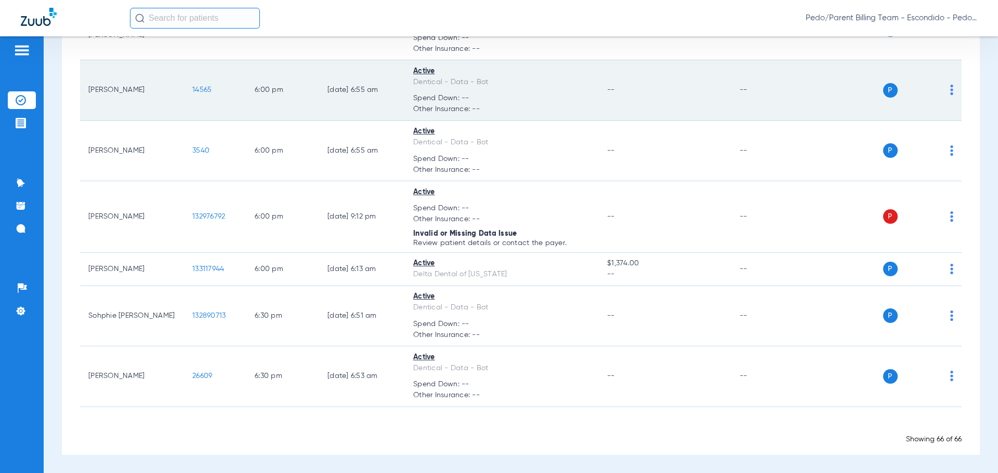
click at [679, 79] on td "--" at bounding box center [665, 90] width 132 height 61
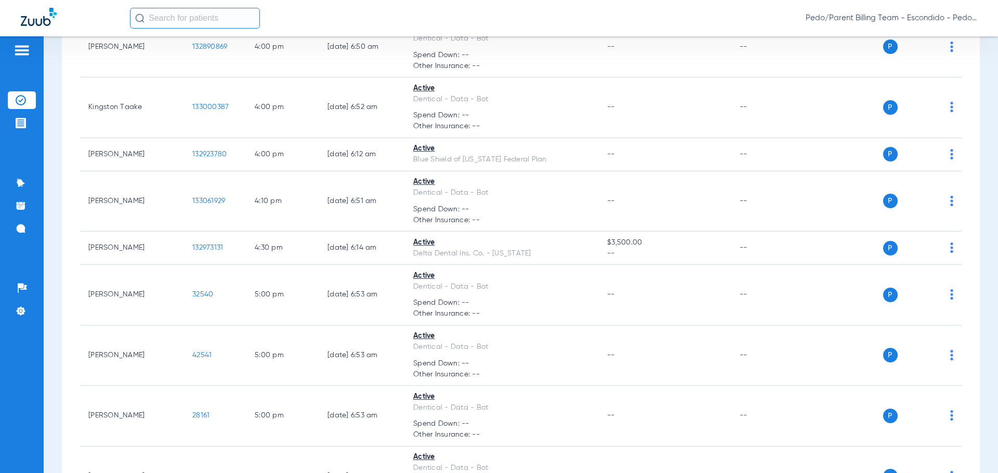
scroll to position [2513, 0]
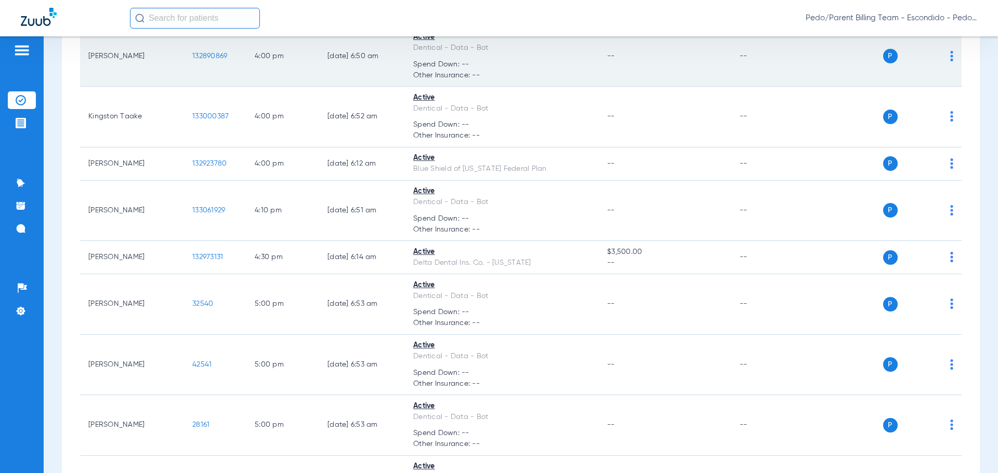
click at [682, 57] on td "--" at bounding box center [665, 56] width 132 height 61
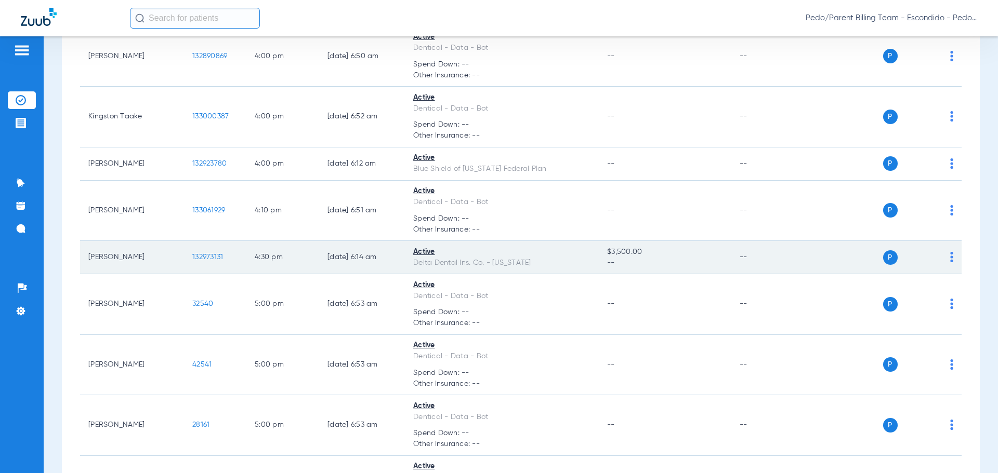
click at [206, 261] on span "132973131" at bounding box center [207, 257] width 31 height 7
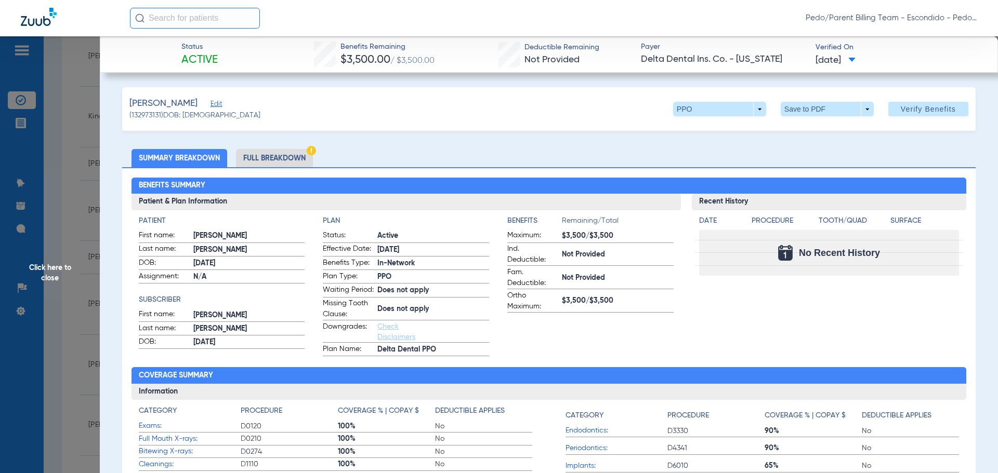
click at [263, 157] on li "Full Breakdown" at bounding box center [274, 158] width 77 height 18
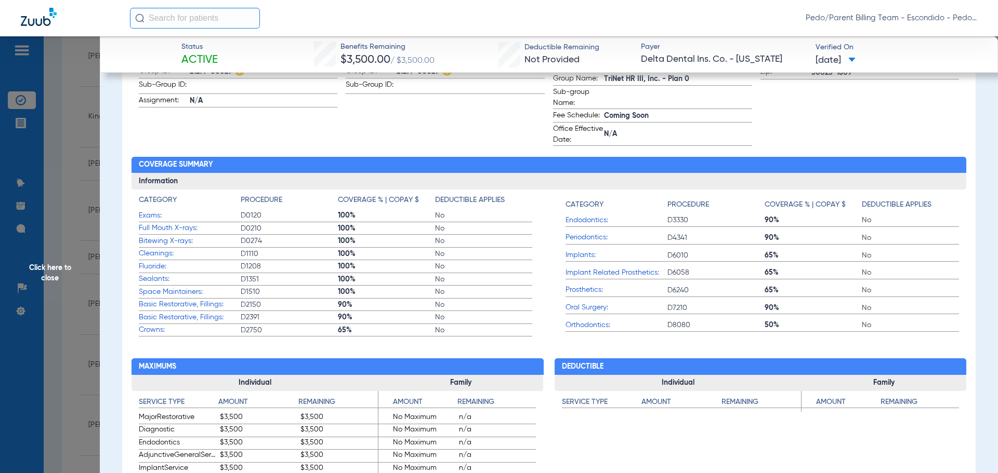
scroll to position [0, 0]
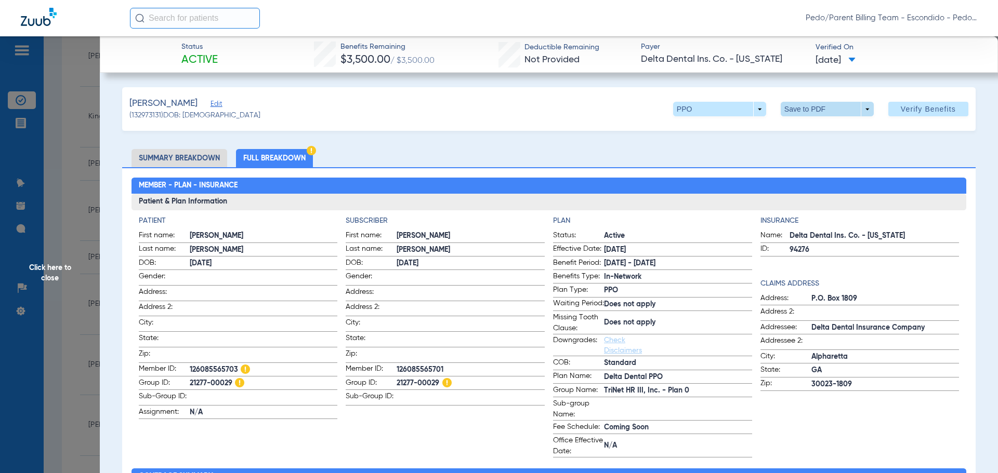
click at [821, 111] on span at bounding box center [826, 109] width 25 height 25
click at [825, 134] on span "Save to PDF" at bounding box center [822, 129] width 41 height 7
click at [54, 273] on span "Click here to close" at bounding box center [50, 272] width 100 height 473
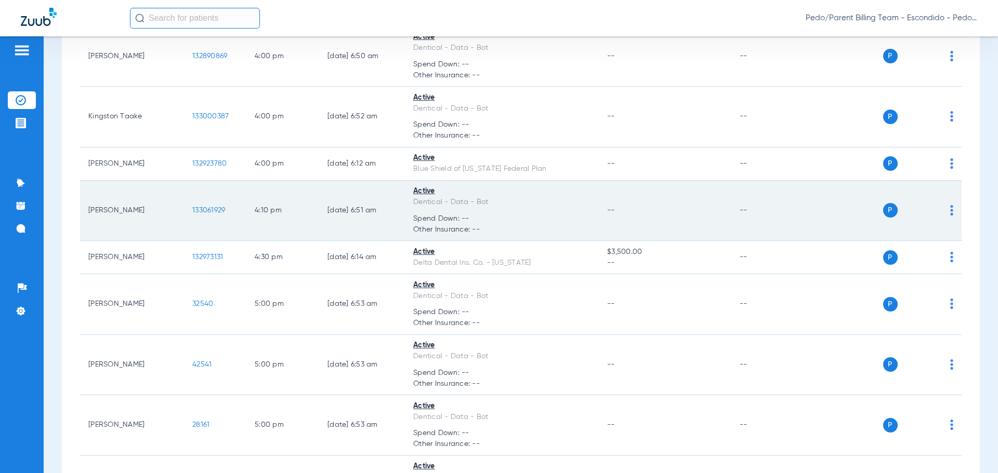
click at [643, 217] on td "--" at bounding box center [665, 211] width 132 height 61
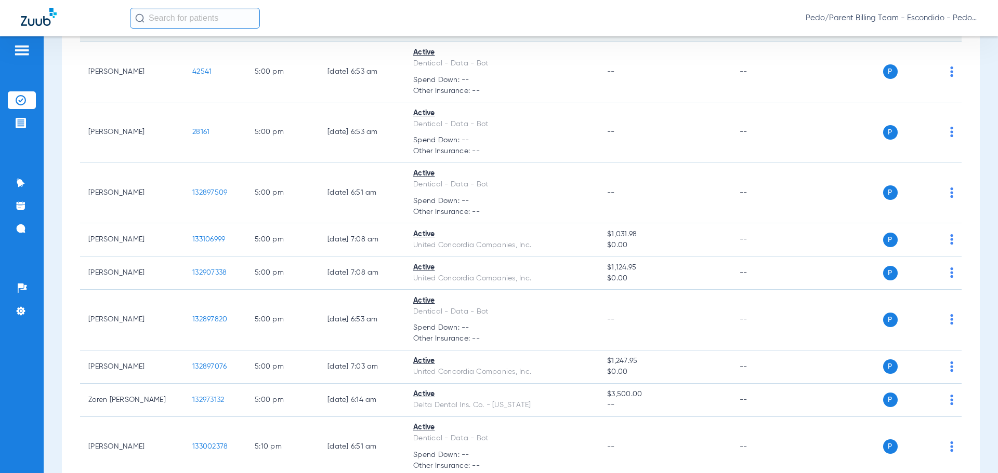
scroll to position [2824, 0]
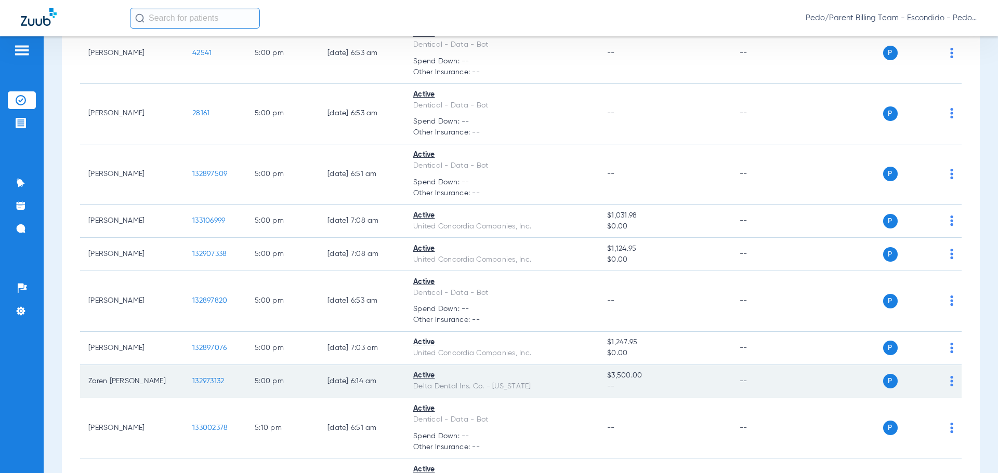
click at [210, 380] on span "132973132" at bounding box center [208, 381] width 32 height 7
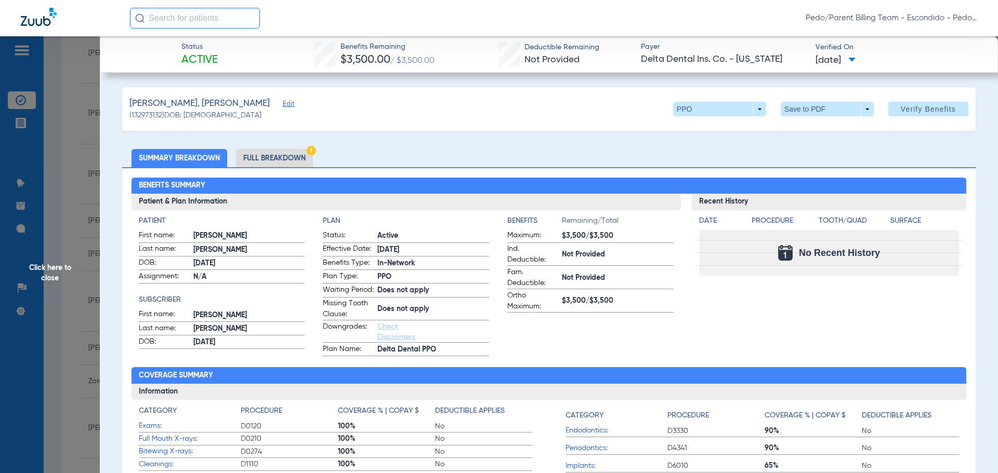
click at [263, 156] on li "Full Breakdown" at bounding box center [274, 158] width 77 height 18
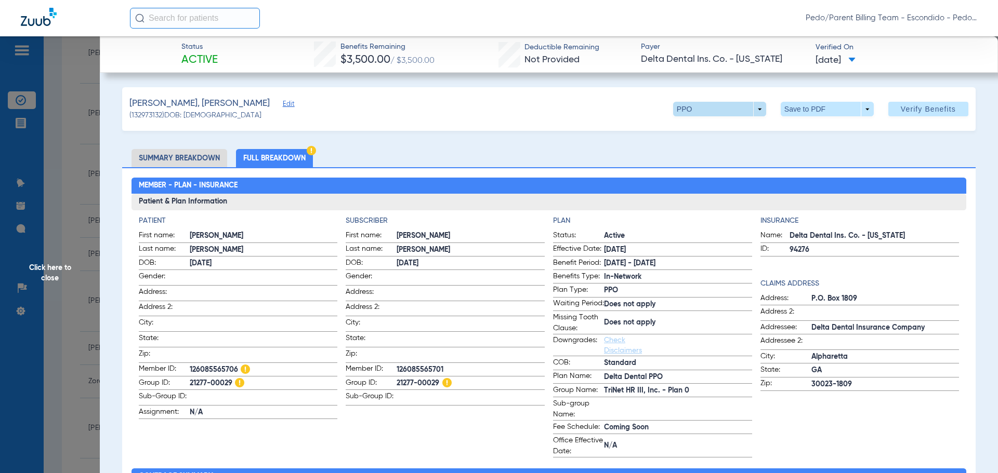
click at [753, 111] on span at bounding box center [719, 109] width 93 height 15
click at [753, 111] on div at bounding box center [499, 236] width 998 height 473
click at [818, 113] on span at bounding box center [826, 109] width 25 height 25
click at [825, 127] on span "Save to PDF" at bounding box center [822, 129] width 41 height 7
click at [58, 268] on span "Click here to close" at bounding box center [50, 272] width 100 height 473
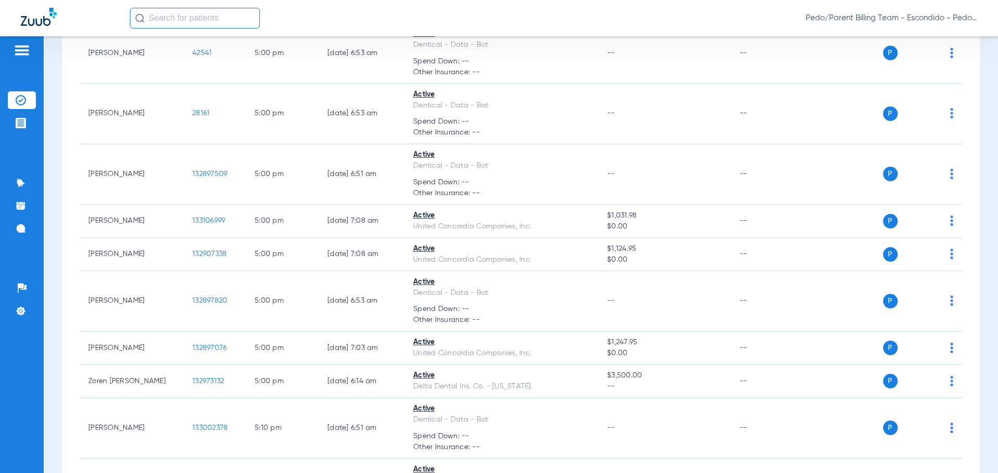
click at [612, 26] on div "Pedo/Parent Billing Team - Escondido - Pedo | The Super Dentists" at bounding box center [553, 18] width 847 height 21
click at [971, 18] on span "Pedo/Parent Billing Team - Escondido - Pedo | The Super Dentists" at bounding box center [890, 18] width 171 height 10
click at [957, 35] on span "Account Selection" at bounding box center [938, 36] width 58 height 7
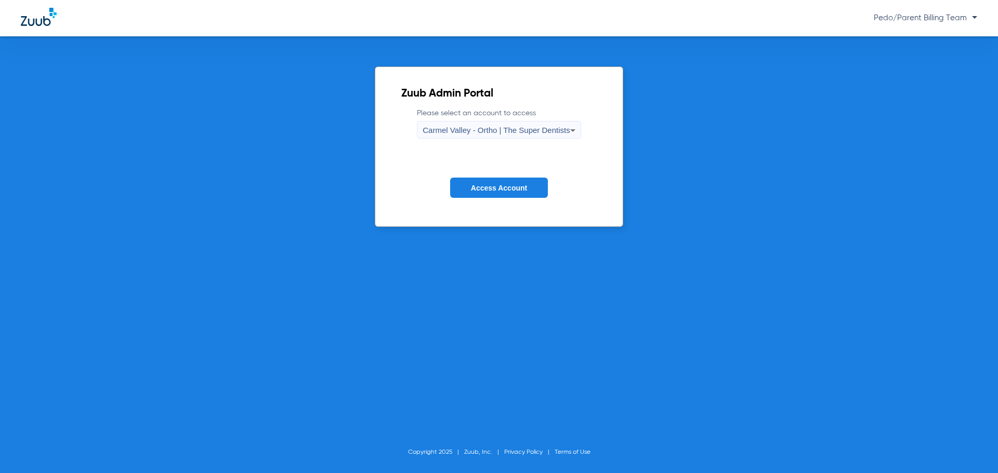
click at [507, 130] on span "Carmel Valley - Ortho | The Super Dentists" at bounding box center [495, 130] width 147 height 9
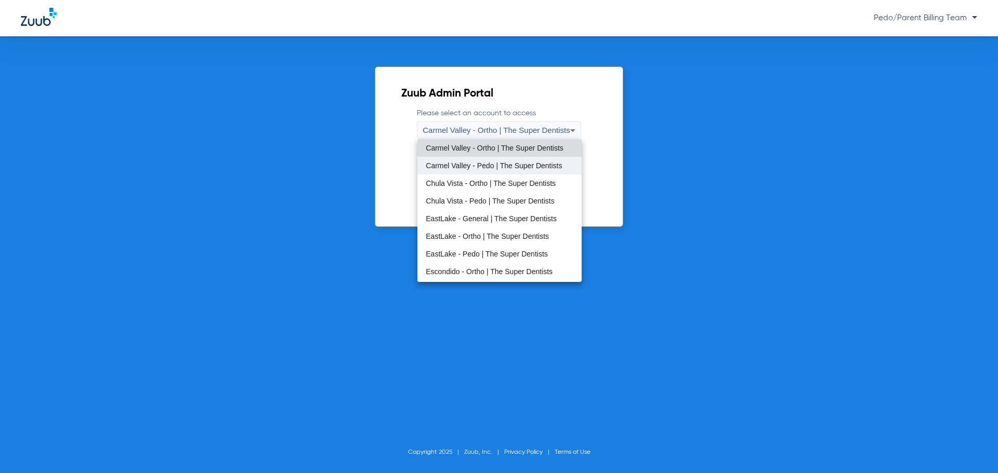
click at [468, 169] on span "Carmel Valley - Pedo | The Super Dentists" at bounding box center [494, 165] width 136 height 7
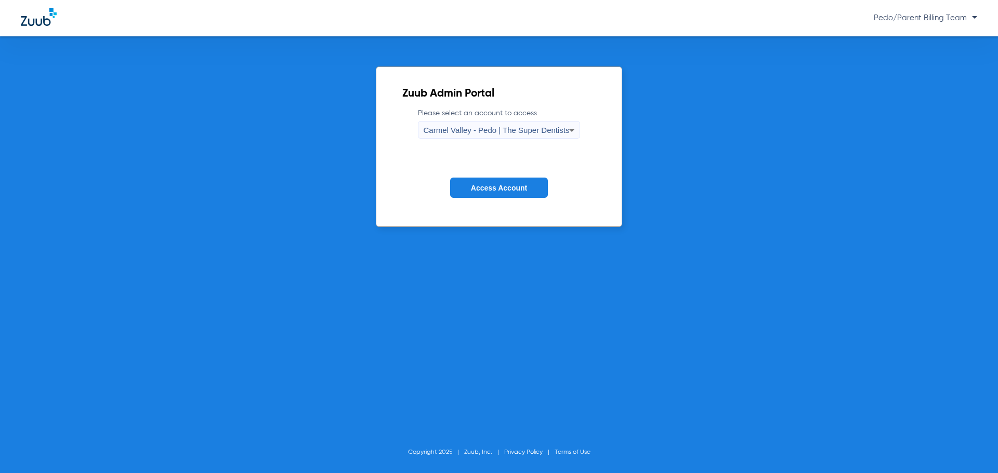
click at [487, 188] on span "Access Account" at bounding box center [499, 188] width 56 height 8
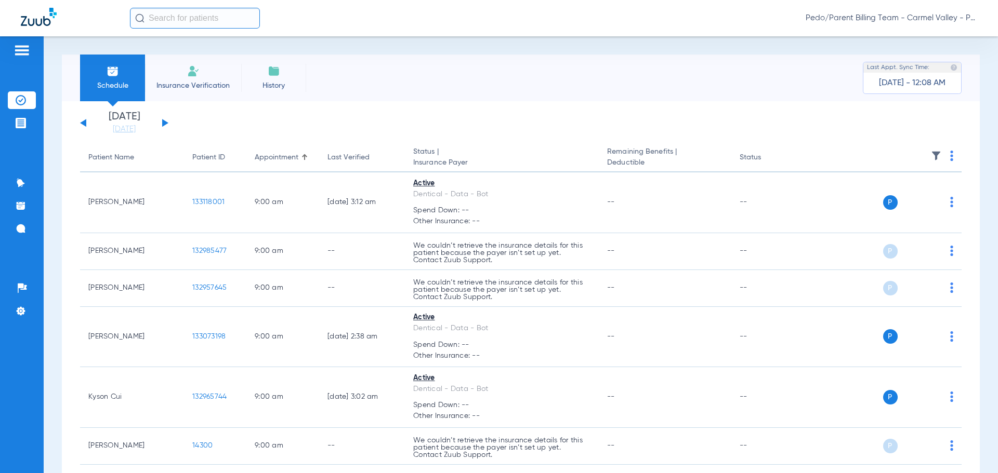
click at [164, 124] on button at bounding box center [165, 123] width 6 height 8
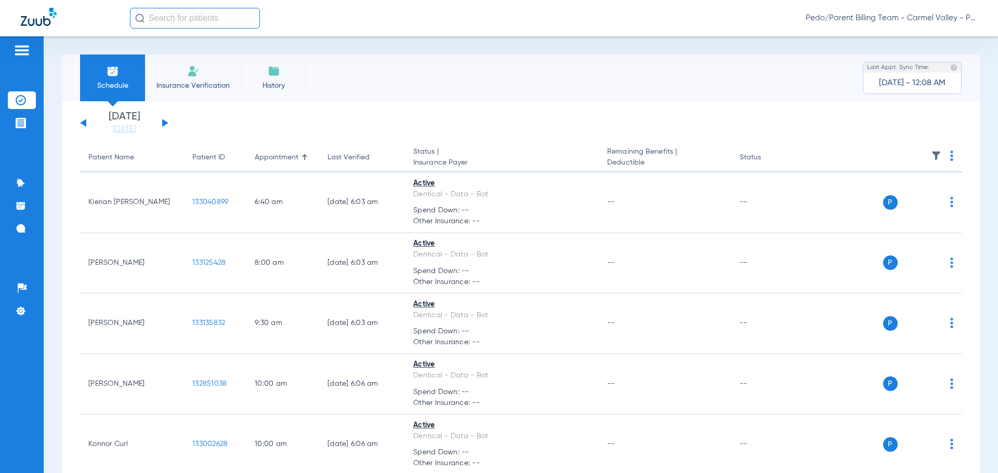
click at [615, 73] on div "Schedule Insurance Verification History Last Appt. Sync Time: [DATE] - 12:08 AM" at bounding box center [521, 78] width 918 height 47
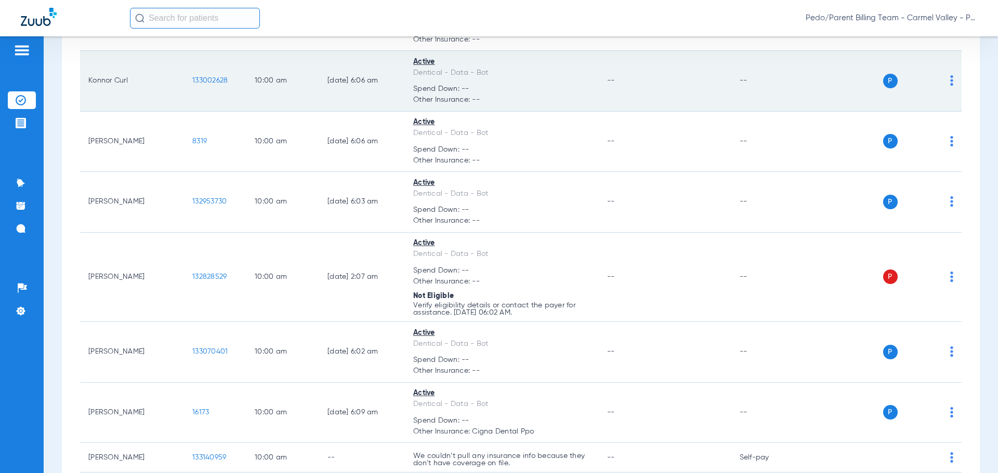
scroll to position [416, 0]
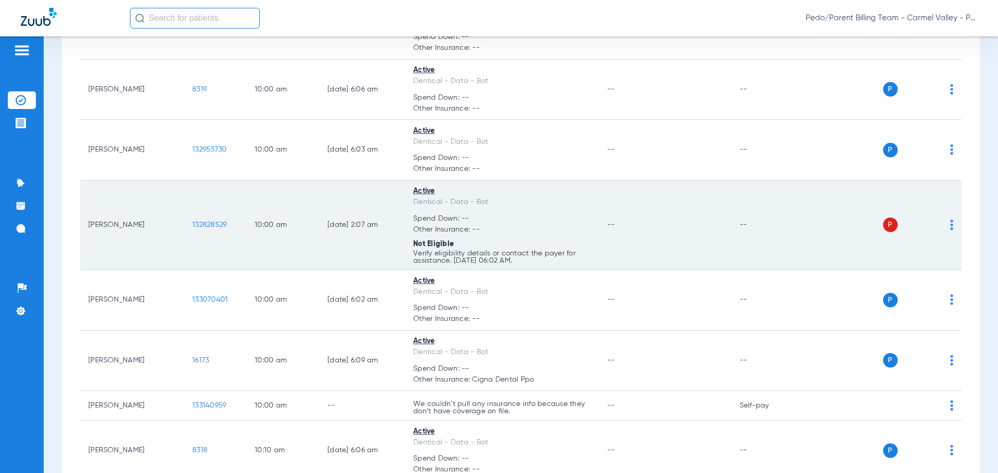
click at [221, 225] on span "132828529" at bounding box center [209, 224] width 34 height 7
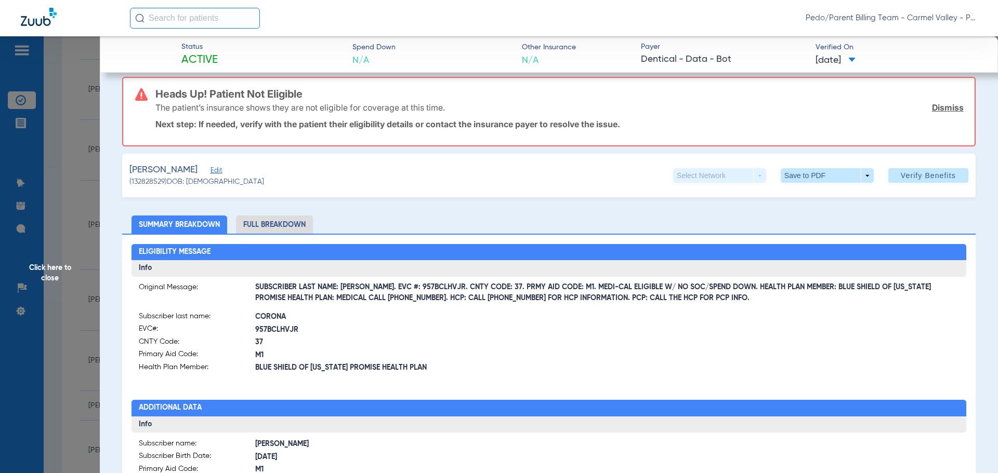
scroll to position [0, 0]
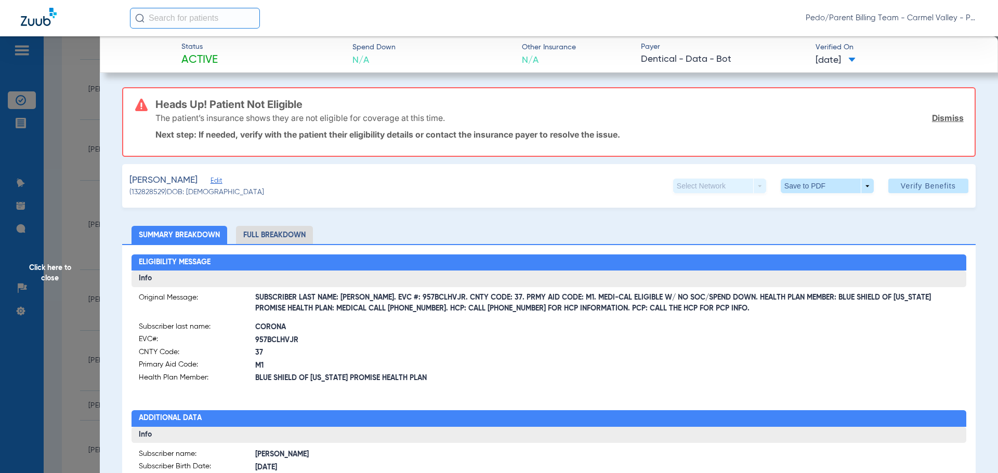
click at [51, 276] on span "Click here to close" at bounding box center [50, 272] width 100 height 473
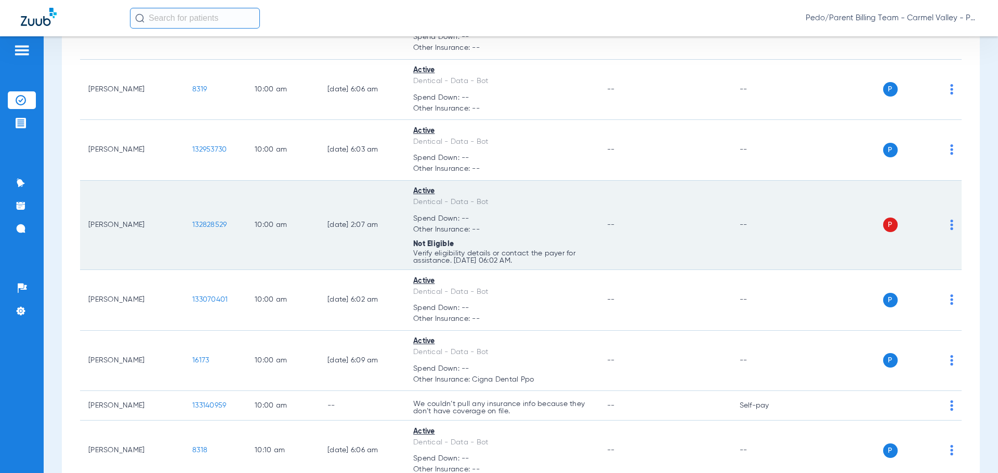
click at [208, 226] on span "132828529" at bounding box center [209, 224] width 34 height 7
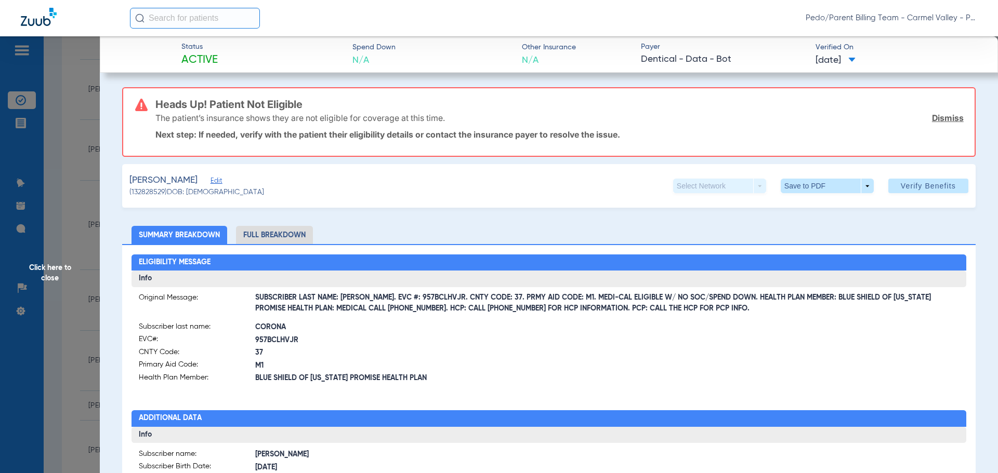
click at [938, 120] on link "Dismiss" at bounding box center [948, 118] width 32 height 10
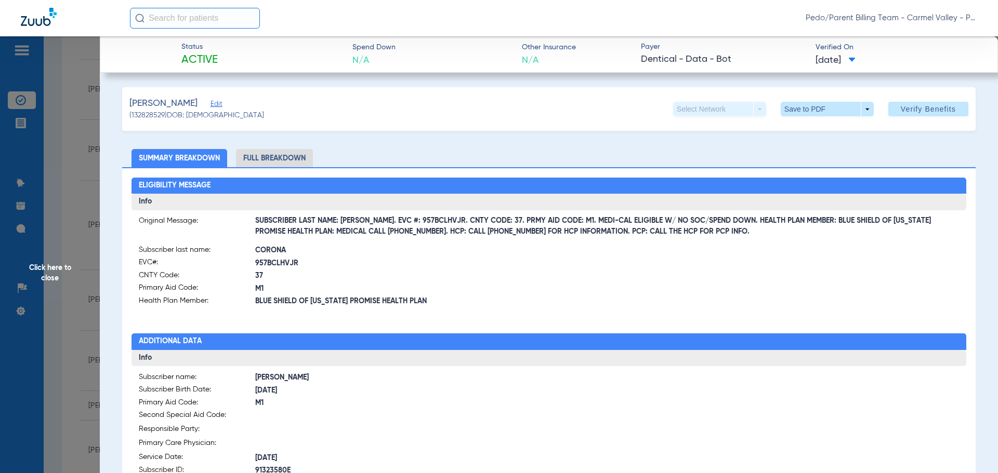
drag, startPoint x: 43, startPoint y: 273, endPoint x: 51, endPoint y: 273, distance: 7.8
click at [44, 273] on span "Click here to close" at bounding box center [50, 272] width 100 height 473
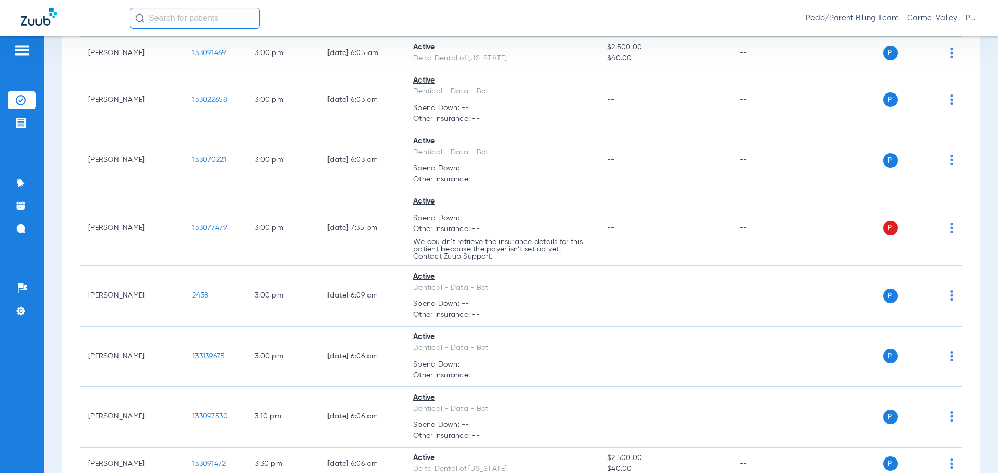
scroll to position [1767, 0]
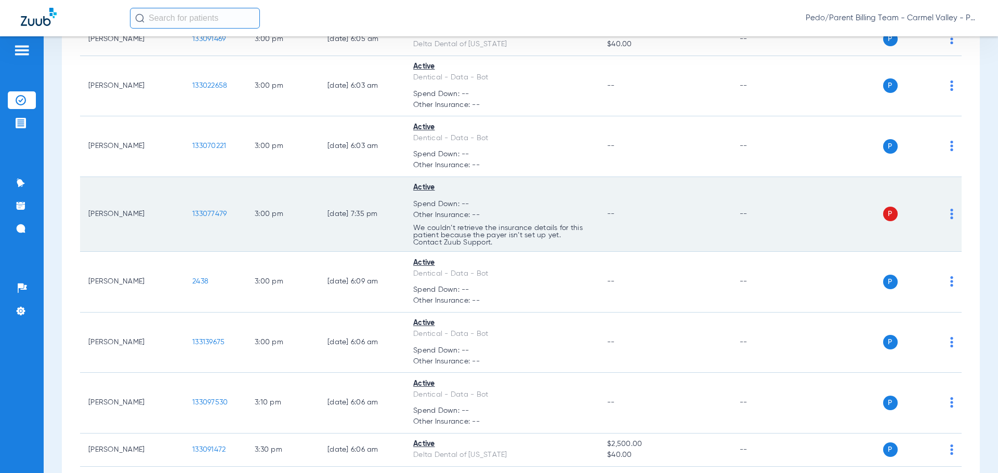
click at [647, 226] on td "--" at bounding box center [665, 214] width 132 height 75
click at [212, 211] on span "133077479" at bounding box center [209, 213] width 34 height 7
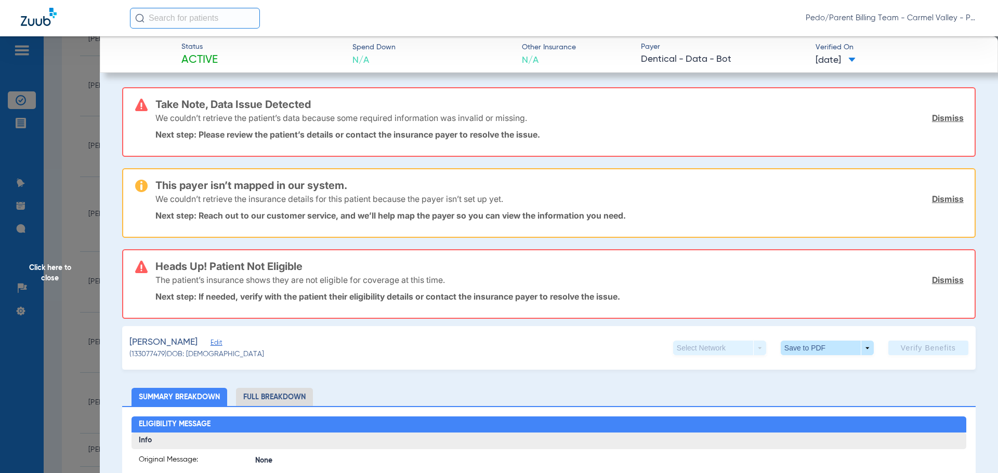
click at [937, 116] on link "Dismiss" at bounding box center [948, 118] width 32 height 10
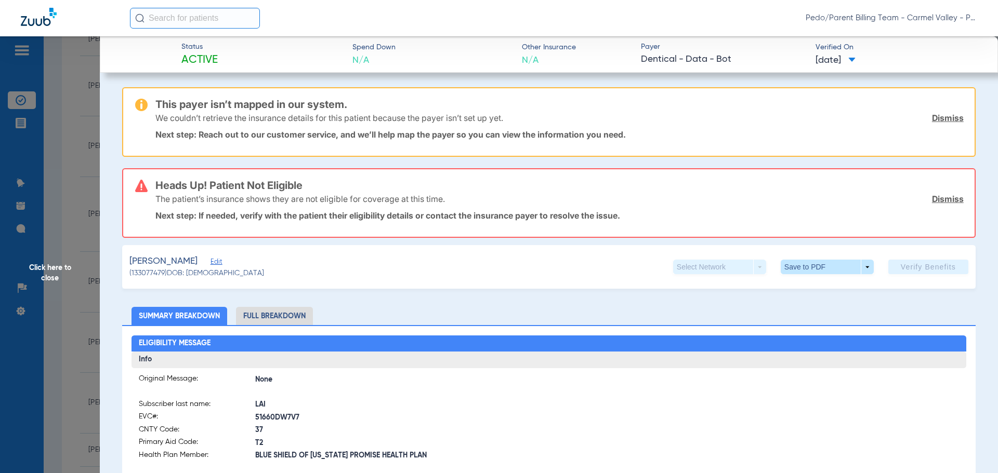
click at [939, 118] on link "Dismiss" at bounding box center [948, 118] width 32 height 10
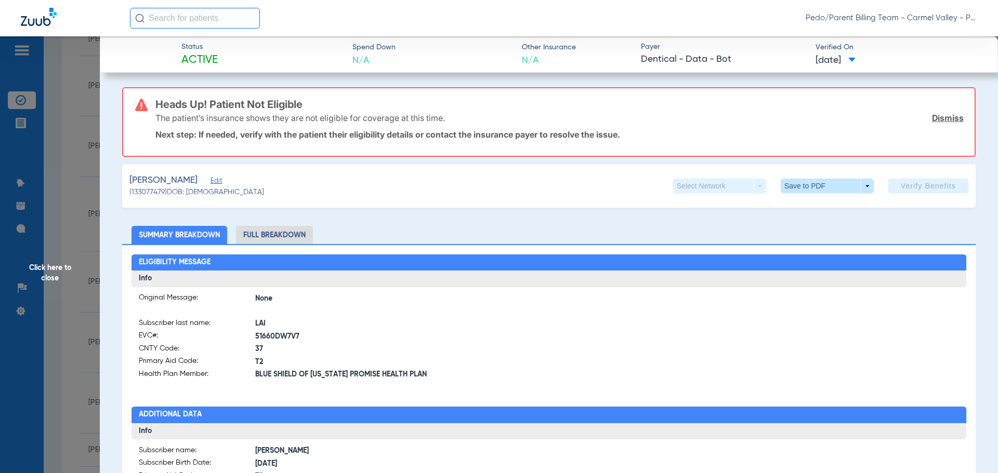
click at [940, 117] on link "Dismiss" at bounding box center [948, 118] width 32 height 10
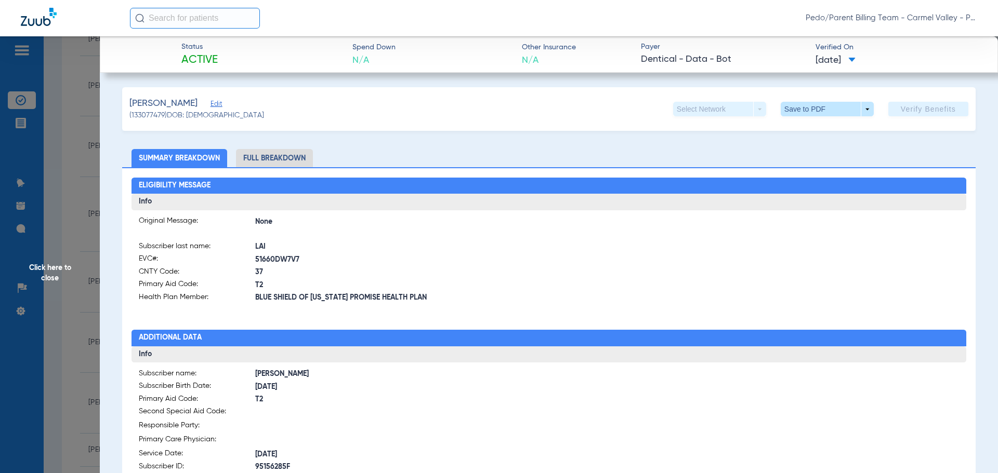
click at [210, 105] on span "Edit" at bounding box center [214, 105] width 9 height 10
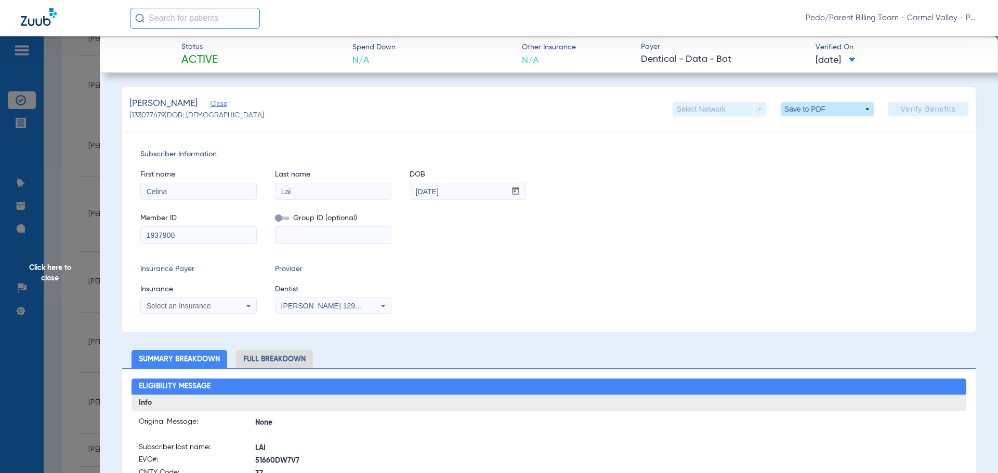
click at [210, 107] on span "Close" at bounding box center [214, 105] width 9 height 10
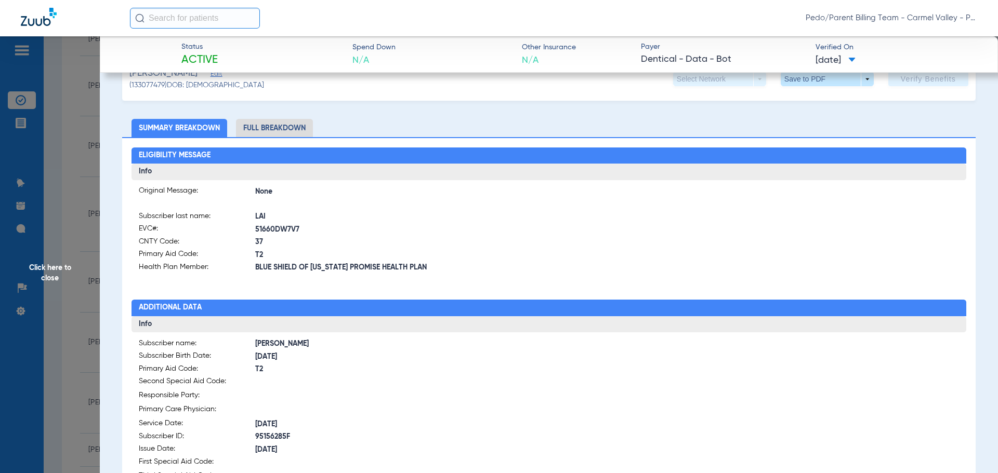
scroll to position [52, 0]
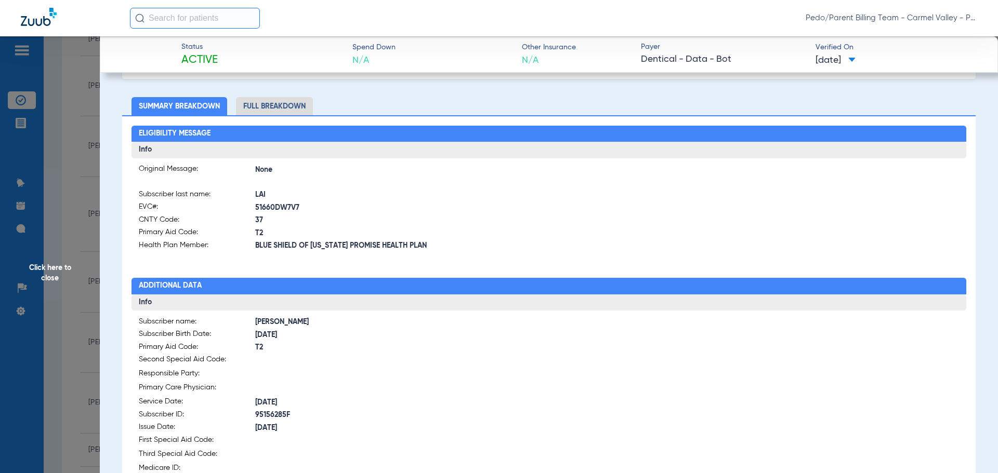
click at [610, 209] on div at bounding box center [754, 221] width 410 height 64
click at [274, 411] on span "95156285F" at bounding box center [402, 415] width 294 height 11
copy span "95156285F"
click at [57, 272] on span "Click here to close" at bounding box center [50, 272] width 100 height 473
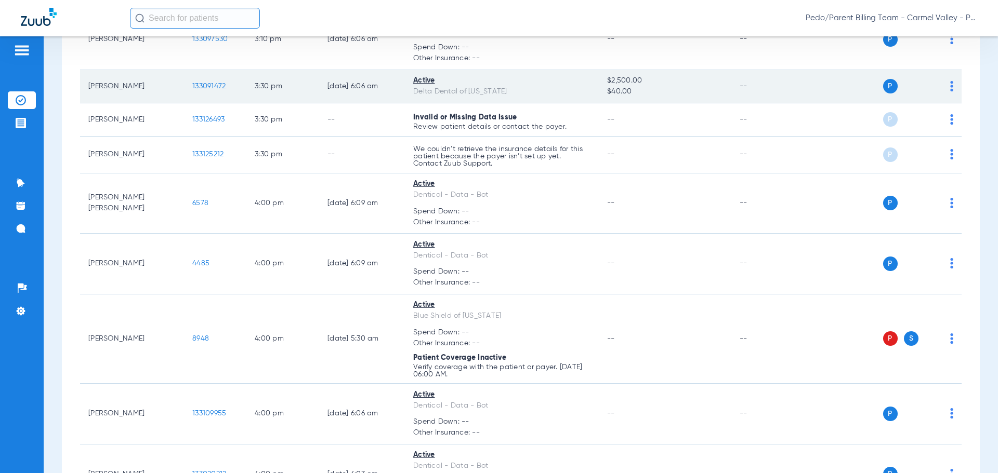
scroll to position [2182, 0]
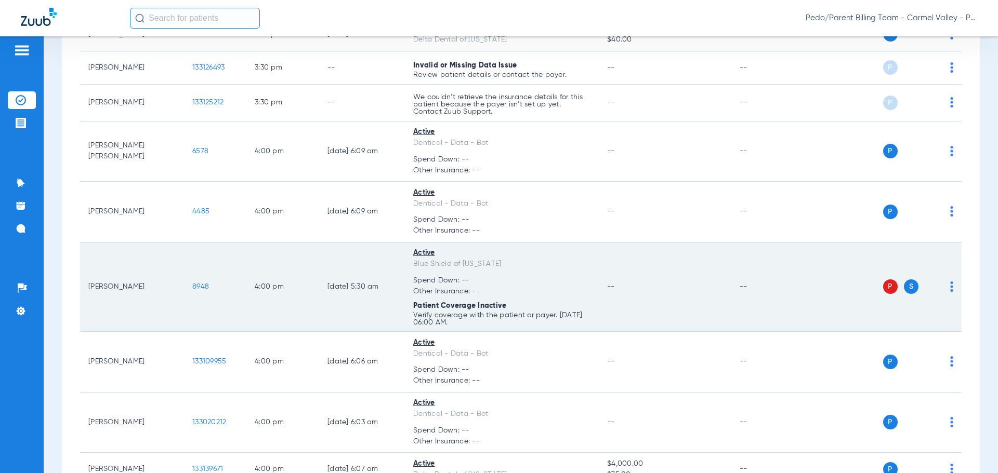
click at [674, 312] on td "--" at bounding box center [665, 288] width 132 height 90
click at [203, 286] on span "8948" at bounding box center [200, 286] width 17 height 7
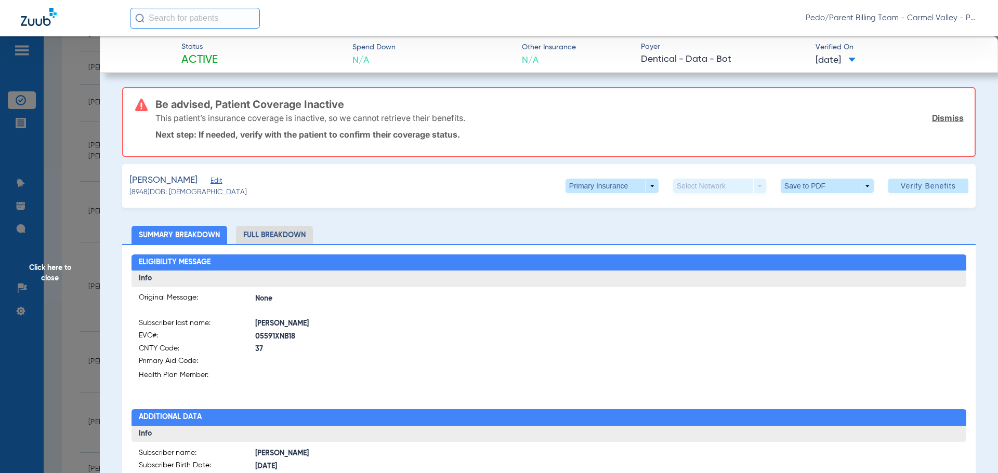
click at [936, 117] on link "Dismiss" at bounding box center [948, 118] width 32 height 10
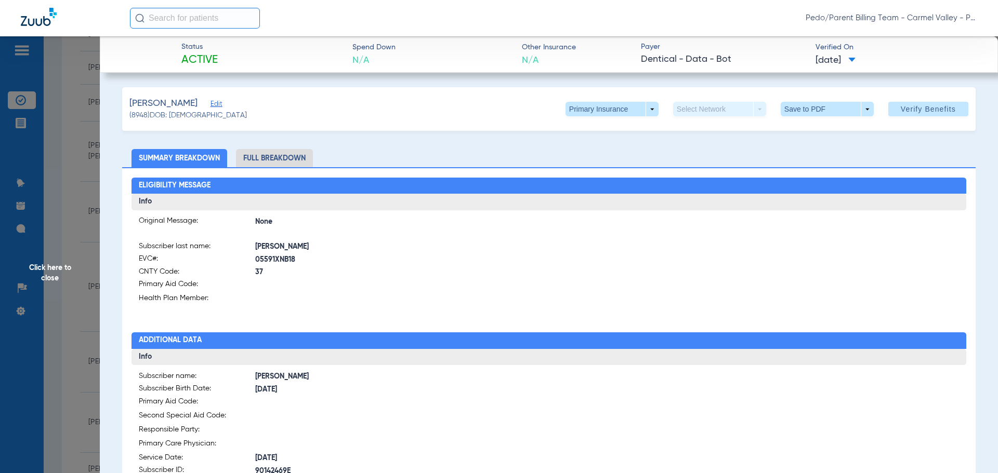
click at [211, 105] on span "Edit" at bounding box center [214, 105] width 9 height 10
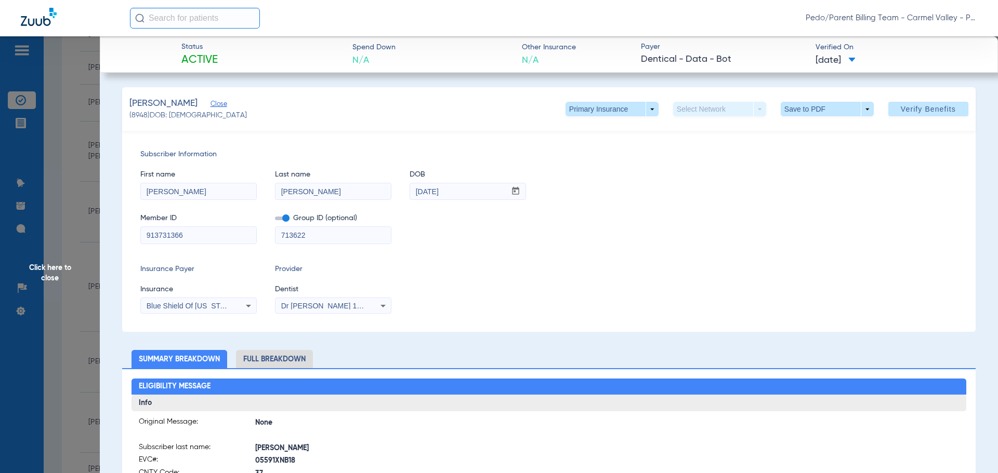
click at [341, 236] on input "713622" at bounding box center [332, 235] width 115 height 17
click at [918, 114] on span at bounding box center [928, 109] width 80 height 25
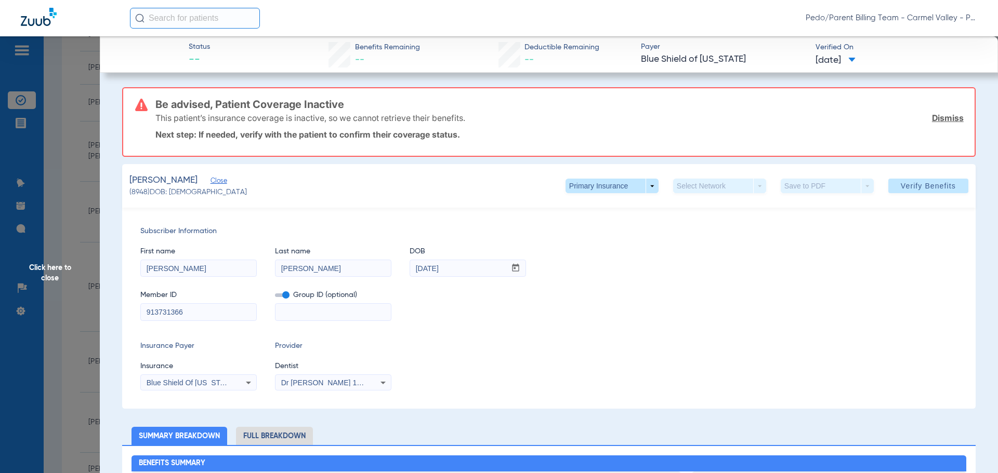
click at [939, 116] on link "Dismiss" at bounding box center [948, 118] width 32 height 10
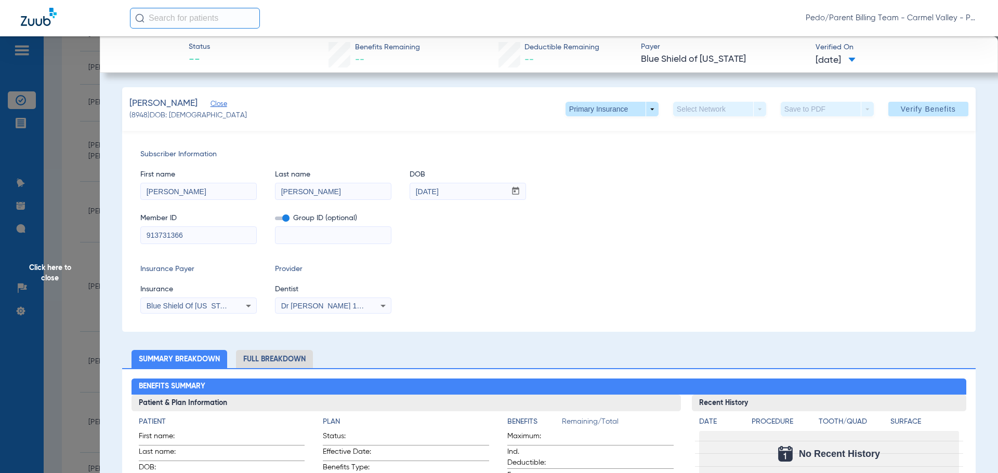
click at [439, 307] on div "Insurance Payer Insurance Blue Shield Of [US_STATE] Provider Dentist Dr [PERSON…" at bounding box center [548, 289] width 817 height 50
click at [33, 281] on span "Click here to close" at bounding box center [50, 272] width 100 height 473
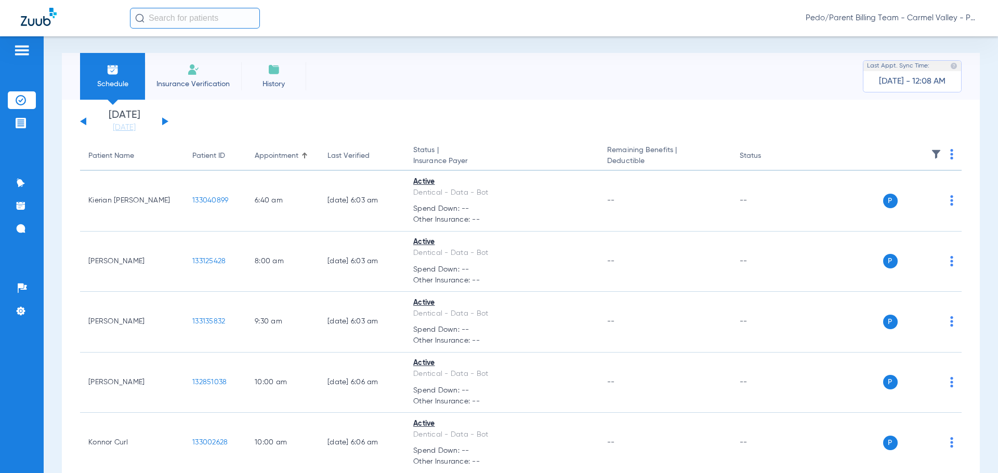
scroll to position [0, 0]
click at [973, 20] on span "Pedo/Parent Billing Team - Carmel Valley - Pedo | The Super Dentists" at bounding box center [890, 18] width 171 height 10
click at [954, 36] on span "Account Selection" at bounding box center [938, 36] width 58 height 7
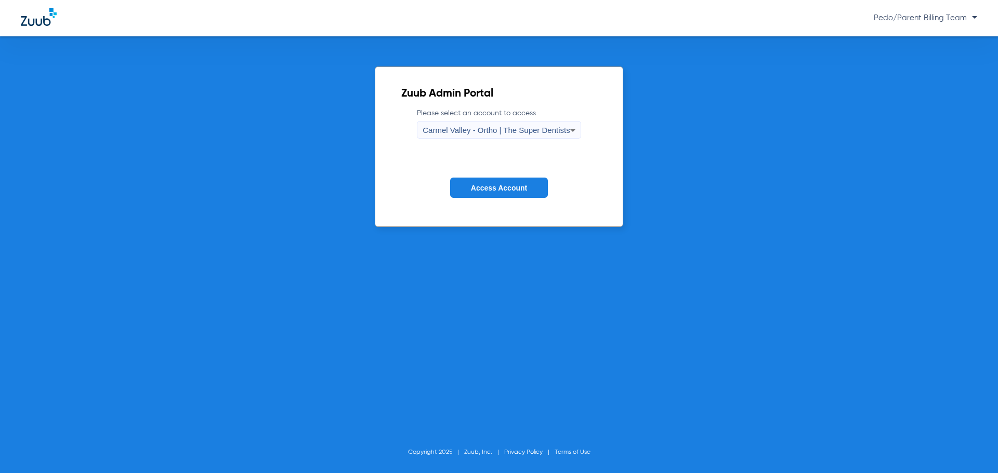
click at [544, 138] on div "Carmel Valley - Ortho | The Super Dentists" at bounding box center [495, 131] width 147 height 18
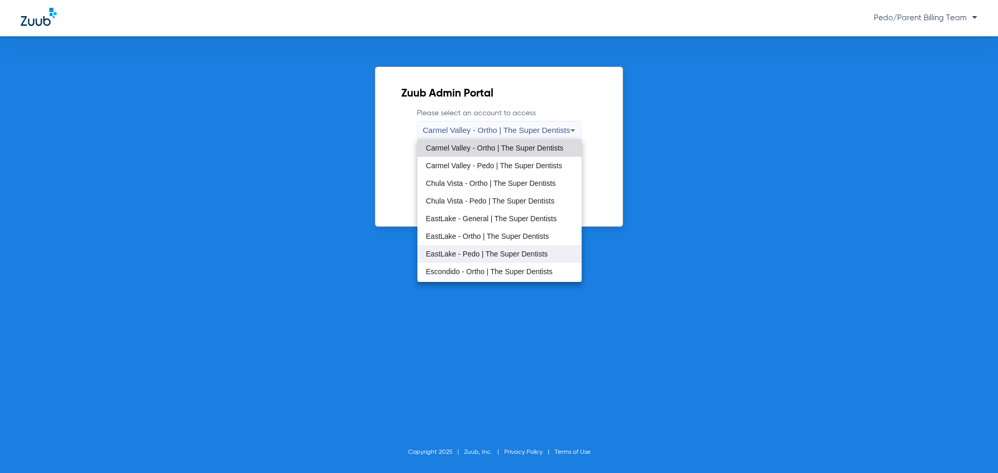
click at [480, 254] on span "EastLake - Pedo | The Super Dentists" at bounding box center [487, 253] width 122 height 7
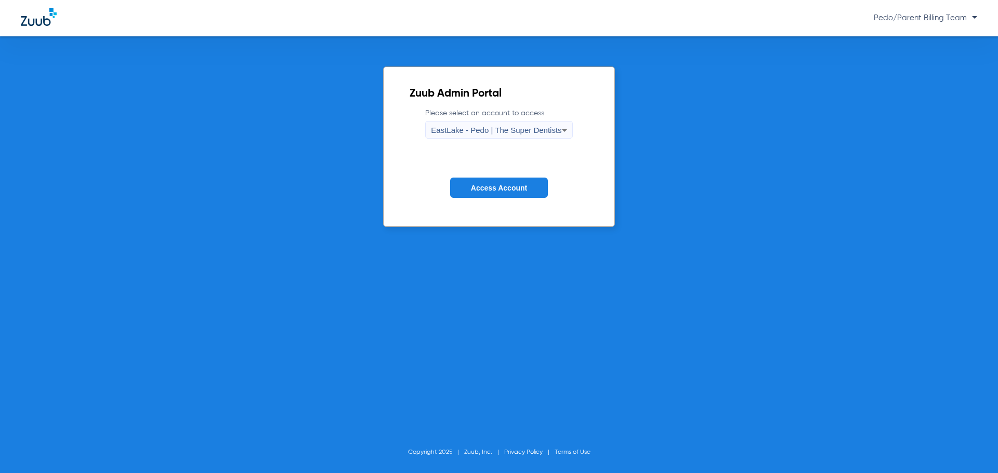
click at [496, 188] on span "Access Account" at bounding box center [499, 188] width 56 height 8
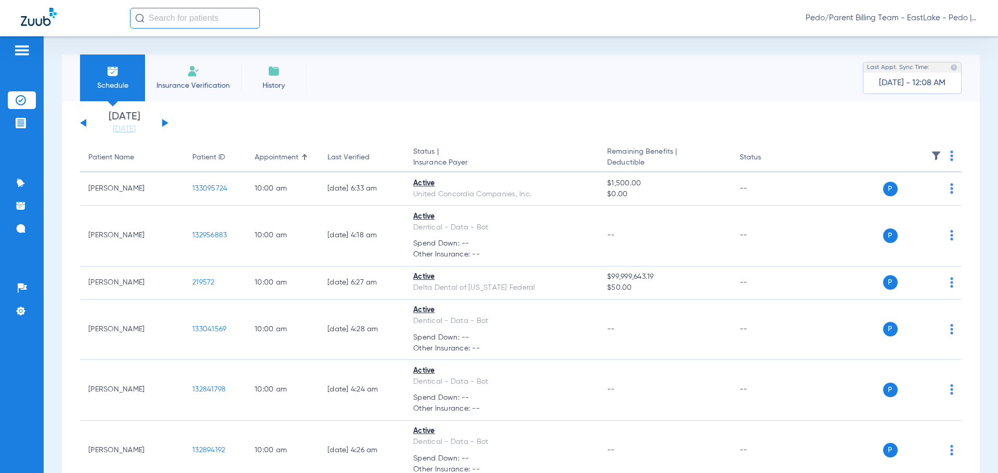
click at [436, 116] on app-single-date-navigator "[DATE] [DATE] [DATE] [DATE] [DATE] [DATE] [DATE] [DATE] [DATE] [DATE] [DATE] [D…" at bounding box center [520, 123] width 881 height 23
click at [162, 127] on div "[DATE] [DATE] [DATE] [DATE] [DATE] [DATE] [DATE] [DATE] [DATE] [DATE] [DATE] [D…" at bounding box center [124, 123] width 88 height 23
click at [163, 125] on button at bounding box center [165, 123] width 6 height 8
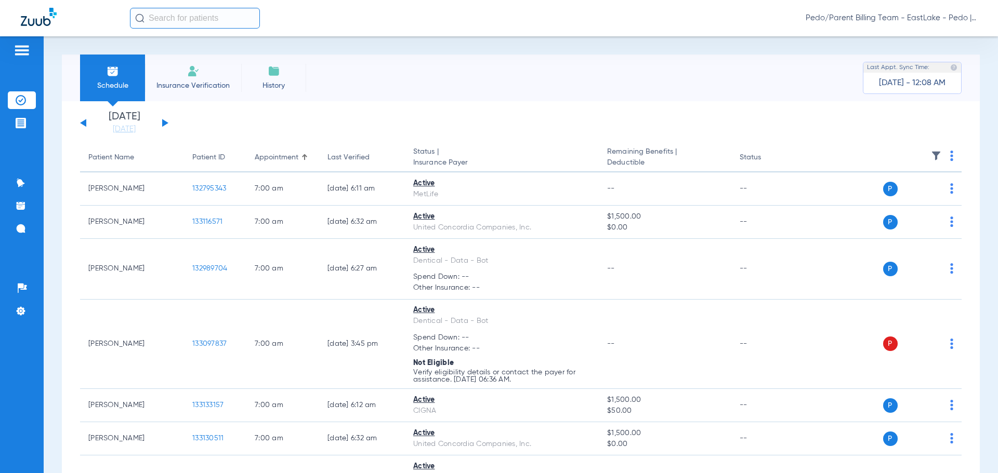
click at [945, 160] on th at bounding box center [881, 157] width 161 height 29
click at [950, 157] on img at bounding box center [951, 156] width 3 height 10
drag, startPoint x: 899, startPoint y: 194, endPoint x: 693, endPoint y: 145, distance: 212.0
click at [899, 194] on span "Verify All" at bounding box center [903, 196] width 65 height 7
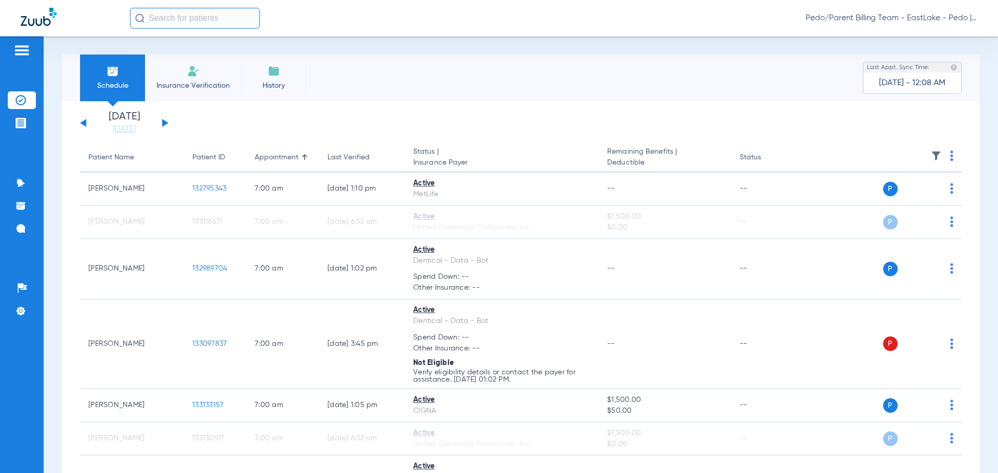
click at [216, 16] on input "text" at bounding box center [195, 18] width 130 height 21
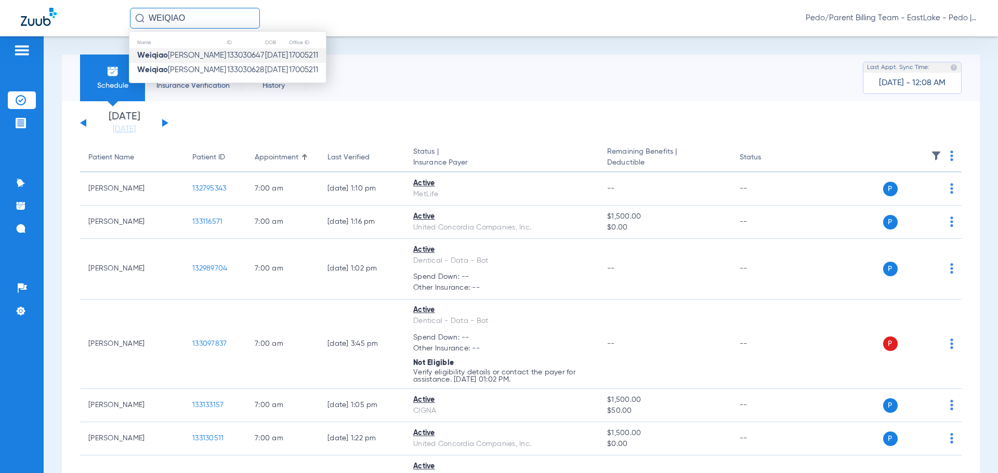
type input "WEIQIAO"
click at [269, 56] on td "[DATE]" at bounding box center [276, 55] width 24 height 15
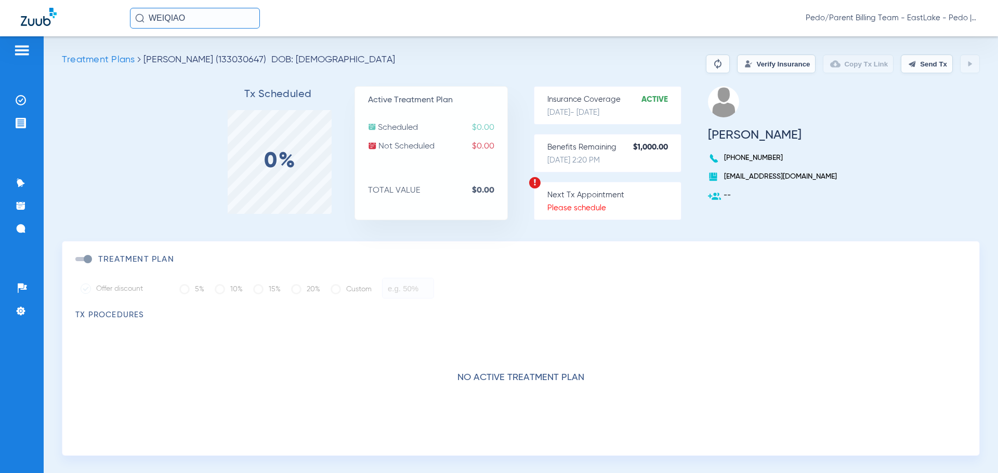
click at [212, 15] on input "WEIQIAO" at bounding box center [195, 18] width 130 height 21
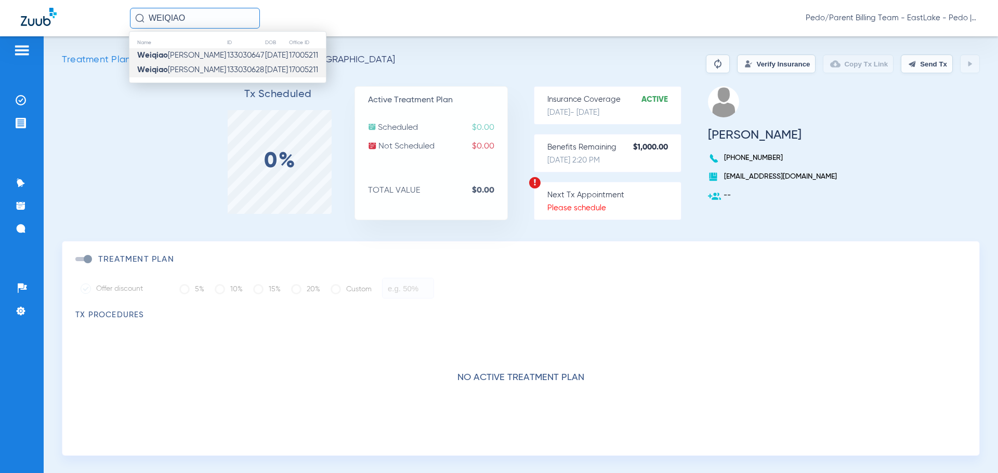
click at [227, 74] on td "133030628" at bounding box center [246, 70] width 38 height 15
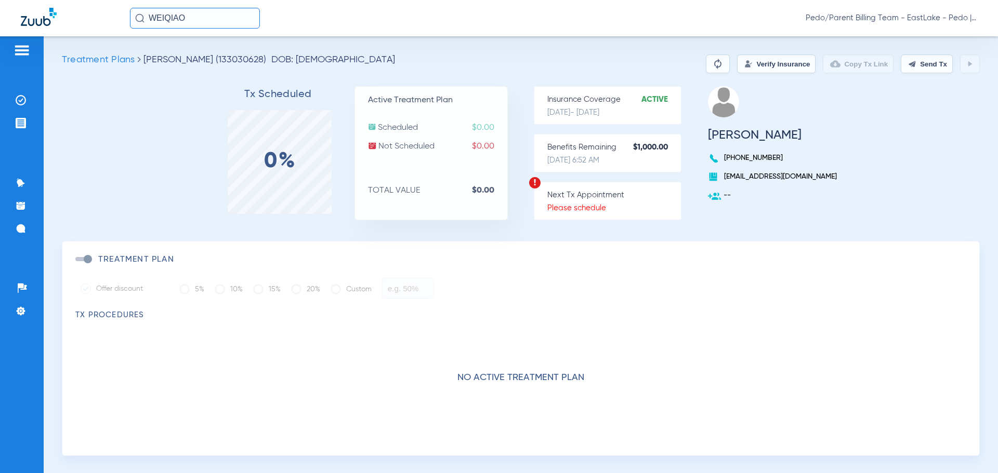
click at [207, 22] on input "WEIQIAO" at bounding box center [195, 18] width 130 height 21
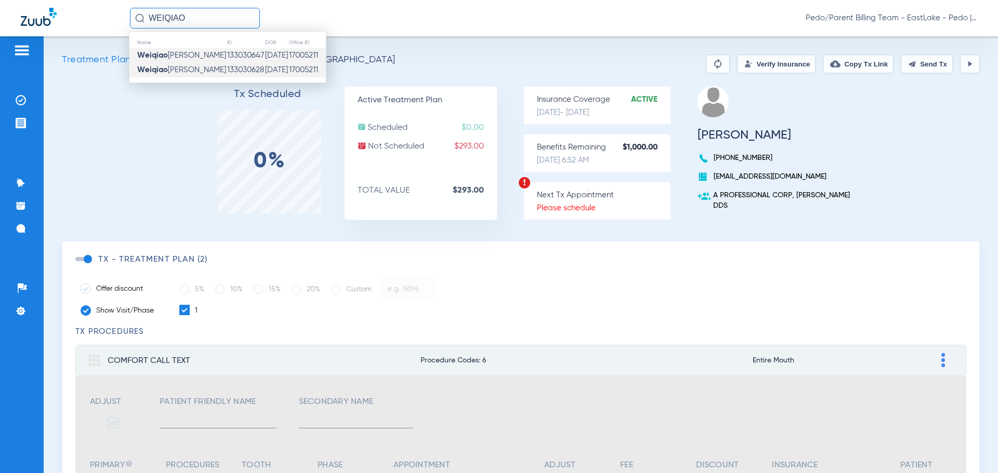
click at [227, 53] on td "133030647" at bounding box center [246, 55] width 38 height 15
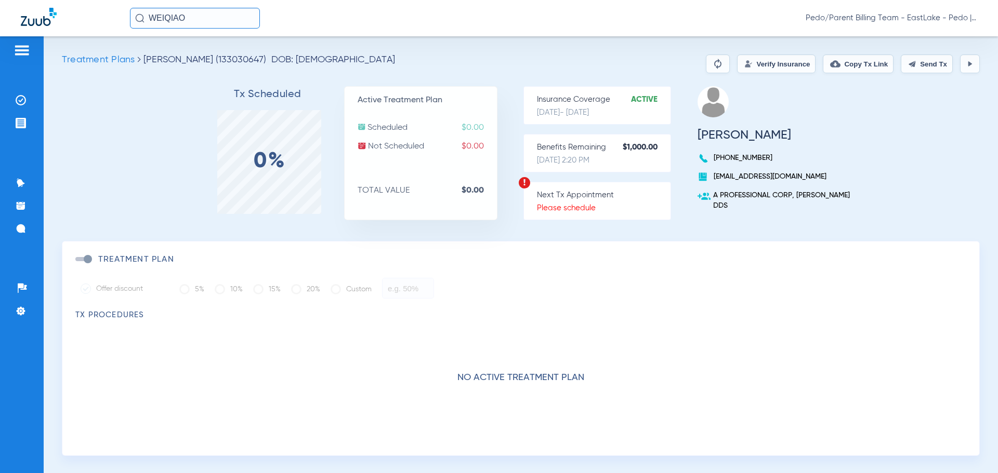
click at [752, 63] on button "Verify Insurance" at bounding box center [776, 64] width 78 height 19
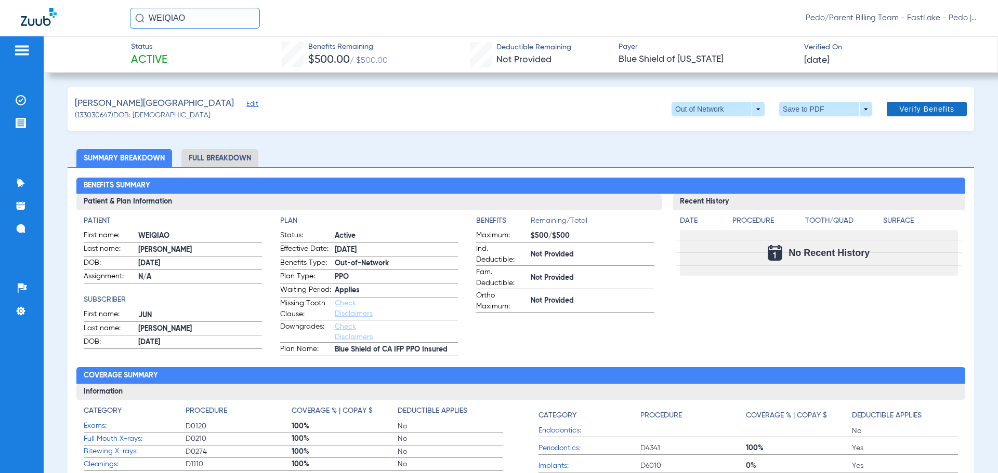
click at [921, 109] on span "Verify Benefits" at bounding box center [926, 109] width 55 height 8
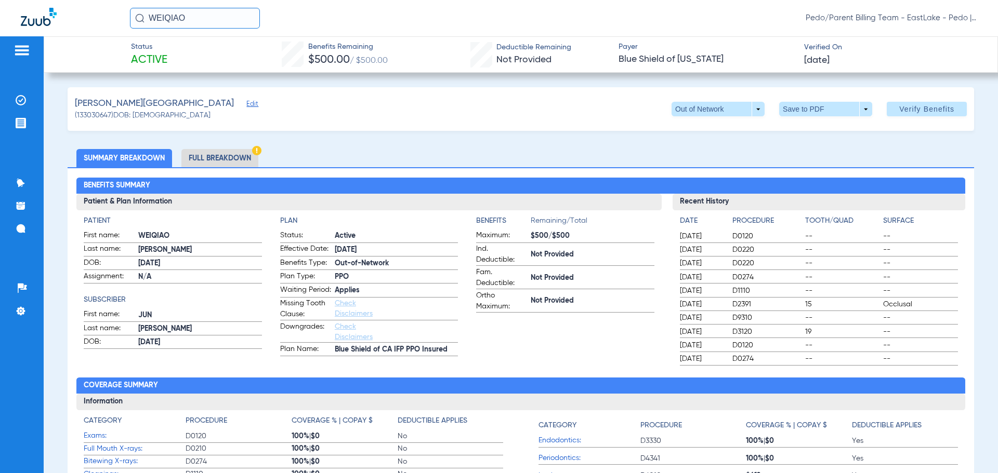
click at [235, 160] on li "Full Breakdown" at bounding box center [219, 158] width 77 height 18
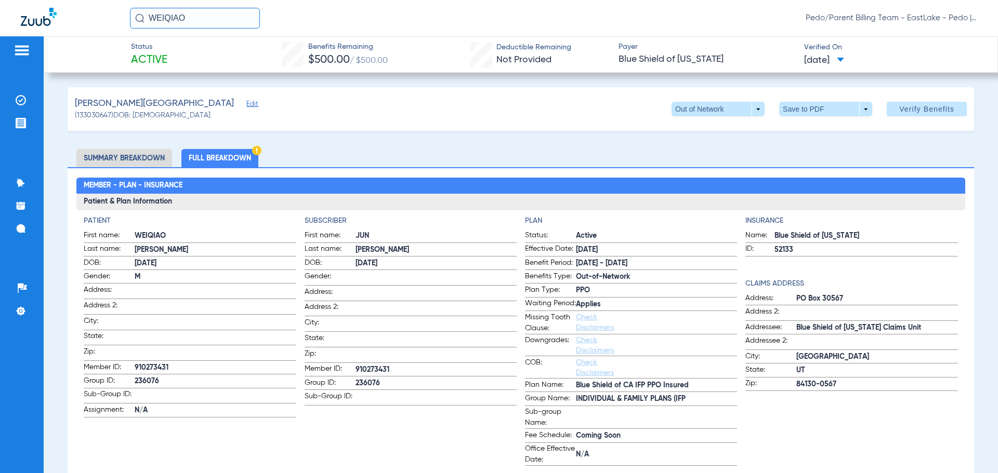
scroll to position [52, 0]
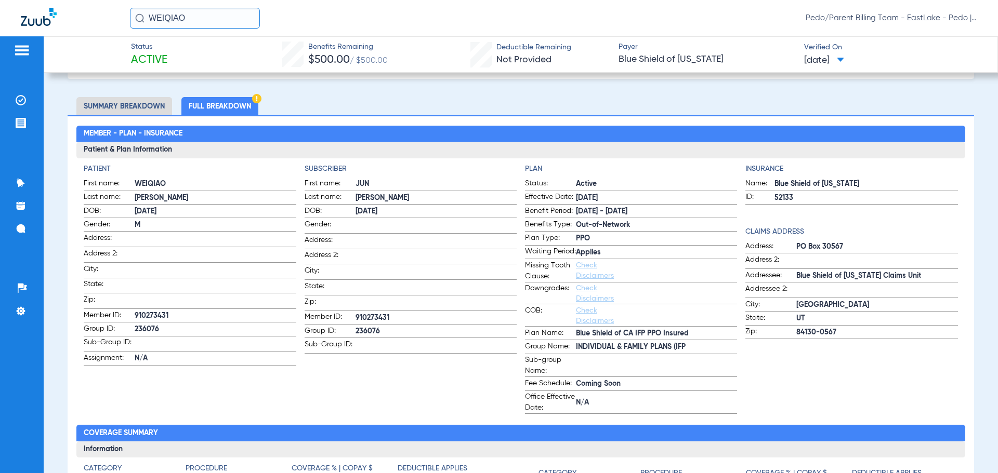
click at [397, 98] on ul "Summary Breakdown Full Breakdown" at bounding box center [521, 106] width 906 height 18
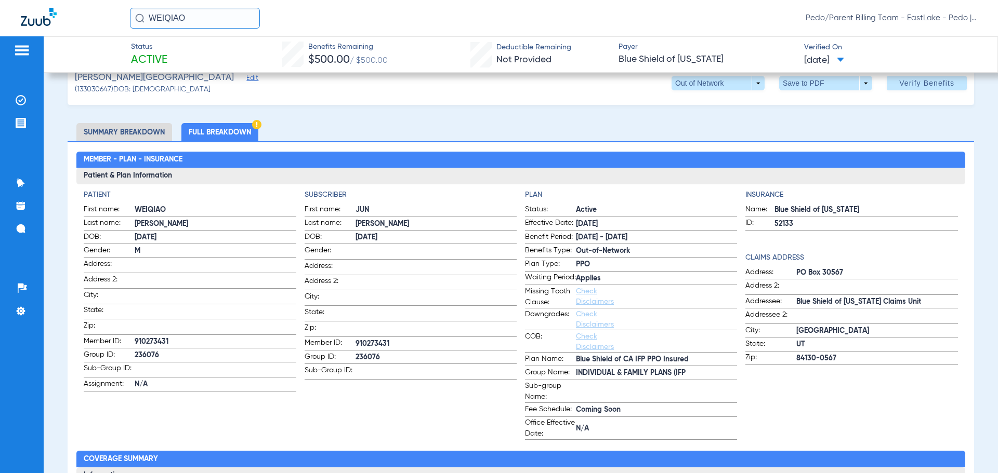
scroll to position [0, 0]
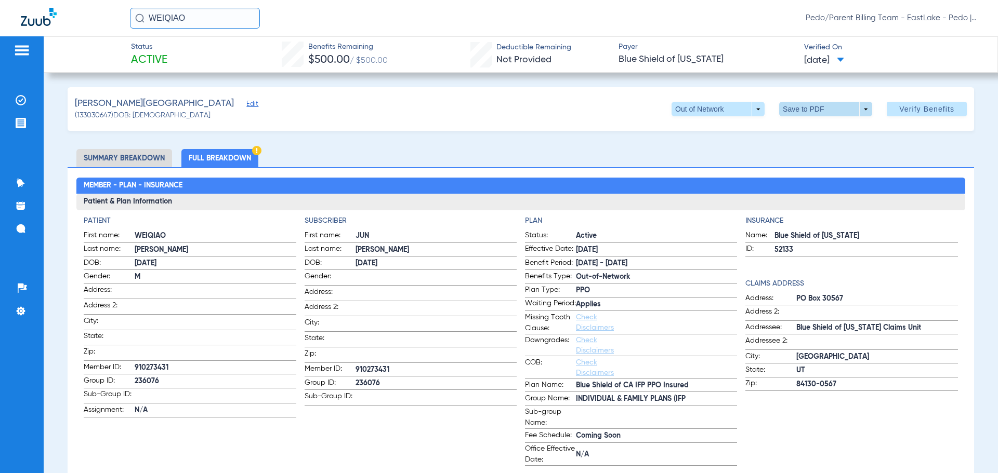
click at [818, 111] on span at bounding box center [825, 109] width 25 height 25
click at [820, 127] on span "Save to PDF" at bounding box center [821, 129] width 41 height 7
click at [23, 100] on img at bounding box center [21, 100] width 10 height 10
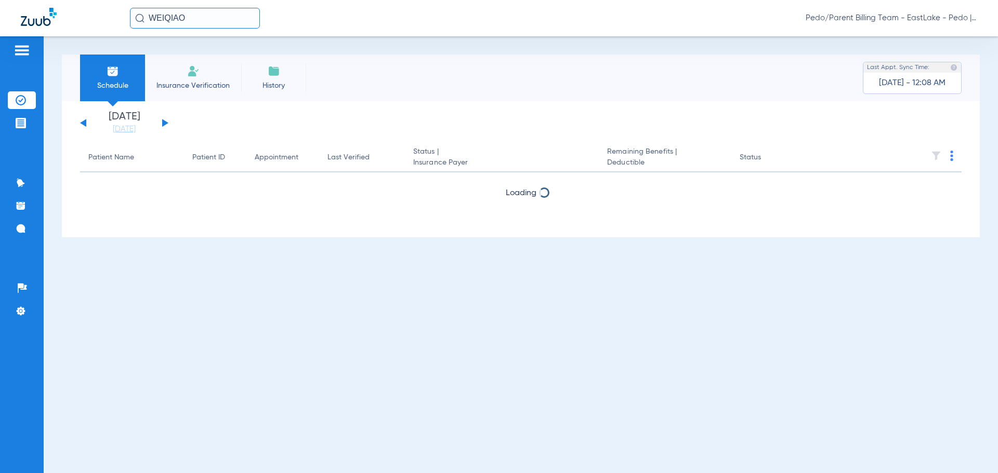
click at [164, 123] on button at bounding box center [165, 123] width 6 height 8
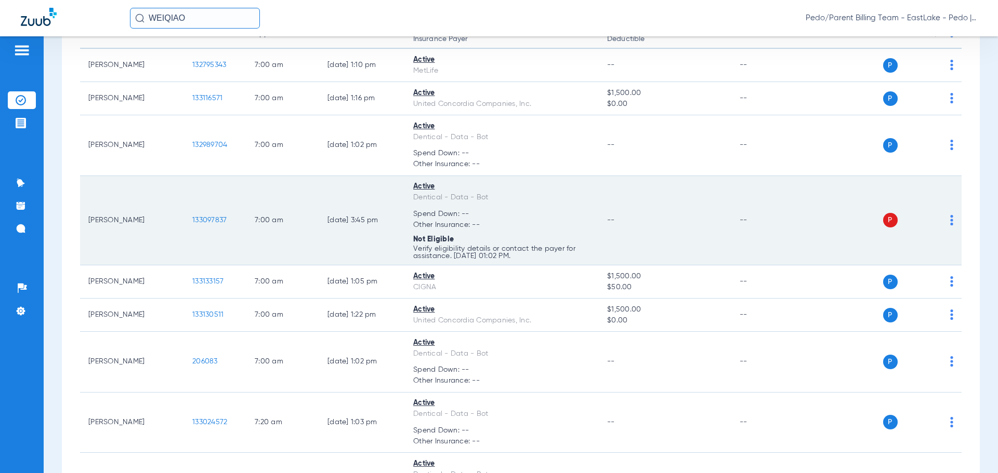
scroll to position [156, 0]
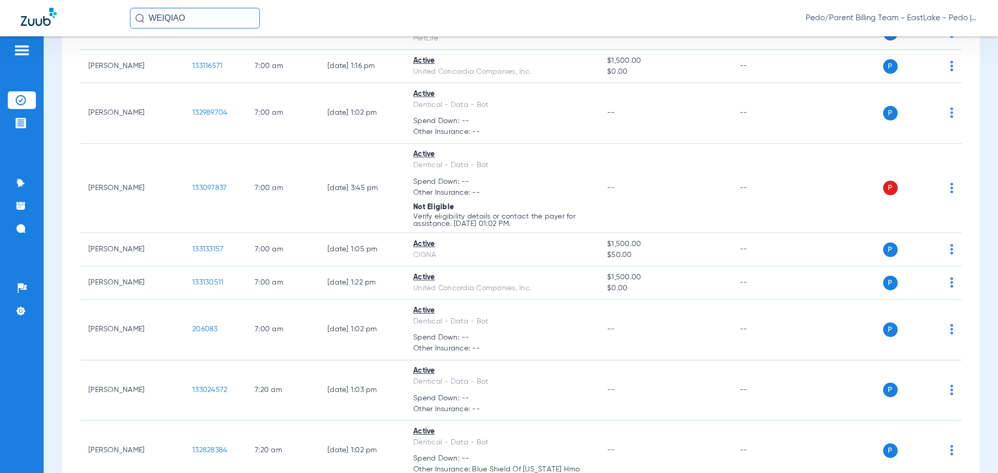
click at [604, 19] on div "WEIQIAO Pedo/Parent Billing Team - EastLake - Pedo | The Super Dentists" at bounding box center [553, 18] width 847 height 21
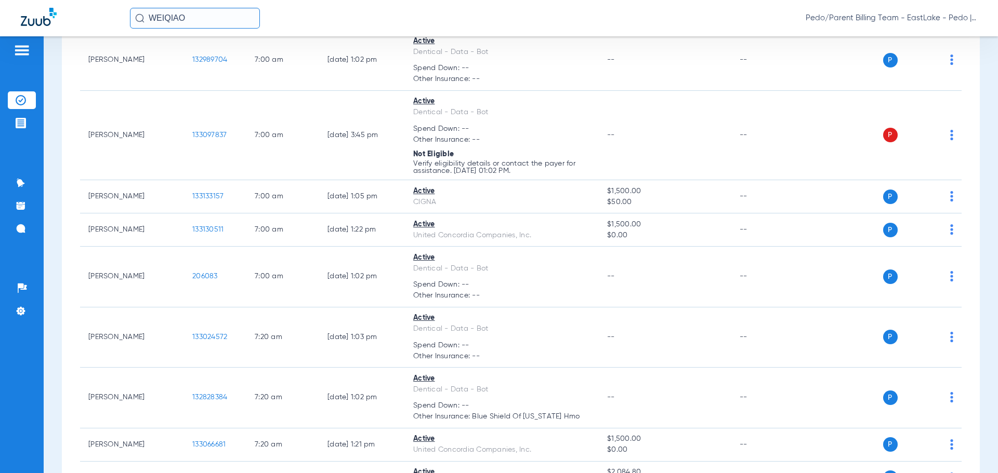
scroll to position [104, 0]
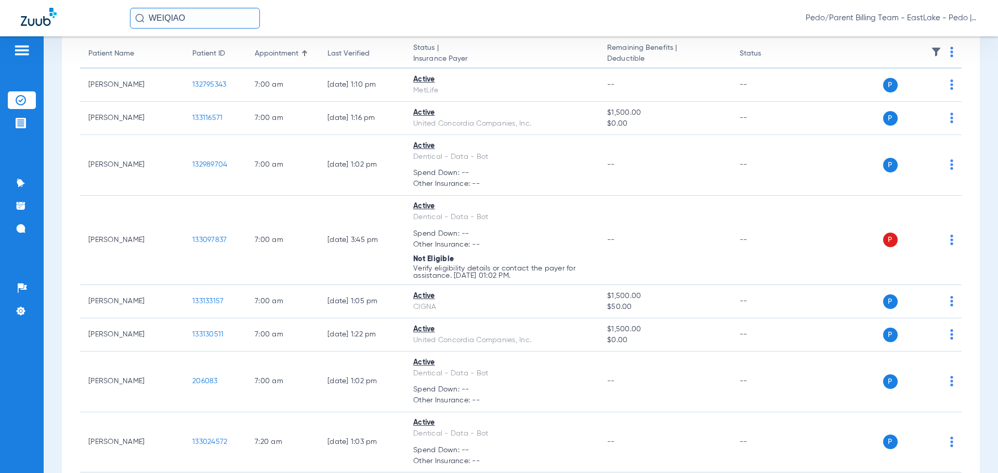
click at [694, 23] on div "WEIQIAO Pedo/Parent Billing Team - EastLake - Pedo | The Super Dentists" at bounding box center [553, 18] width 847 height 21
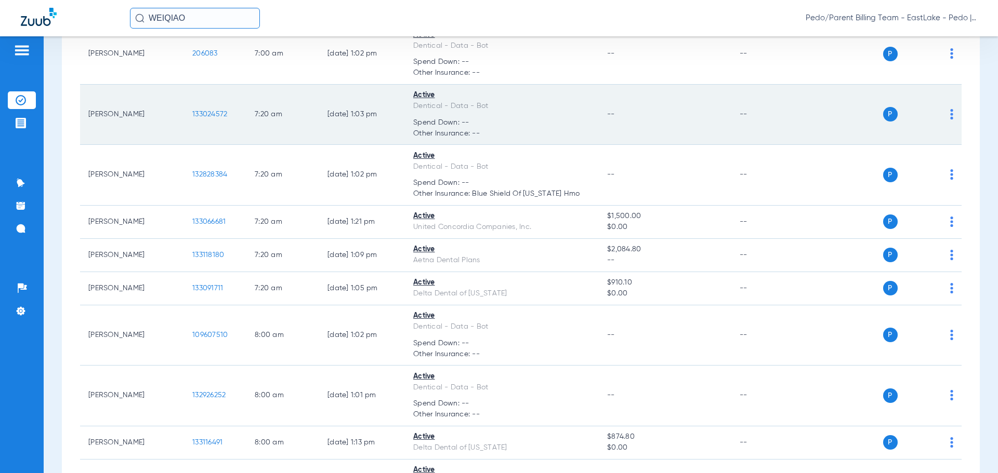
click at [588, 115] on td "Active Dentical - Data - Bot Spend Down: -- Other Insurance: --" at bounding box center [502, 115] width 194 height 61
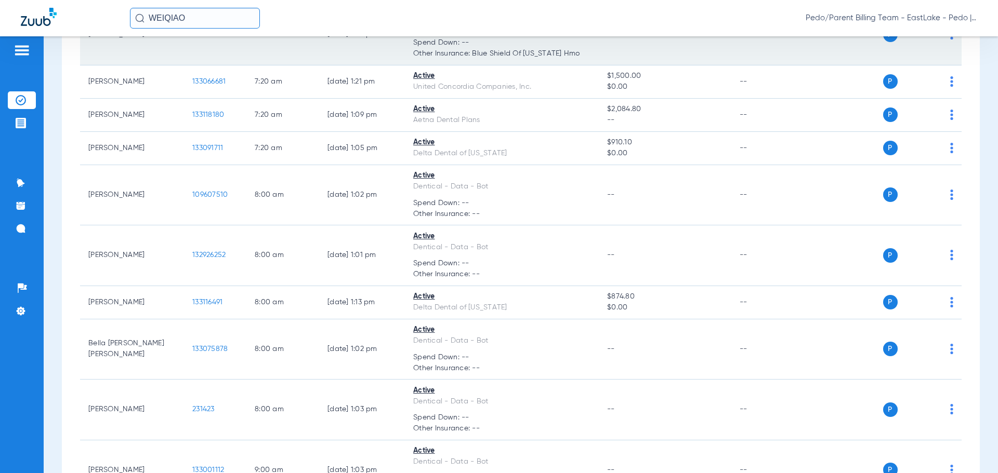
scroll to position [572, 0]
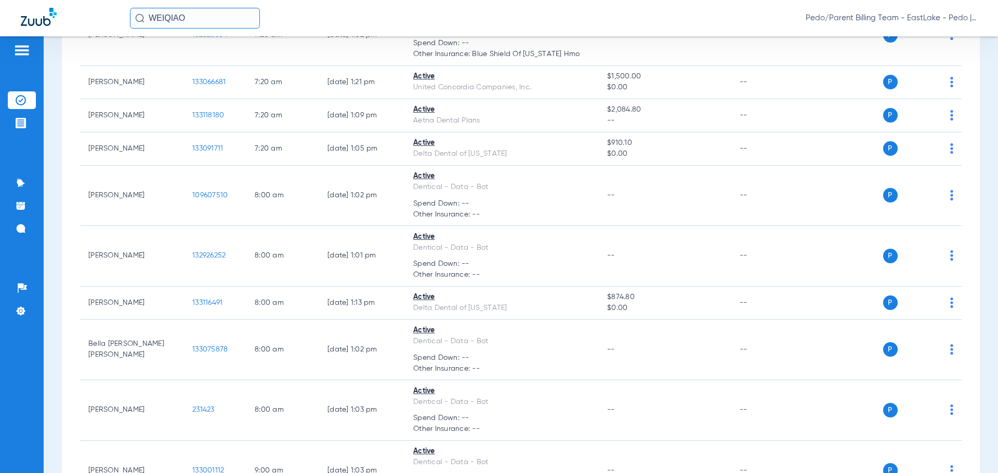
click at [702, 27] on div "WEIQIAO Pedo/Parent Billing Team - EastLake - Pedo | The Super Dentists" at bounding box center [553, 18] width 847 height 21
click at [639, 23] on div "WEIQIAO Pedo/Parent Billing Team - EastLake - Pedo | The Super Dentists" at bounding box center [553, 18] width 847 height 21
